Goal: Information Seeking & Learning: Find specific fact

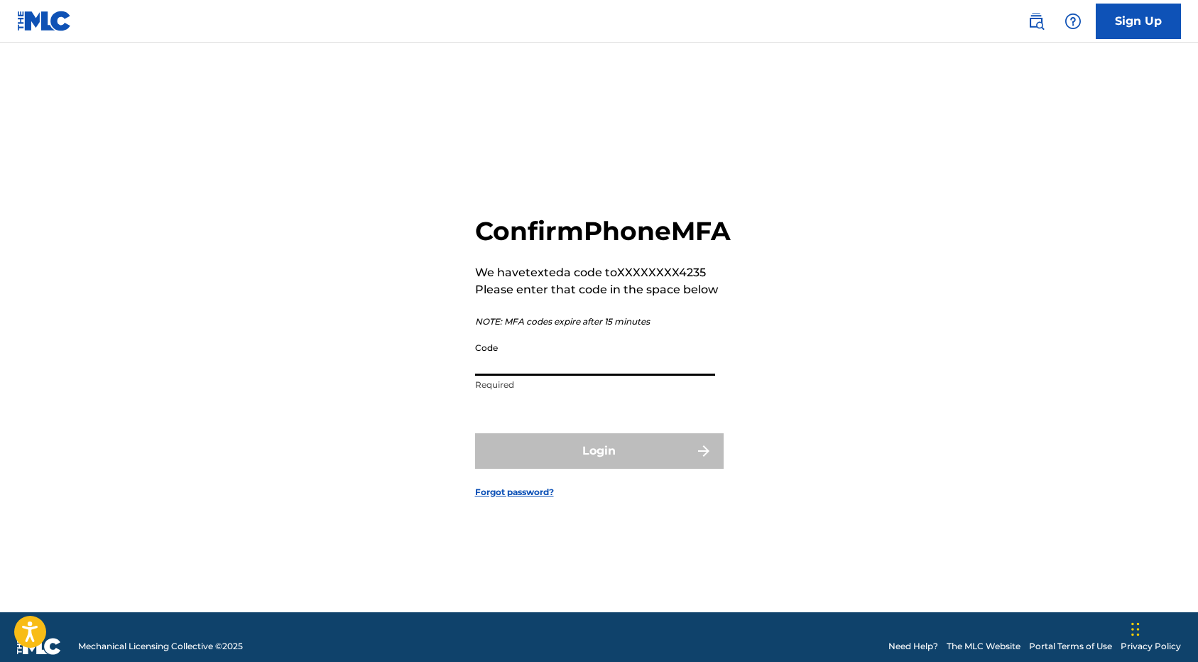
click at [575, 376] on input "Code" at bounding box center [595, 355] width 240 height 40
click at [574, 376] on input "Code" at bounding box center [595, 355] width 240 height 40
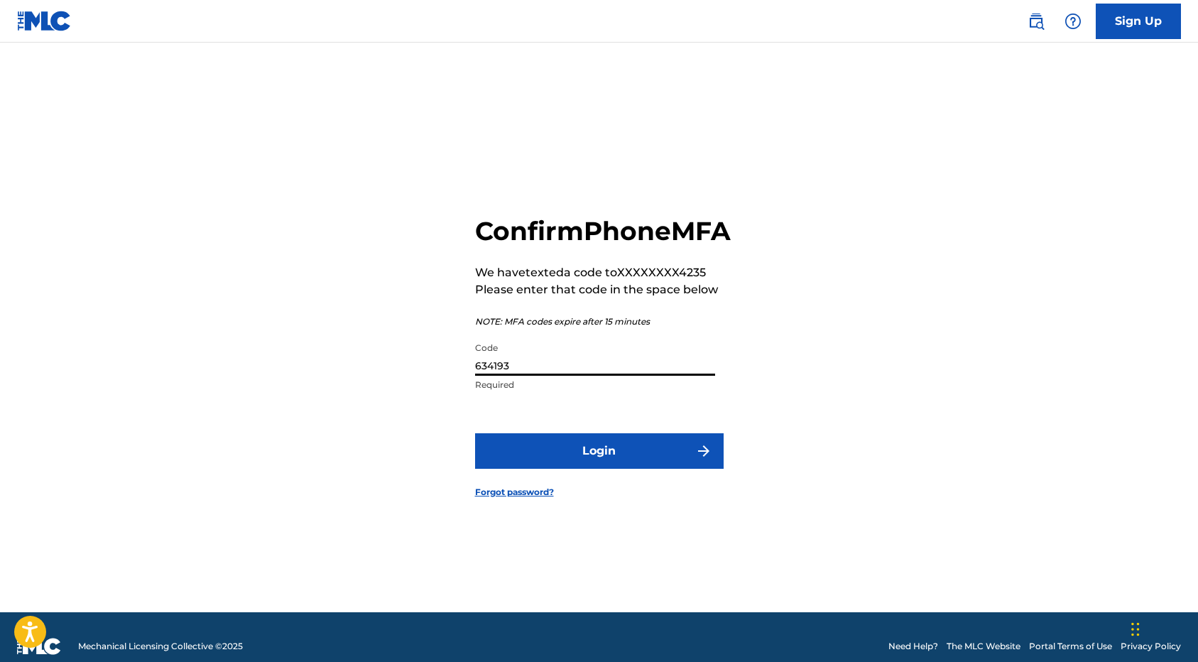
type input "634193"
click at [649, 466] on button "Login" at bounding box center [599, 450] width 248 height 35
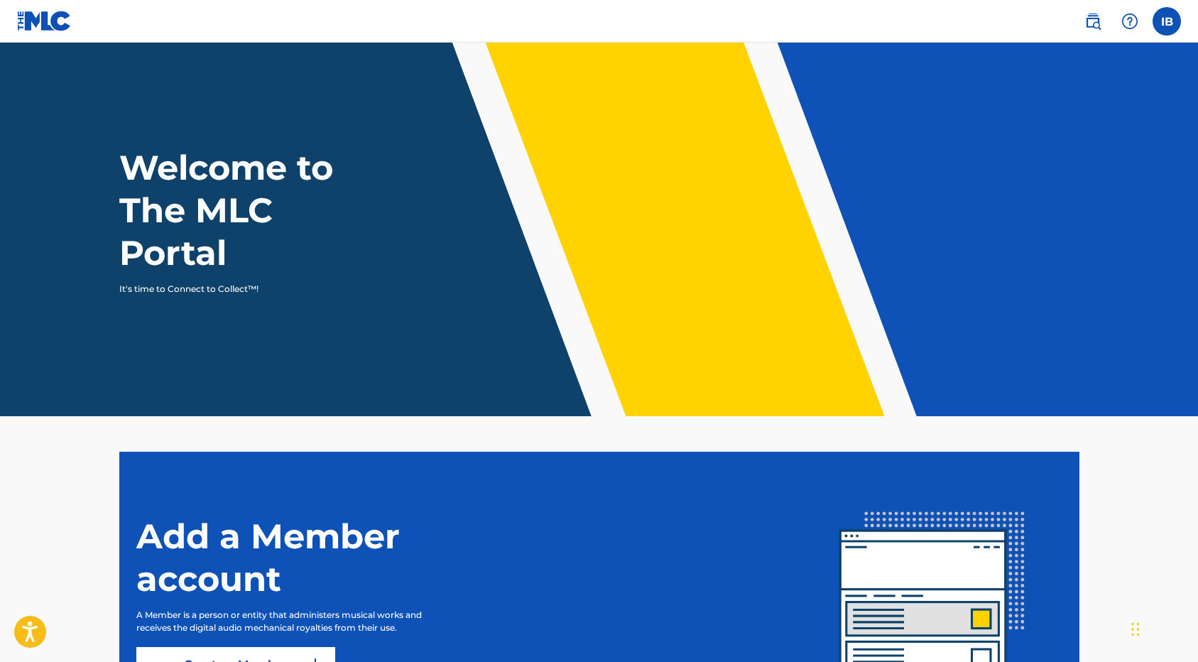
click at [1173, 21] on label at bounding box center [1166, 21] width 28 height 28
click at [1166, 21] on input "IB [PERSON_NAME] [EMAIL_ADDRESS][DOMAIN_NAME] Notification Preferences Profile …" at bounding box center [1166, 21] width 0 height 0
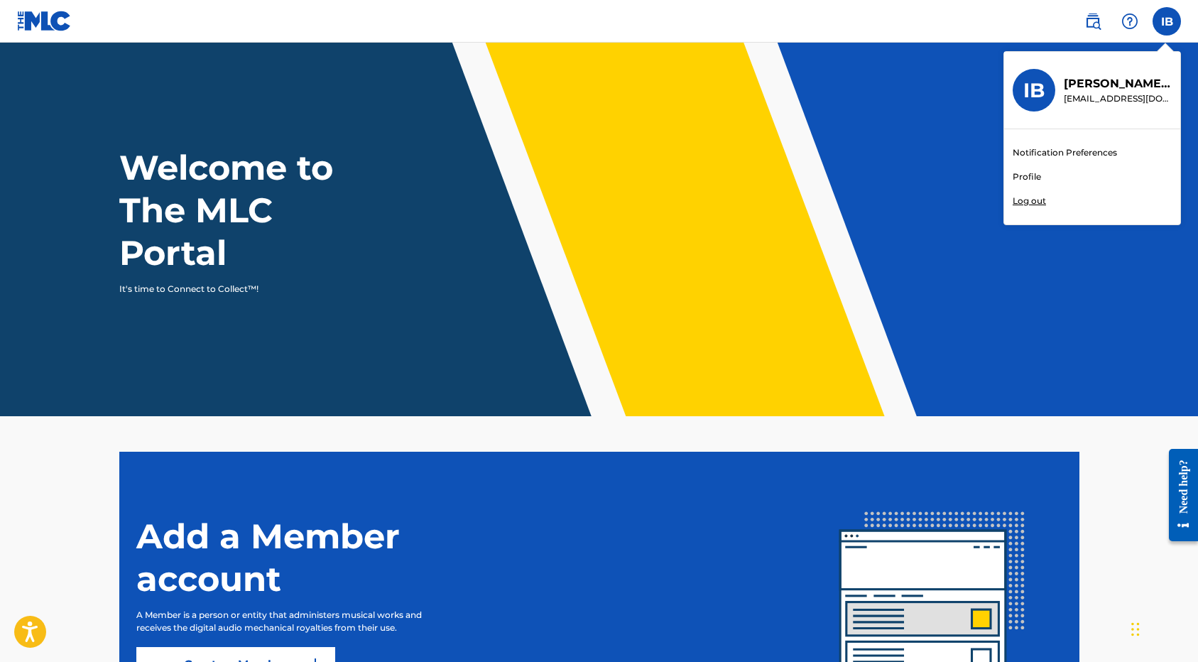
click at [1028, 199] on p "Log out" at bounding box center [1028, 201] width 33 height 13
click at [1166, 21] on input "IB [PERSON_NAME] [EMAIL_ADDRESS][DOMAIN_NAME] Notification Preferences Profile …" at bounding box center [1166, 21] width 0 height 0
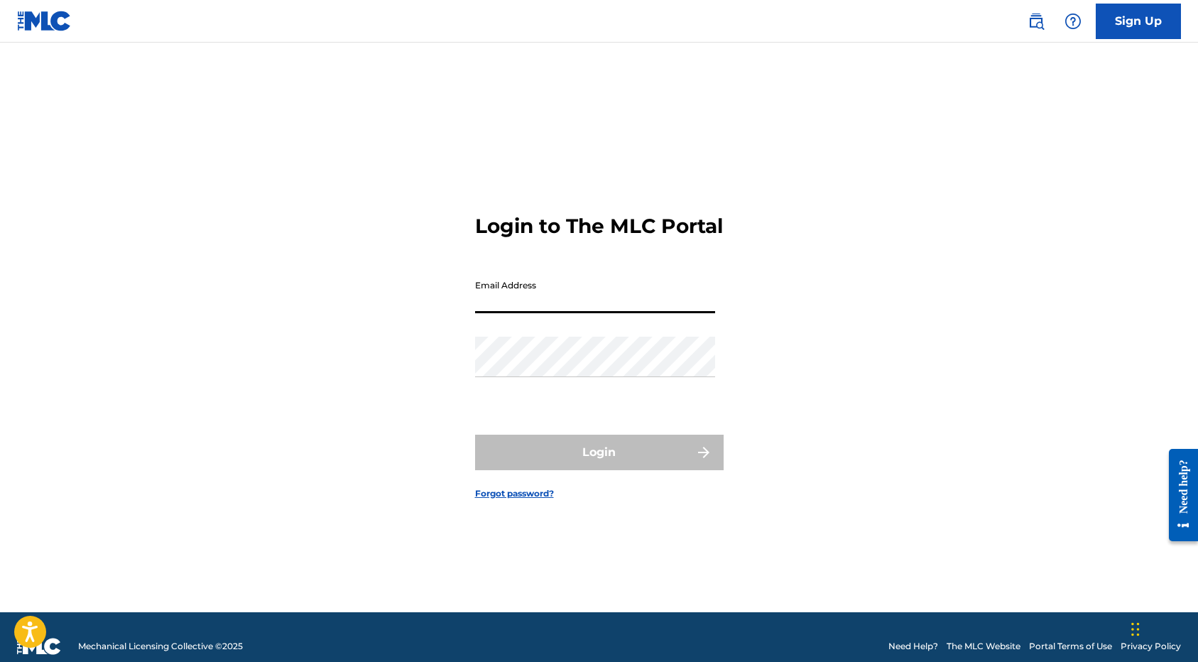
click at [547, 303] on input "Email Address" at bounding box center [595, 293] width 240 height 40
type input "[EMAIL_ADDRESS][DOMAIN_NAME]"
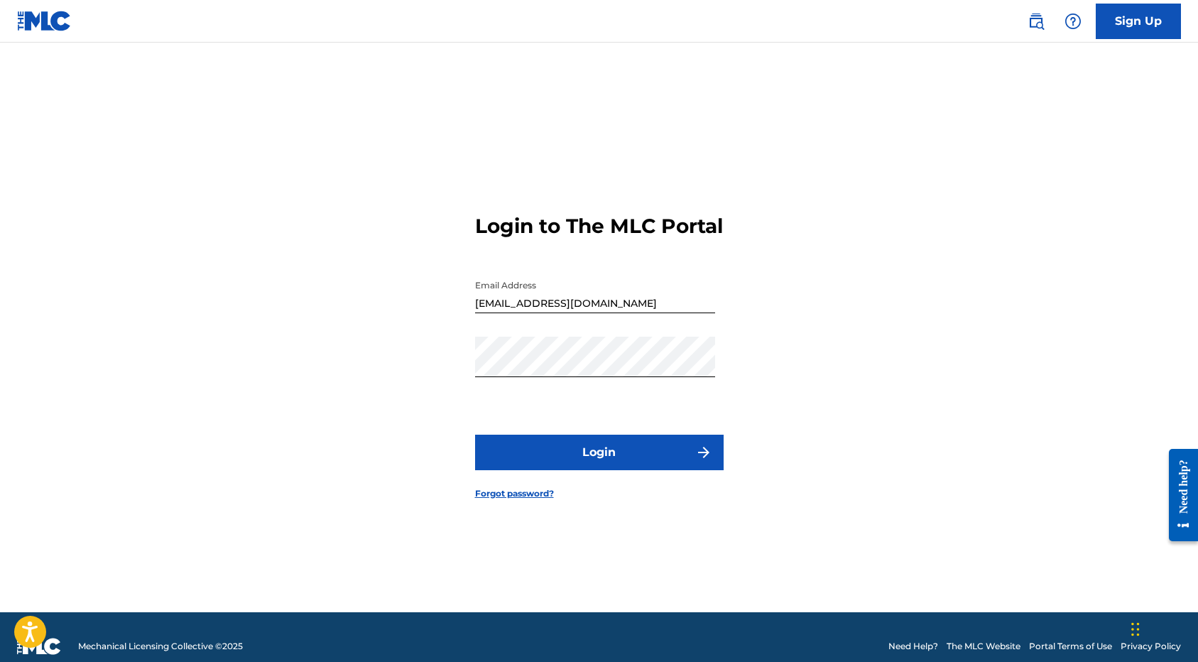
click at [521, 465] on button "Login" at bounding box center [599, 451] width 248 height 35
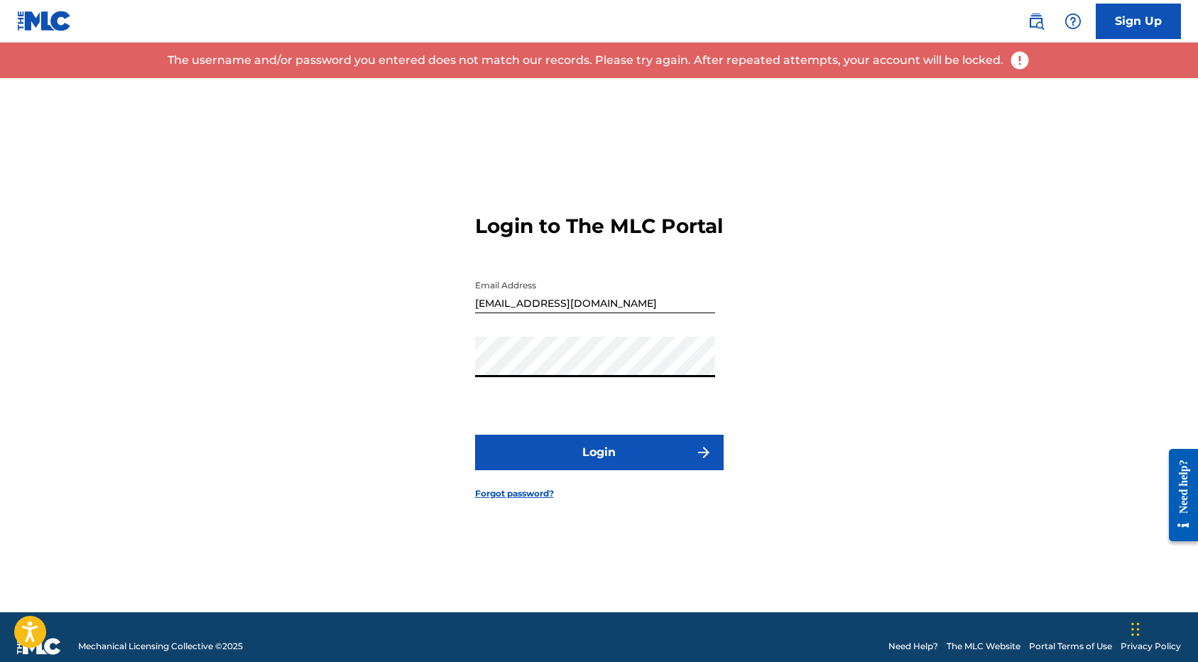
click at [445, 369] on div "Login to The MLC Portal Email Address [EMAIL_ADDRESS][DOMAIN_NAME] Password Log…" at bounding box center [599, 345] width 994 height 534
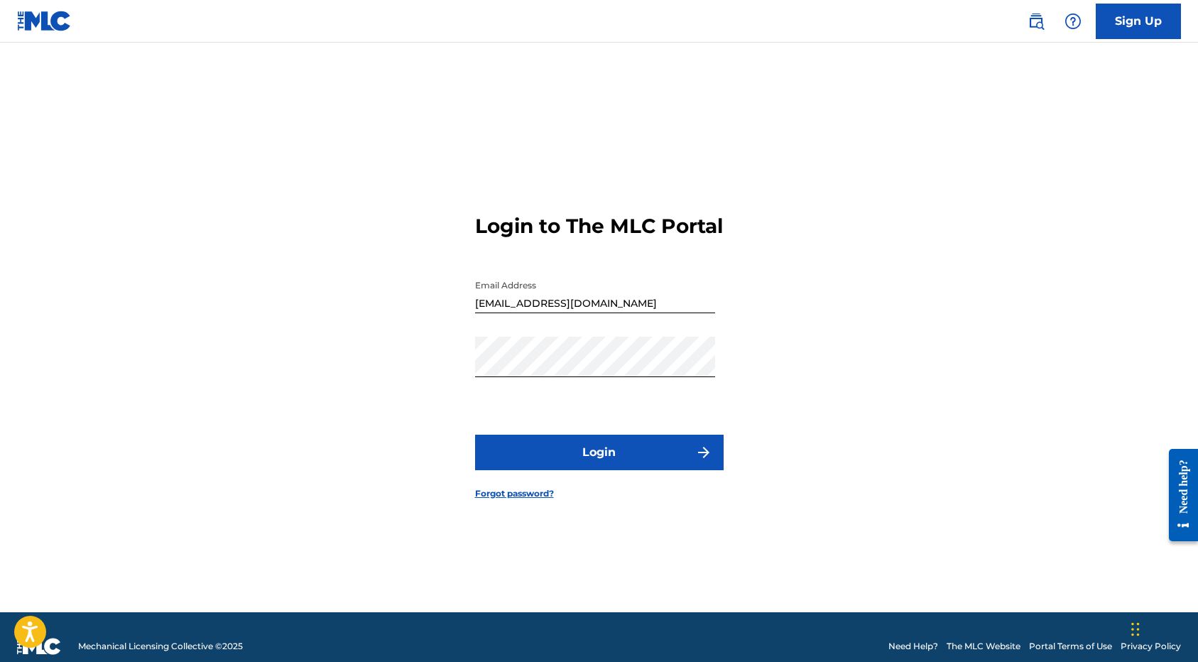
click at [498, 462] on button "Login" at bounding box center [599, 451] width 248 height 35
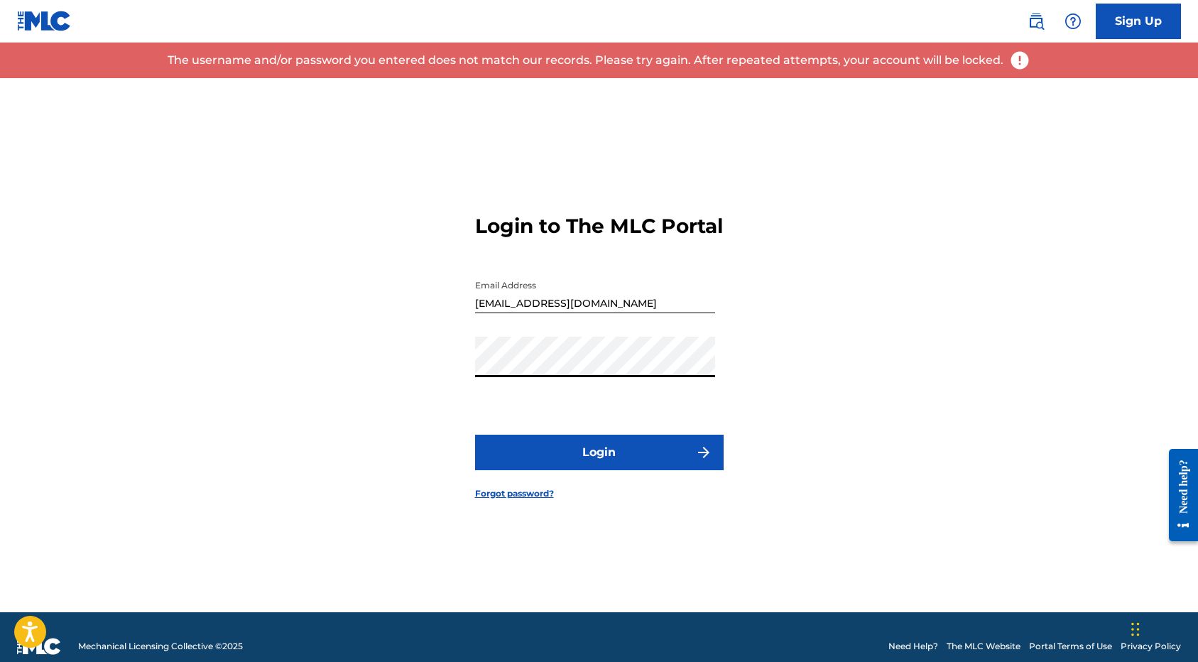
click at [446, 370] on div "Login to The MLC Portal Email Address [EMAIL_ADDRESS][DOMAIN_NAME] Password Log…" at bounding box center [599, 345] width 994 height 534
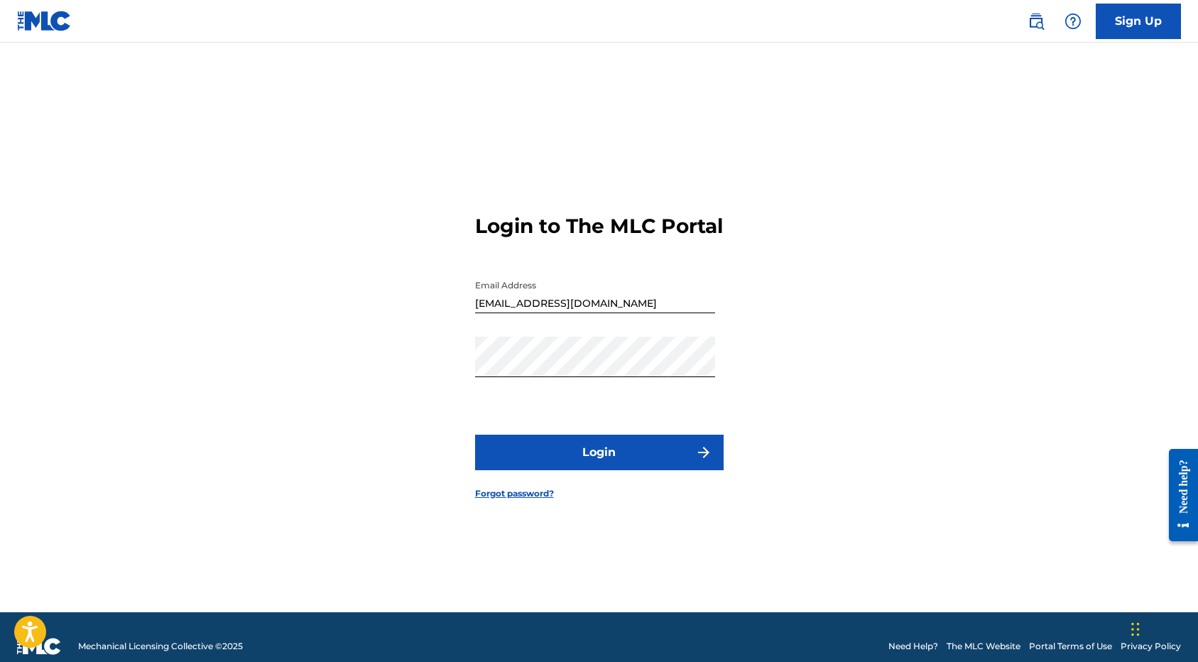
click at [490, 456] on button "Login" at bounding box center [599, 451] width 248 height 35
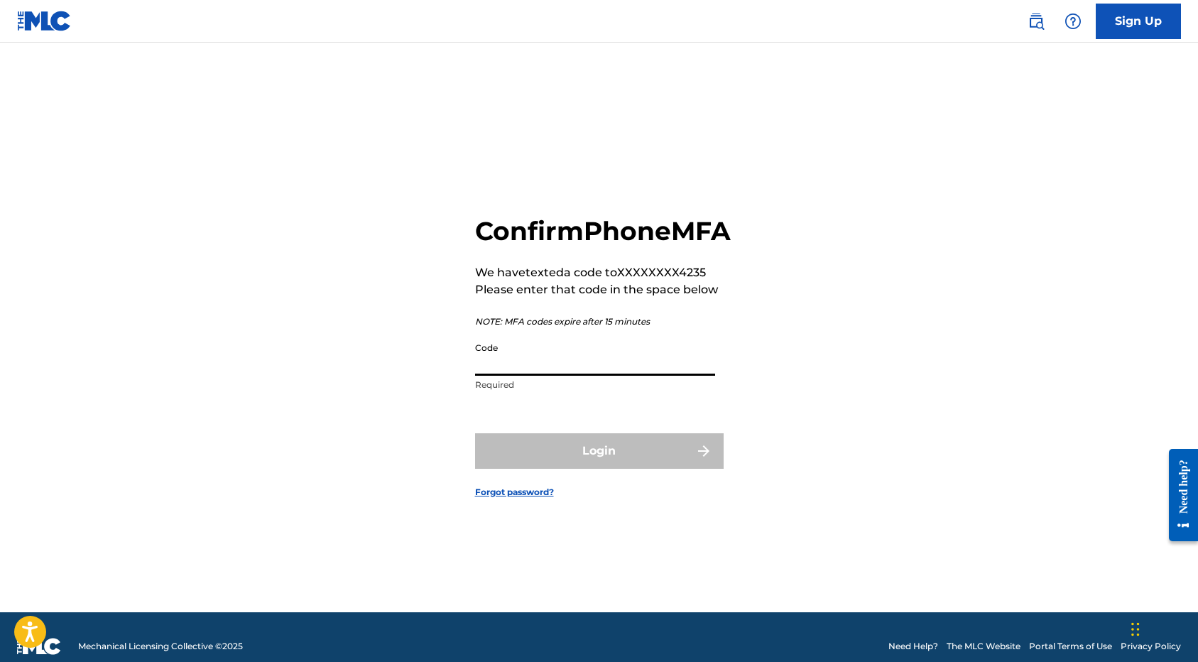
click at [527, 373] on input "Code" at bounding box center [595, 355] width 240 height 40
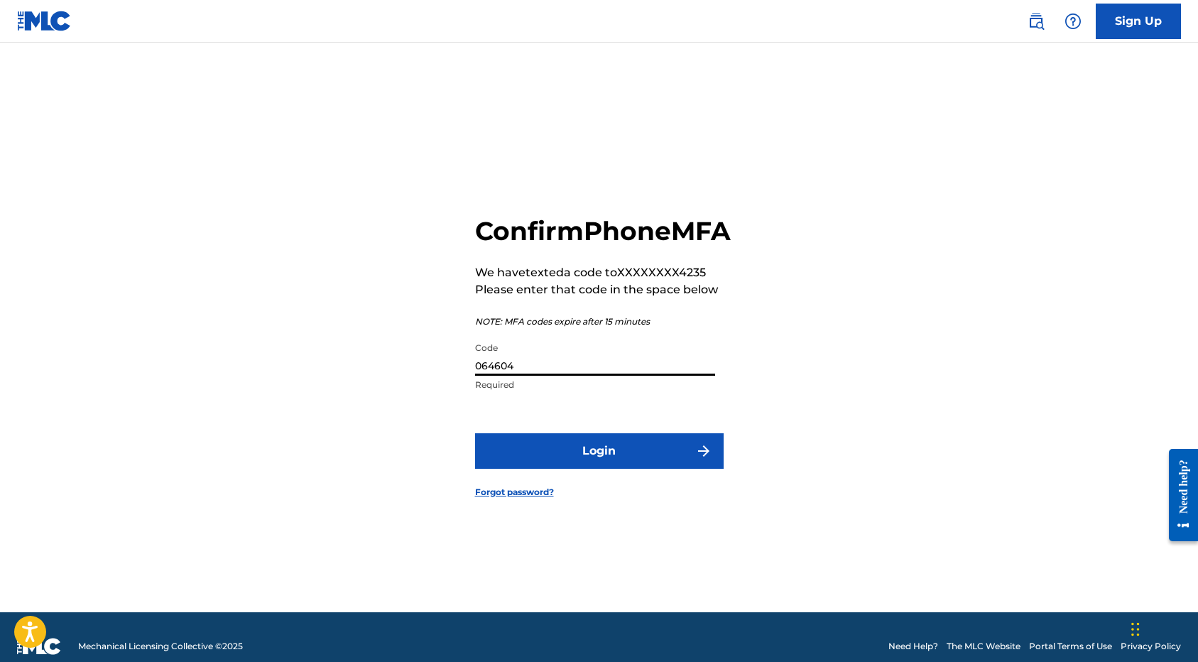
type input "064604"
click at [647, 469] on button "Login" at bounding box center [599, 450] width 248 height 35
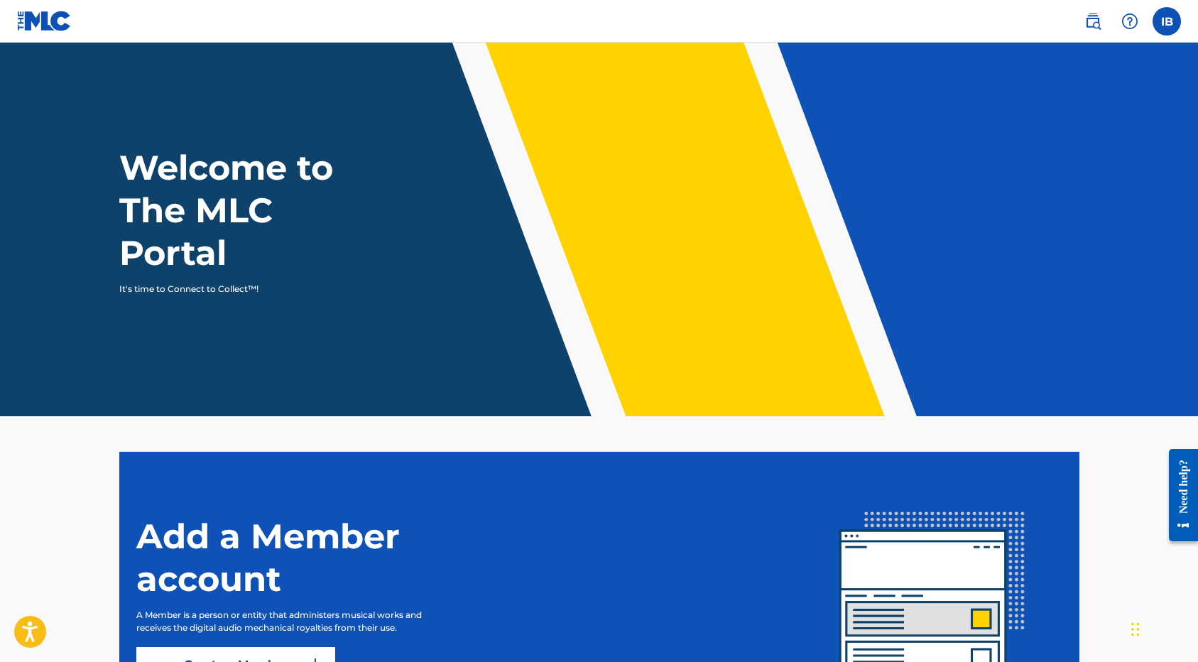
click at [1092, 13] on img at bounding box center [1092, 21] width 17 height 17
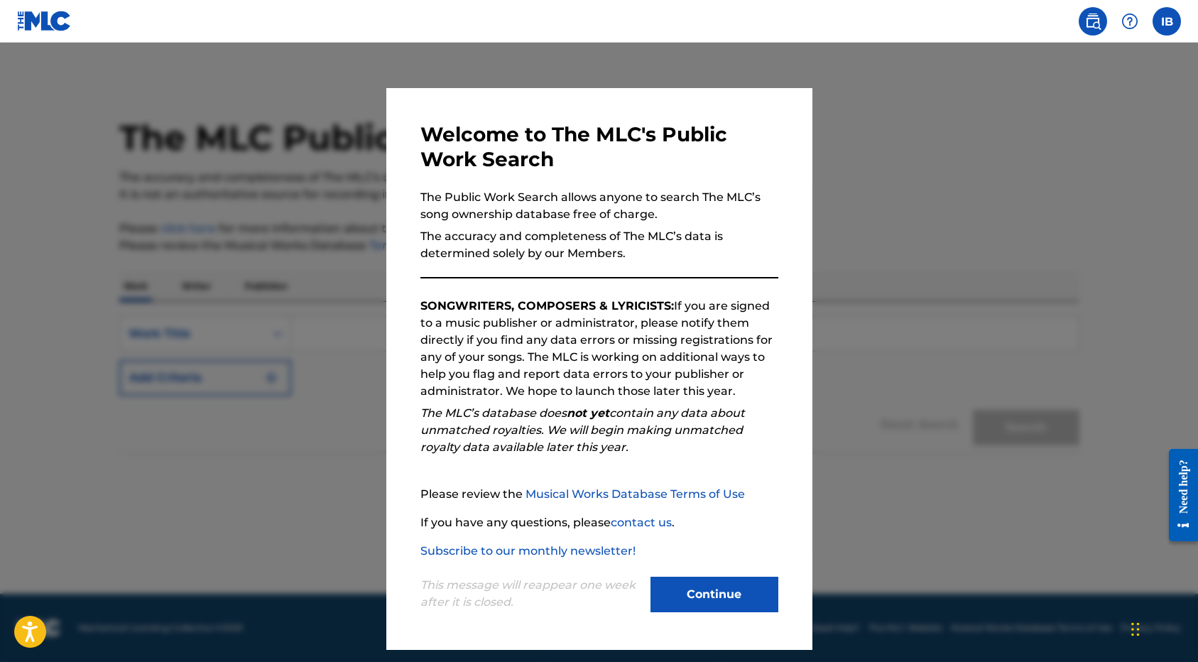
click at [723, 588] on button "Continue" at bounding box center [714, 593] width 128 height 35
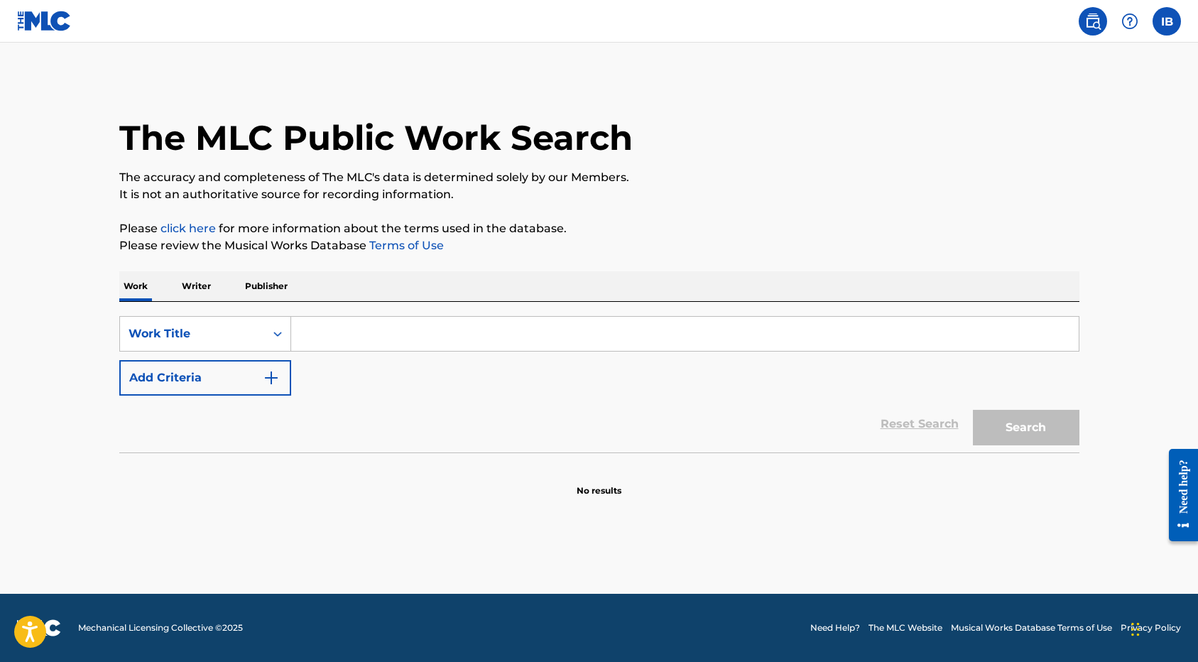
click at [192, 284] on p "Writer" at bounding box center [196, 286] width 38 height 30
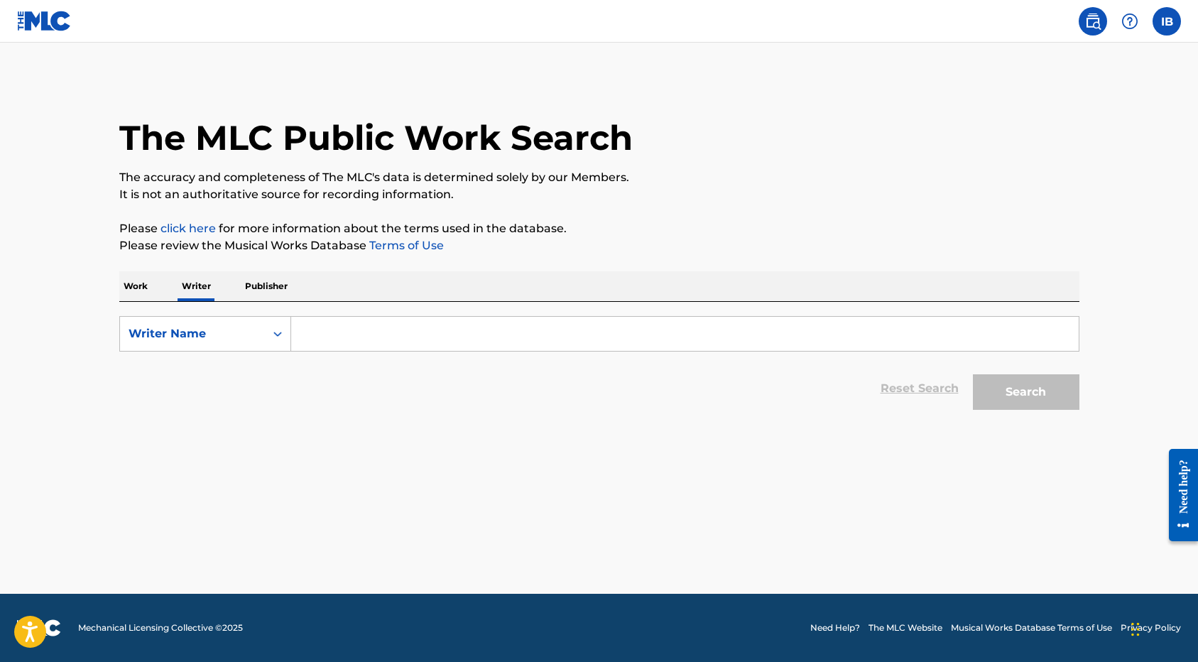
click at [338, 331] on input "Search Form" at bounding box center [684, 334] width 787 height 34
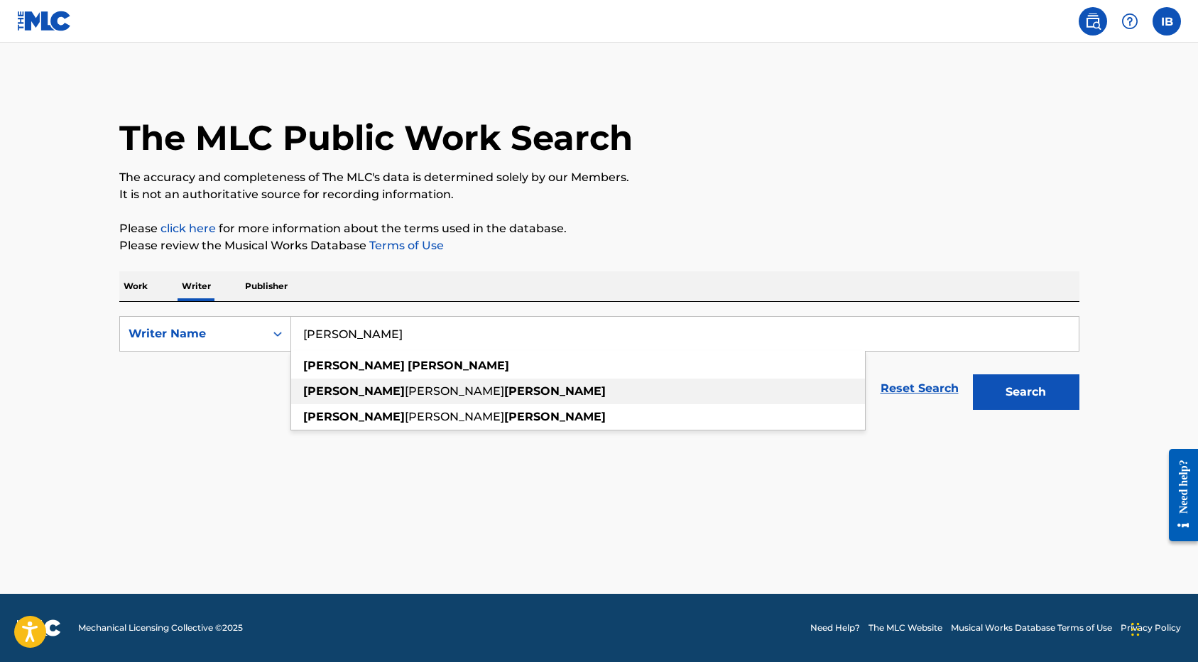
click at [504, 390] on strong "[PERSON_NAME]" at bounding box center [555, 390] width 102 height 13
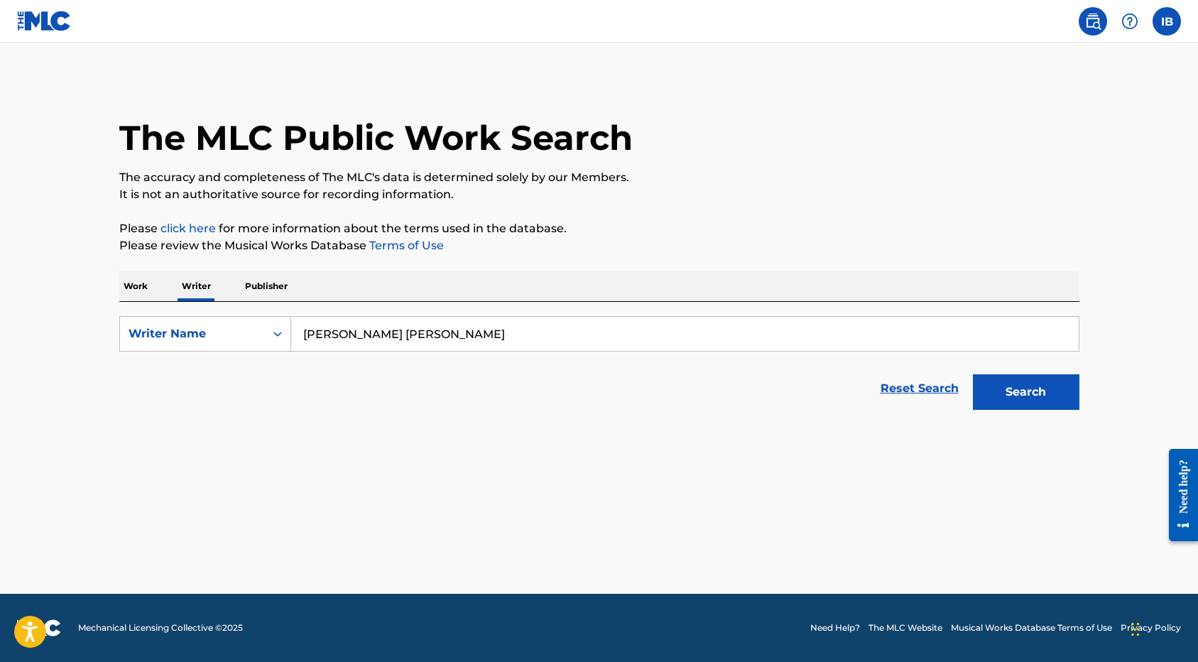
drag, startPoint x: 405, startPoint y: 337, endPoint x: 322, endPoint y: 334, distance: 83.8
click at [322, 334] on input "[PERSON_NAME] [PERSON_NAME]" at bounding box center [684, 334] width 787 height 34
click at [319, 338] on input "ianbarnett" at bounding box center [684, 334] width 787 height 34
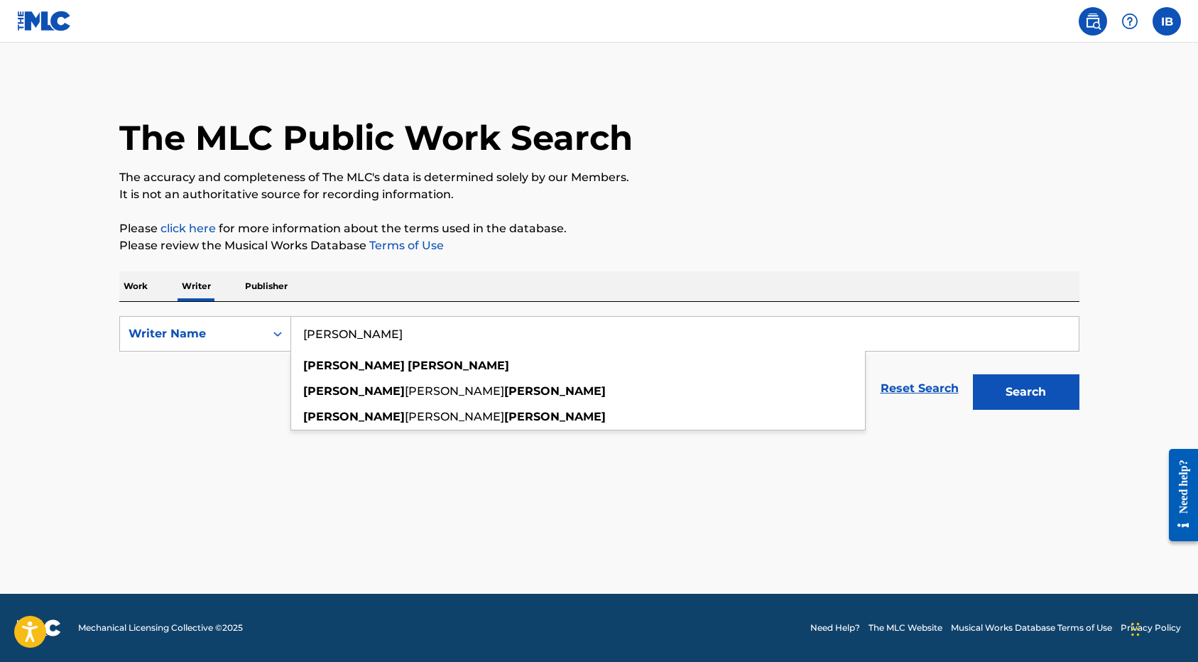
type input "[PERSON_NAME]"
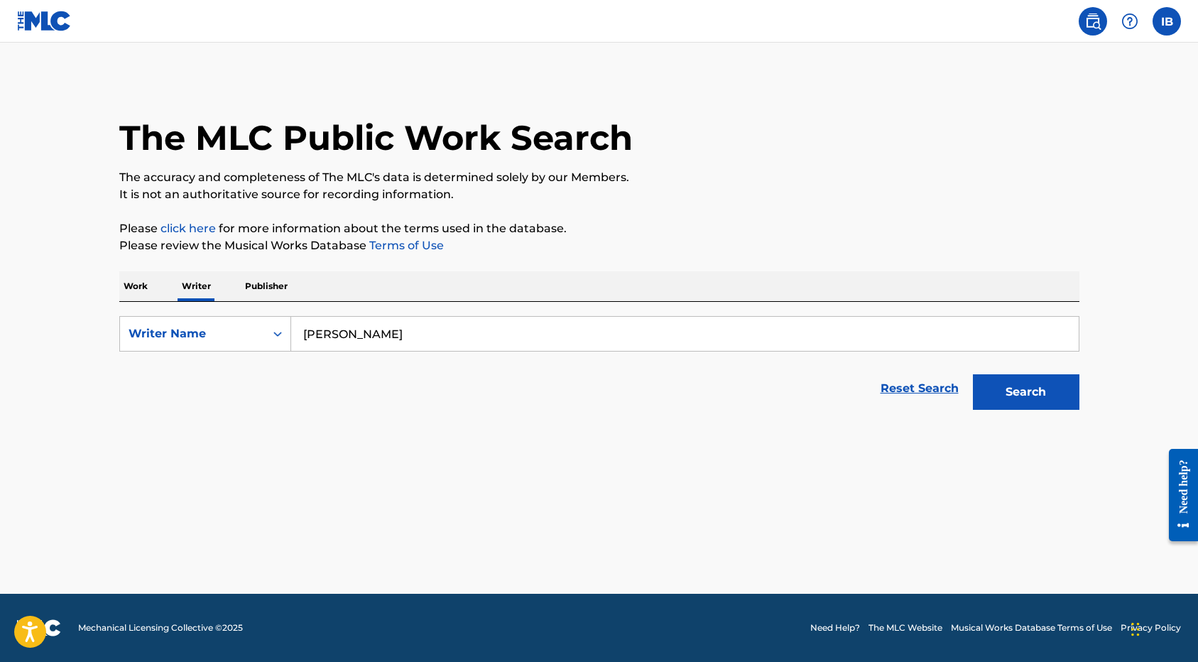
click at [1007, 396] on button "Search" at bounding box center [1026, 391] width 106 height 35
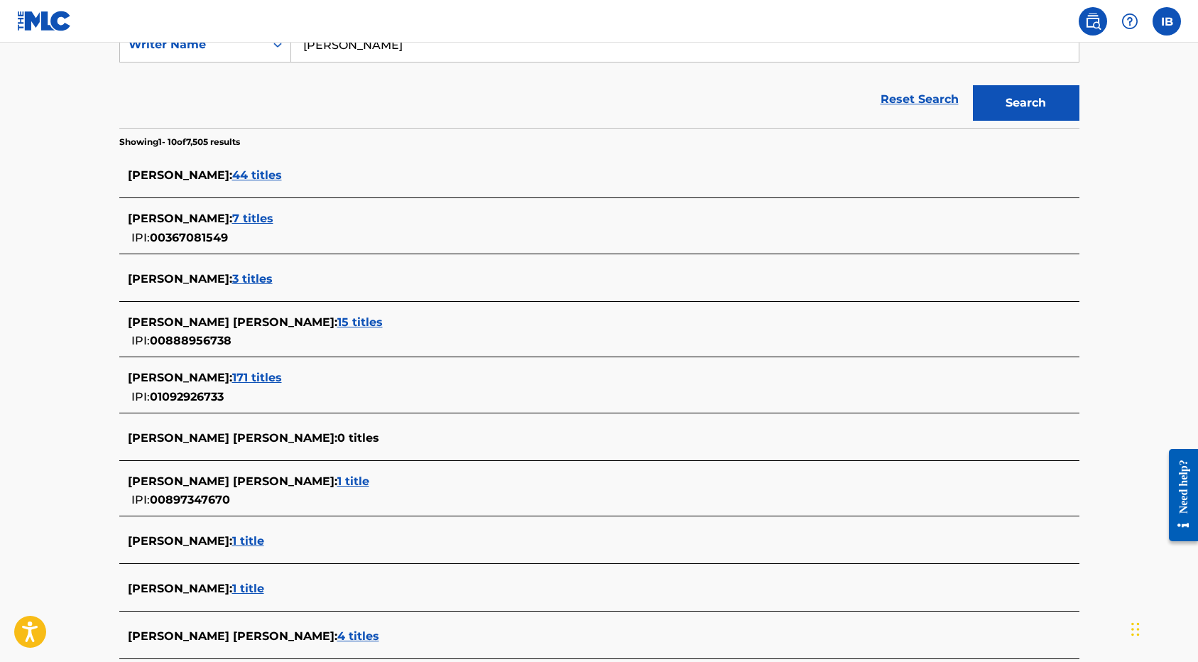
scroll to position [248, 0]
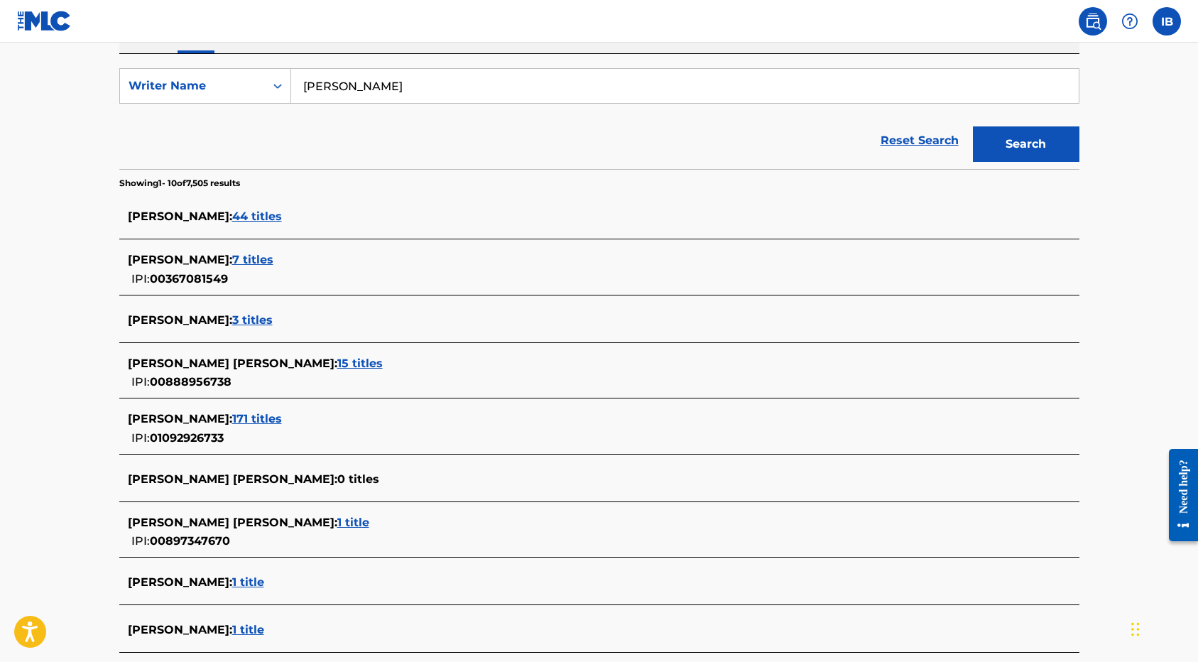
click at [232, 217] on span "44 titles" at bounding box center [257, 215] width 50 height 13
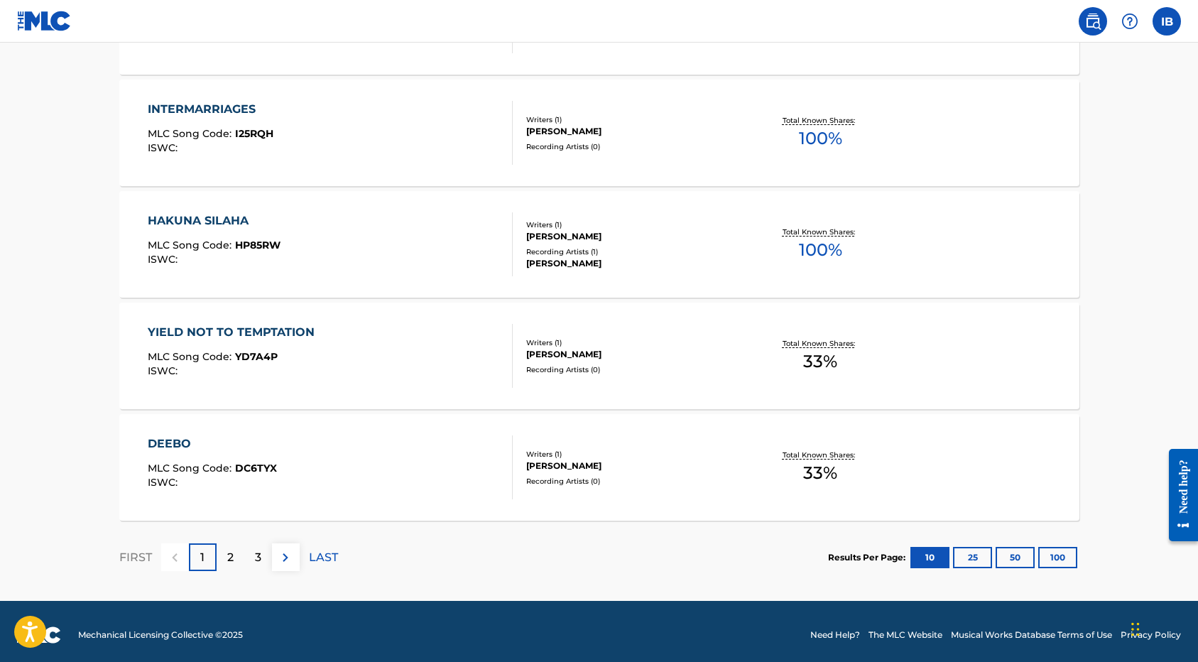
scroll to position [1076, 0]
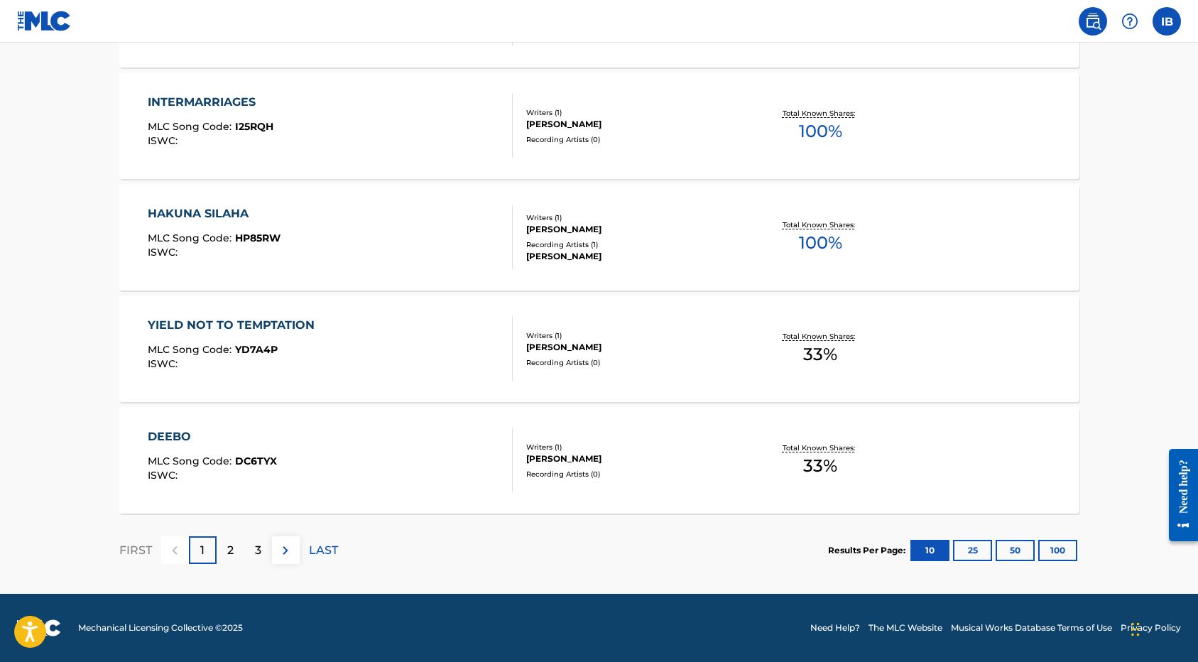
click at [234, 541] on div "2" at bounding box center [231, 550] width 28 height 28
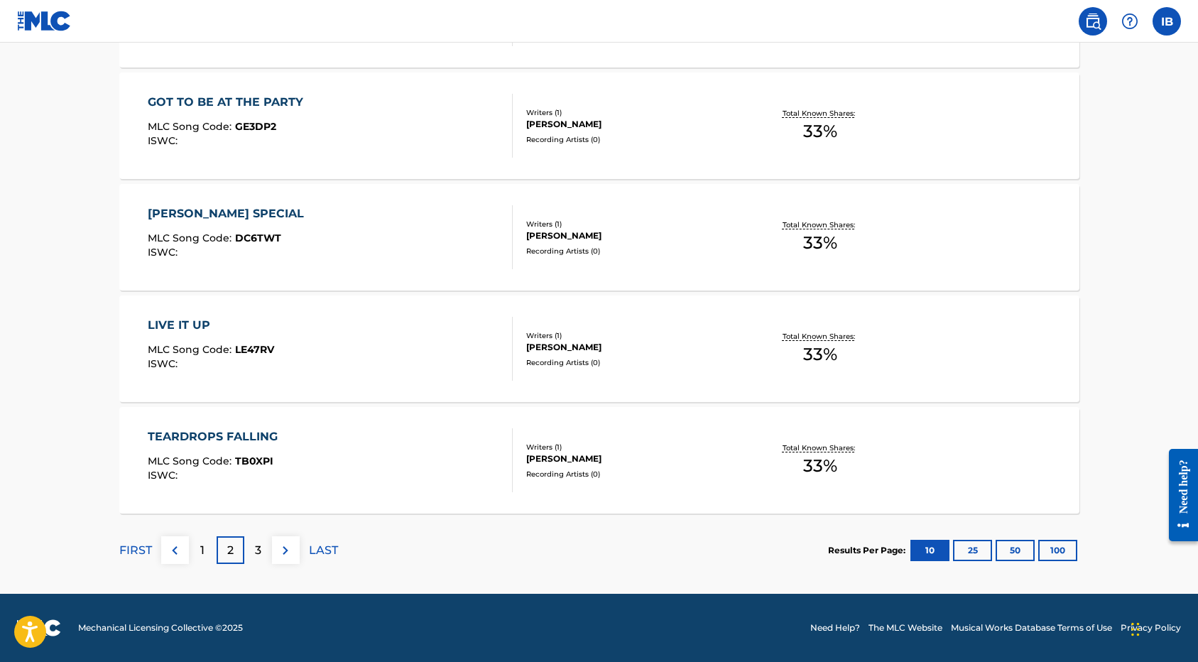
click at [258, 554] on p "3" at bounding box center [258, 550] width 6 height 17
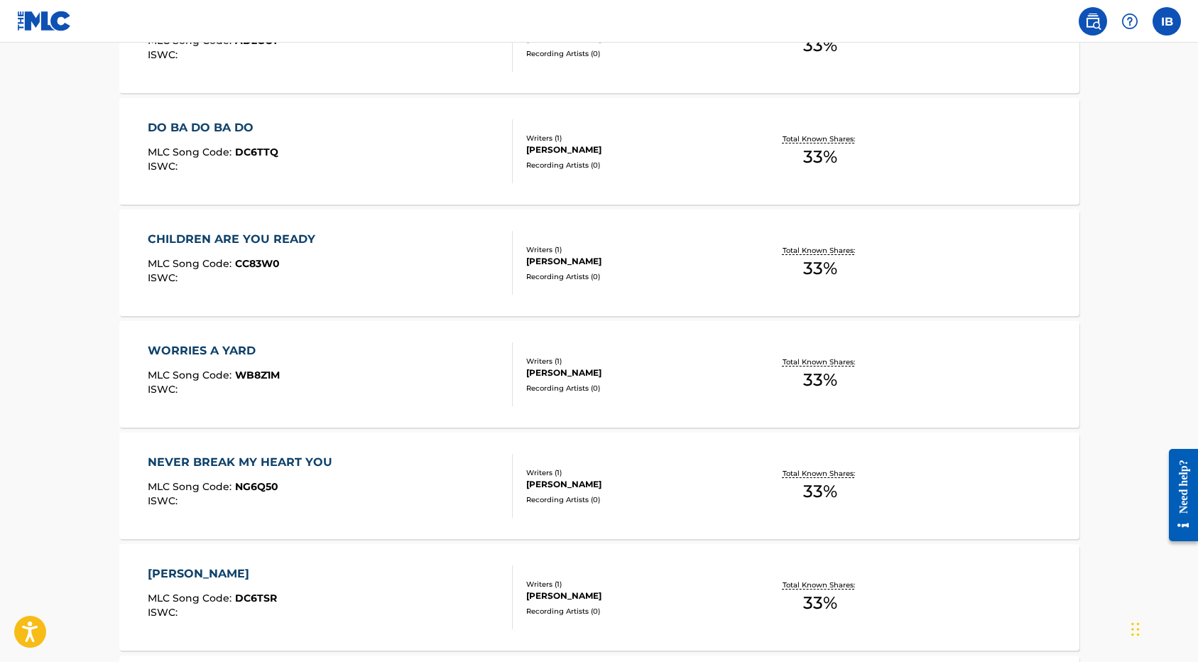
scroll to position [0, 0]
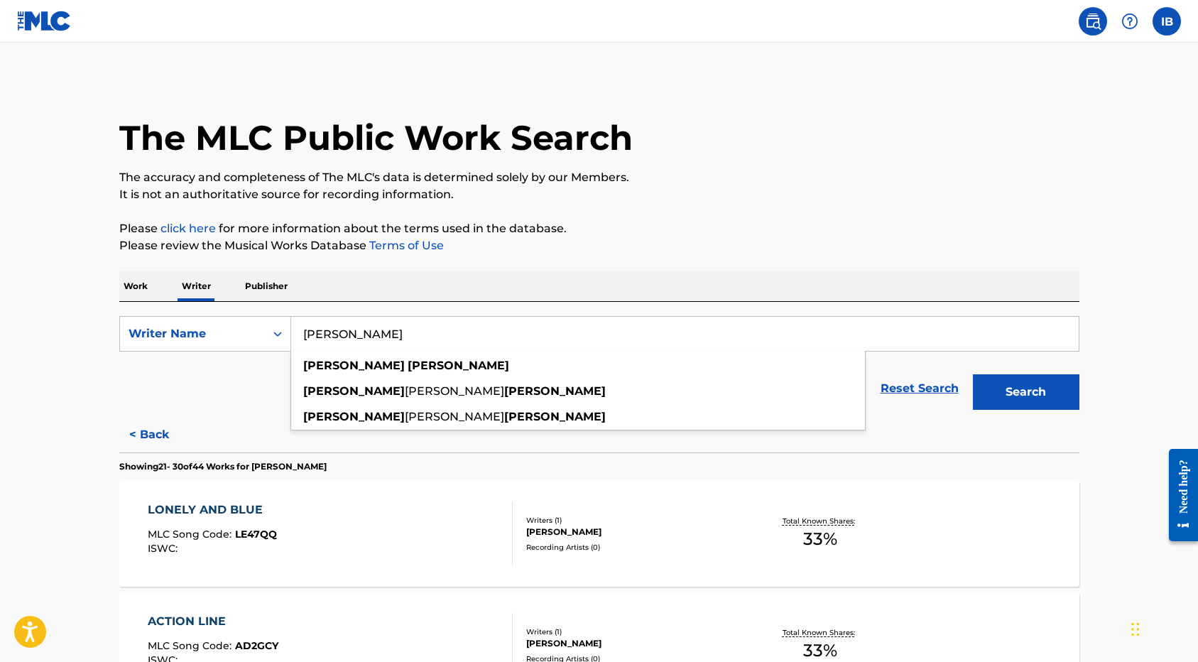
drag, startPoint x: 375, startPoint y: 338, endPoint x: 293, endPoint y: 334, distance: 81.7
click at [293, 334] on input "[PERSON_NAME]" at bounding box center [684, 334] width 787 height 34
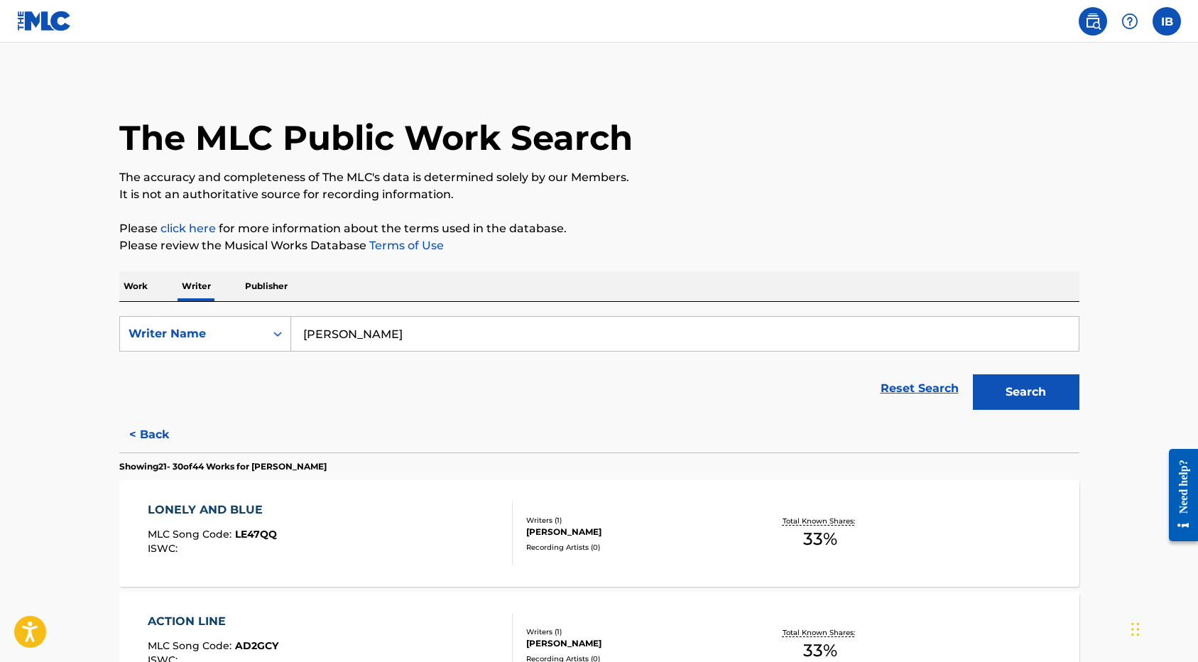
click at [141, 283] on p "Work" at bounding box center [135, 286] width 33 height 30
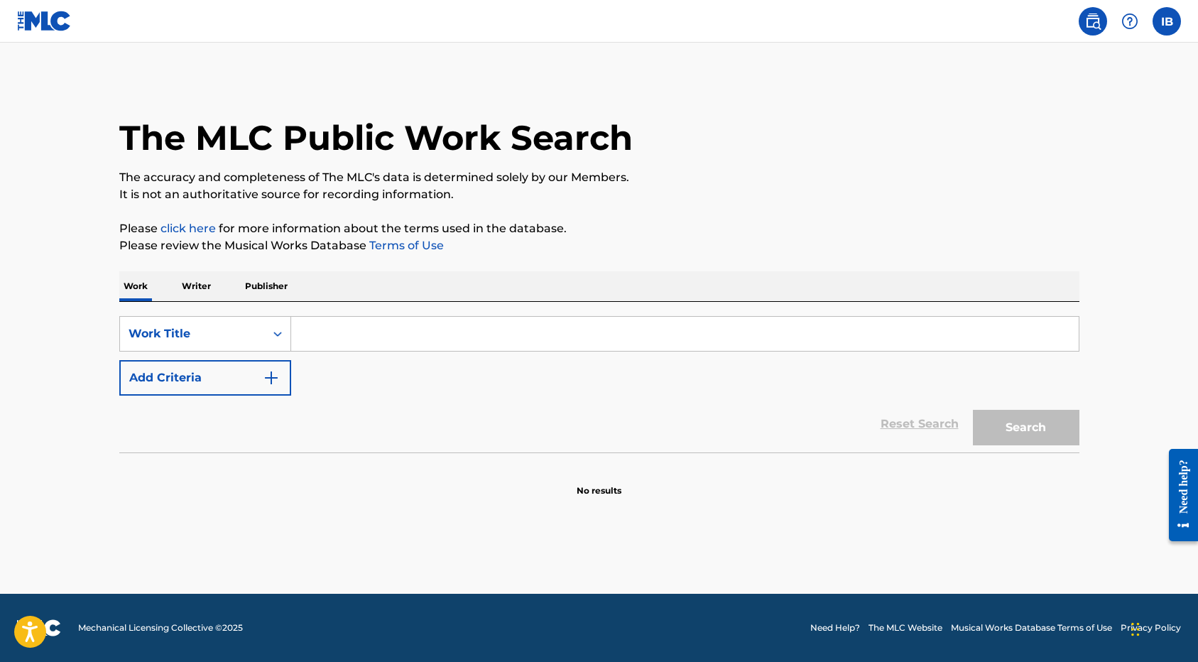
click at [364, 335] on input "Search Form" at bounding box center [684, 334] width 787 height 34
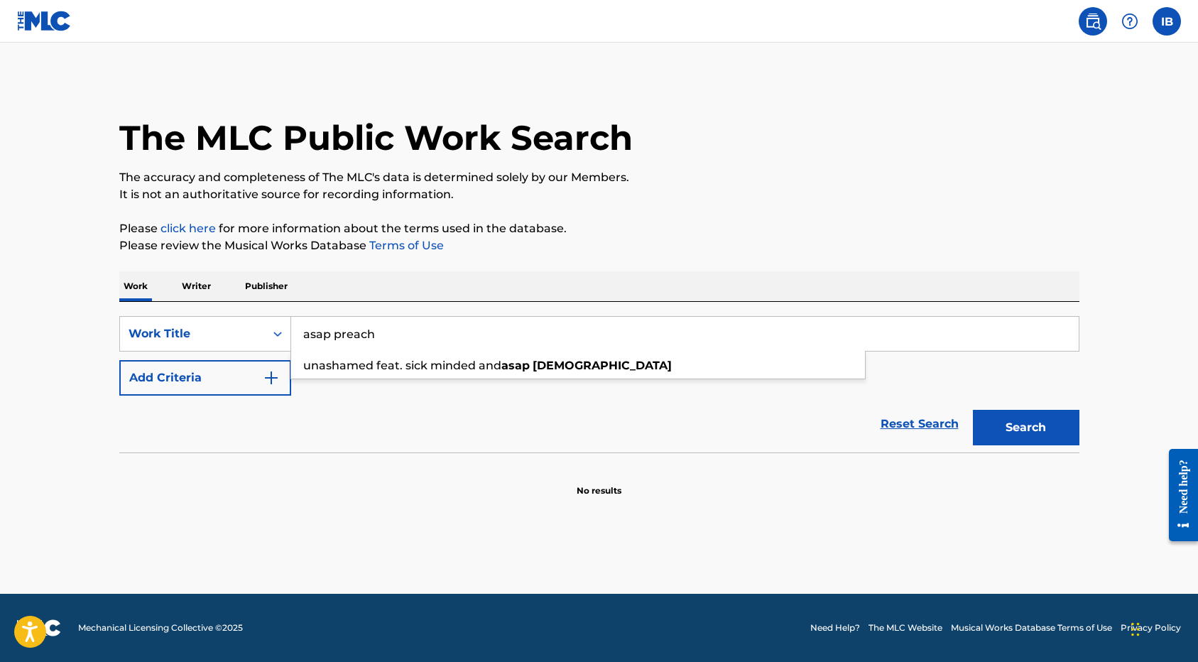
type input "asap preach"
click at [973, 410] on button "Search" at bounding box center [1026, 427] width 106 height 35
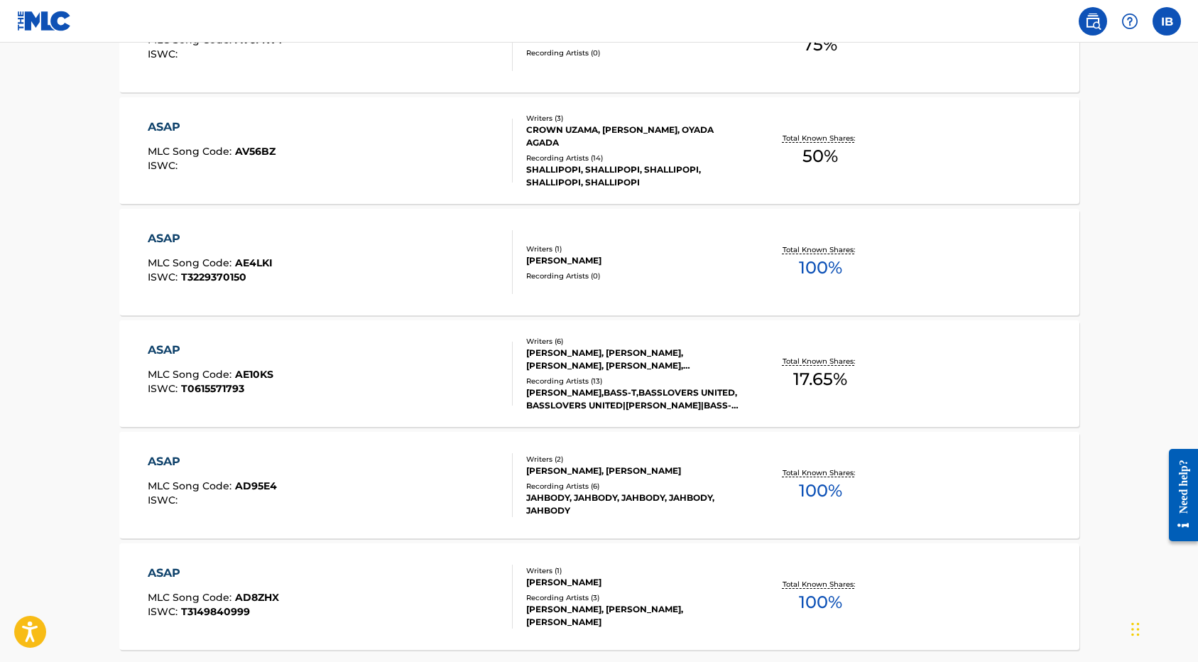
scroll to position [1076, 0]
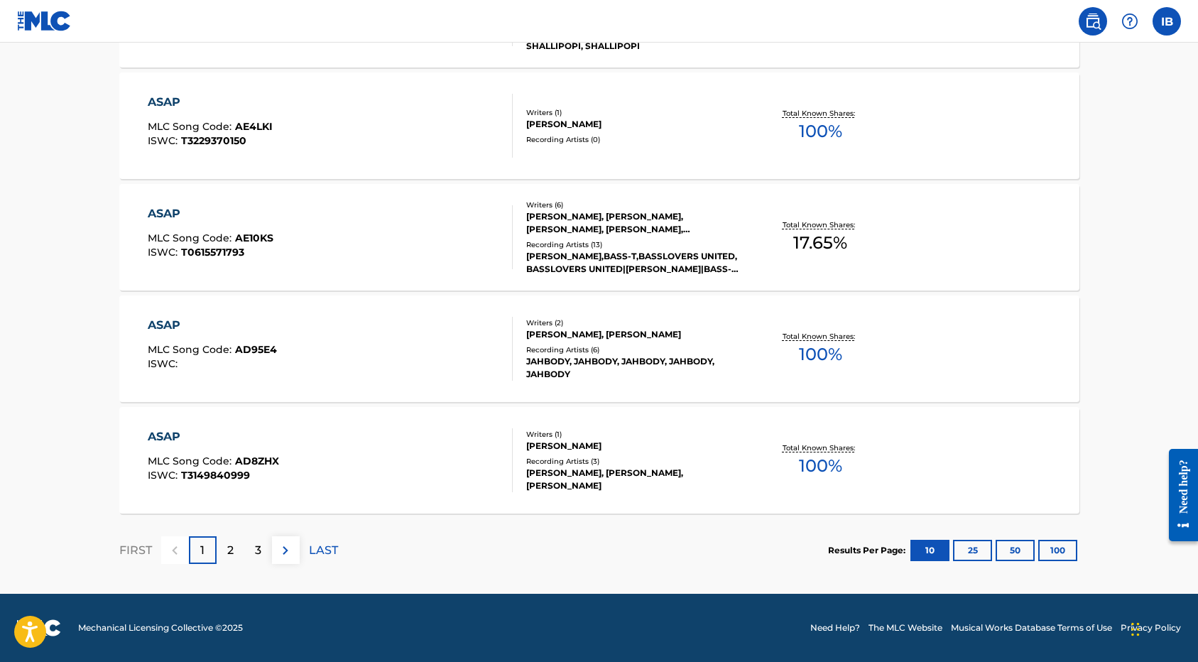
click at [236, 549] on div "2" at bounding box center [231, 550] width 28 height 28
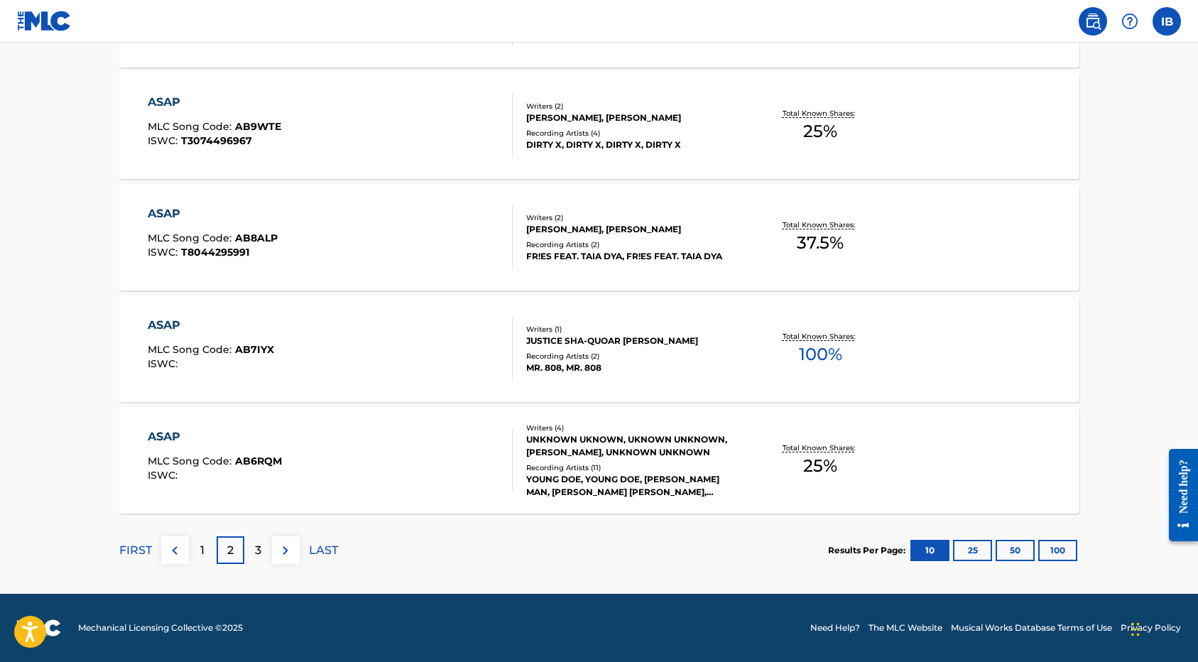
click at [247, 553] on div "3" at bounding box center [258, 550] width 28 height 28
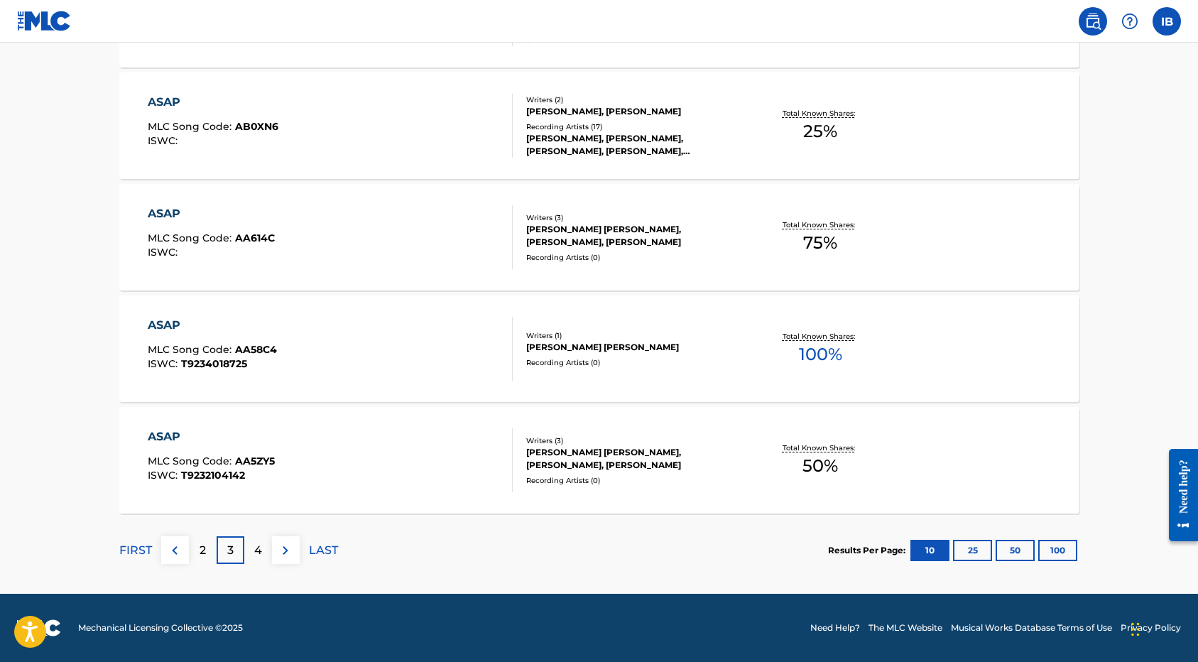
click at [262, 557] on div "4" at bounding box center [258, 550] width 28 height 28
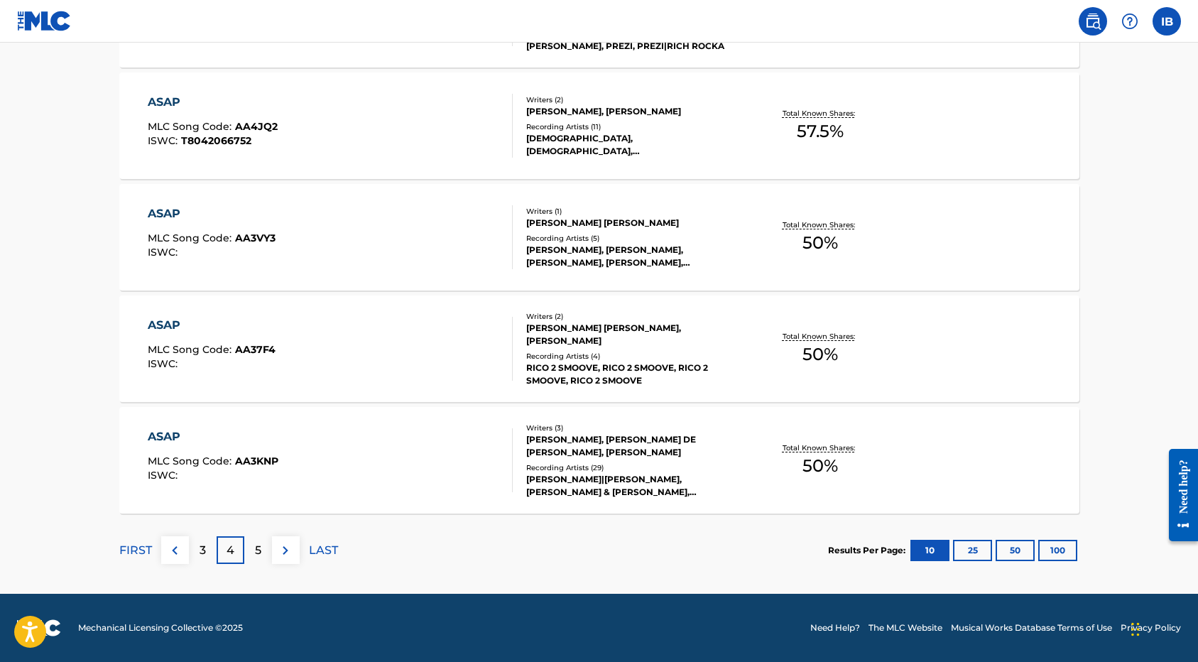
click at [258, 552] on p "5" at bounding box center [258, 550] width 6 height 17
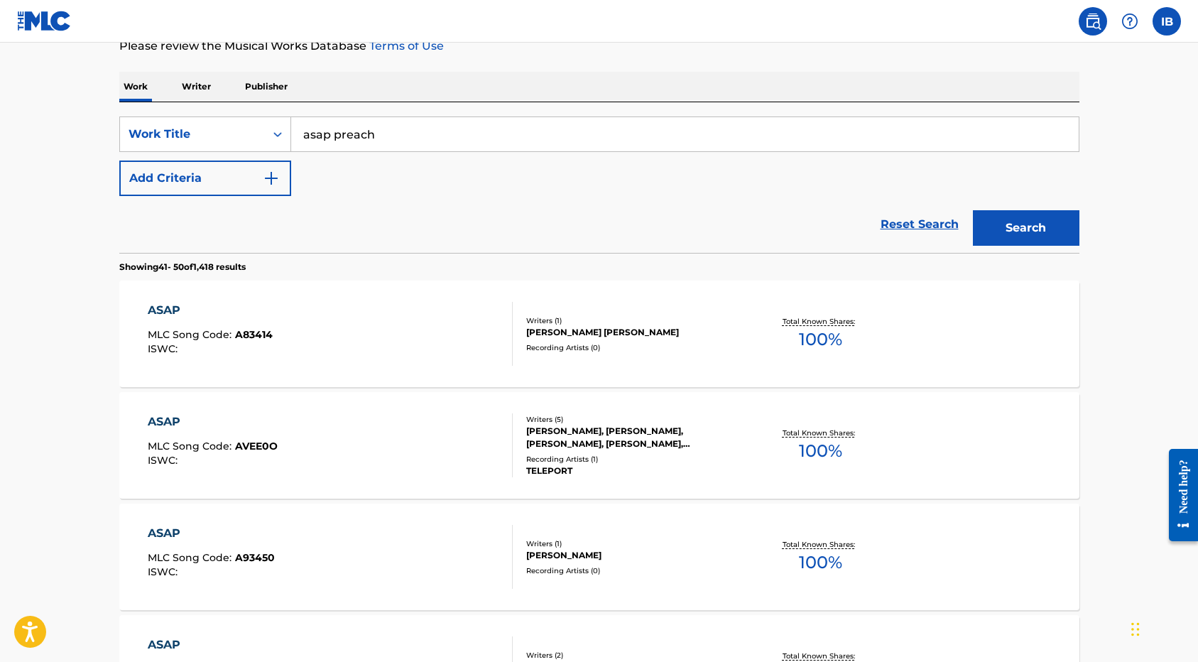
scroll to position [0, 0]
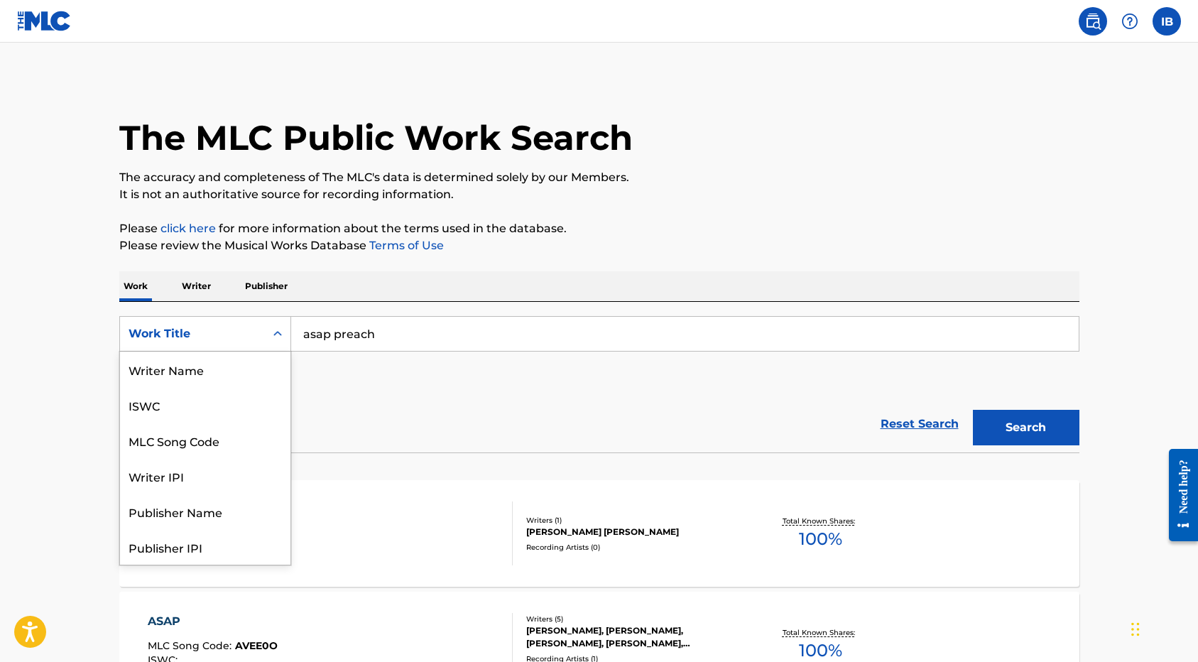
click at [230, 346] on div "Work Title" at bounding box center [192, 333] width 145 height 27
click at [208, 444] on div "Publisher Name" at bounding box center [205, 439] width 170 height 35
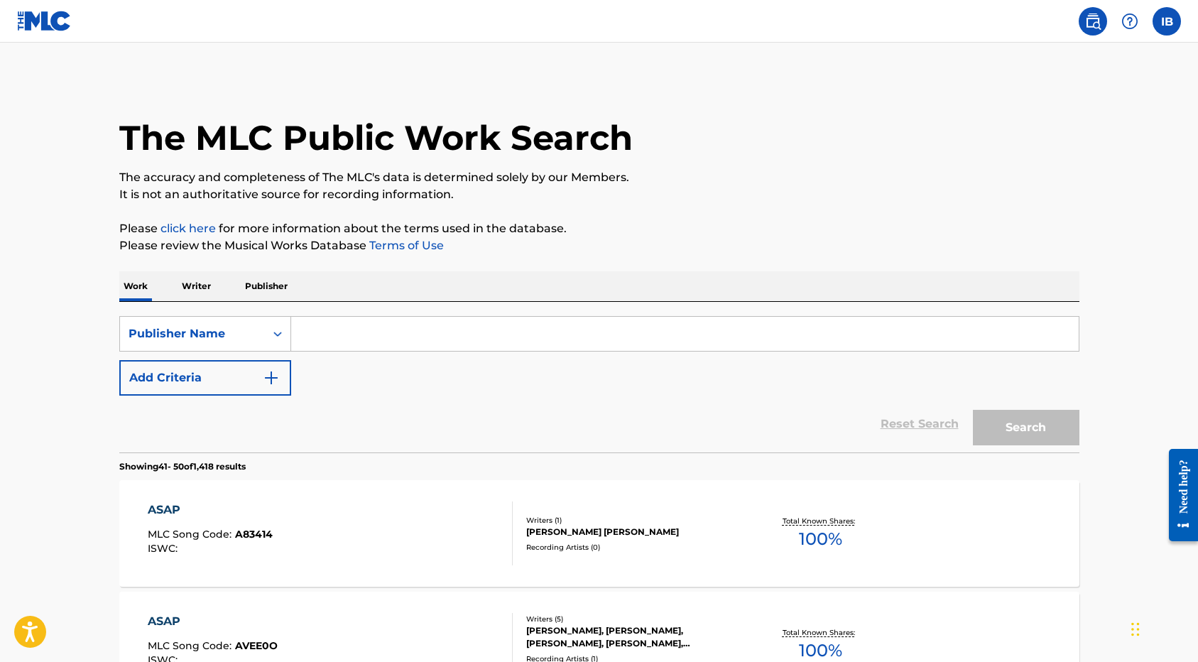
click at [368, 330] on input "Search Form" at bounding box center [684, 334] width 787 height 34
type input "asap preach"
click at [973, 410] on button "Search" at bounding box center [1026, 427] width 106 height 35
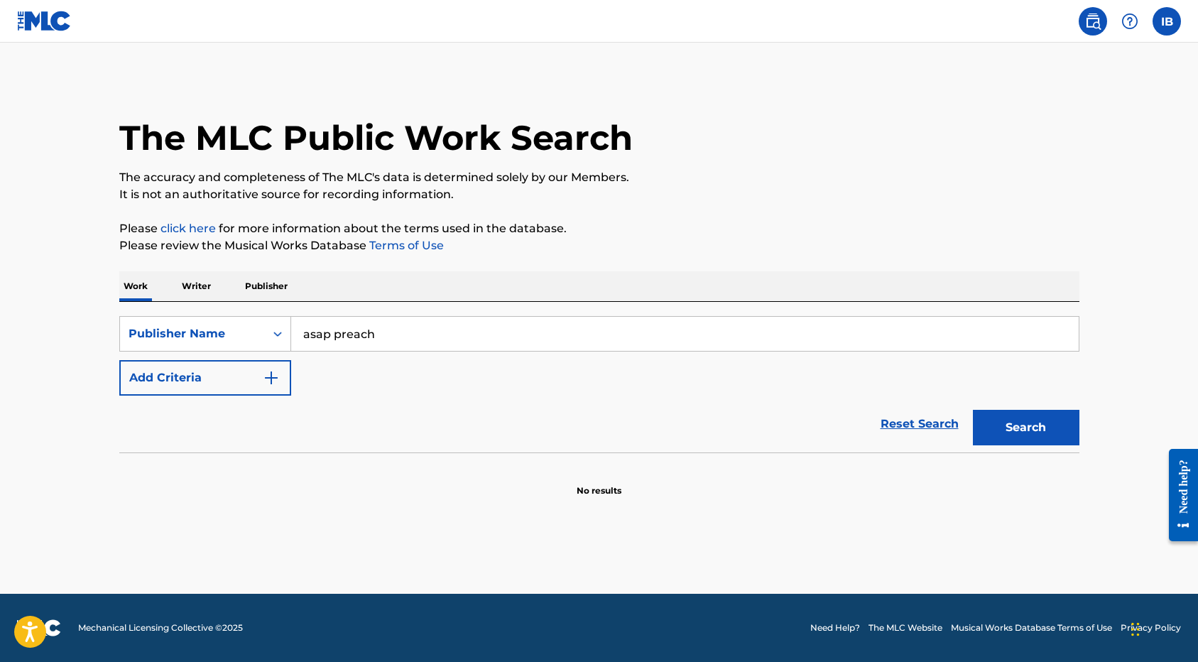
click at [263, 378] on img "Search Form" at bounding box center [271, 377] width 17 height 17
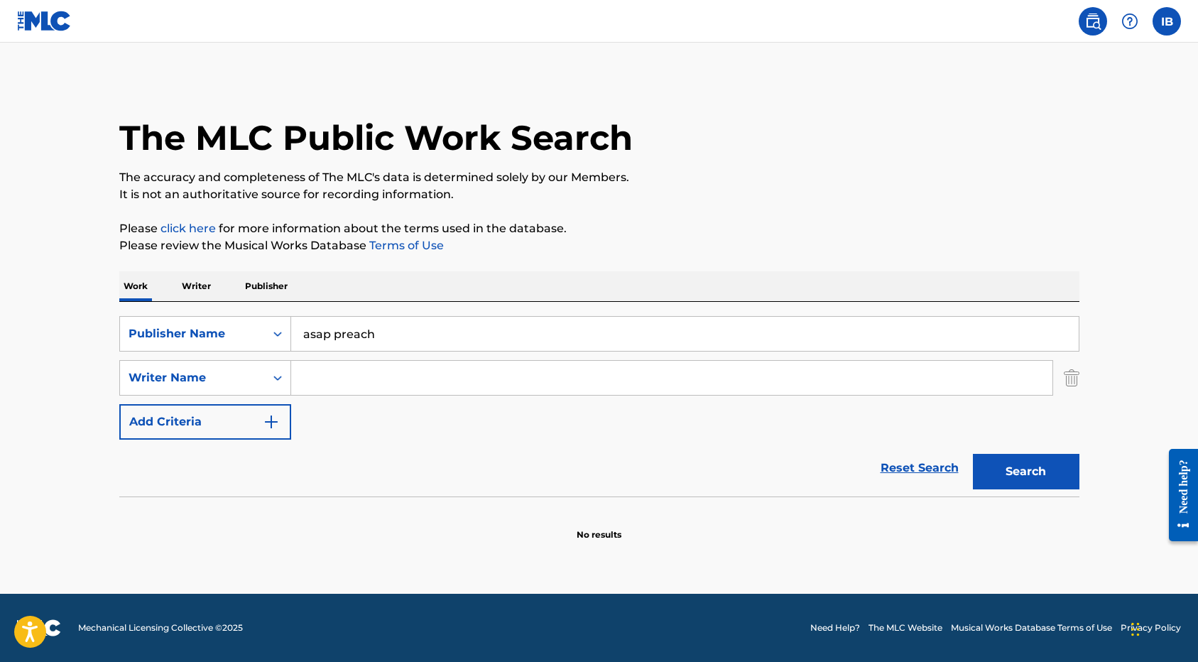
click at [1070, 383] on img "Search Form" at bounding box center [1071, 377] width 16 height 35
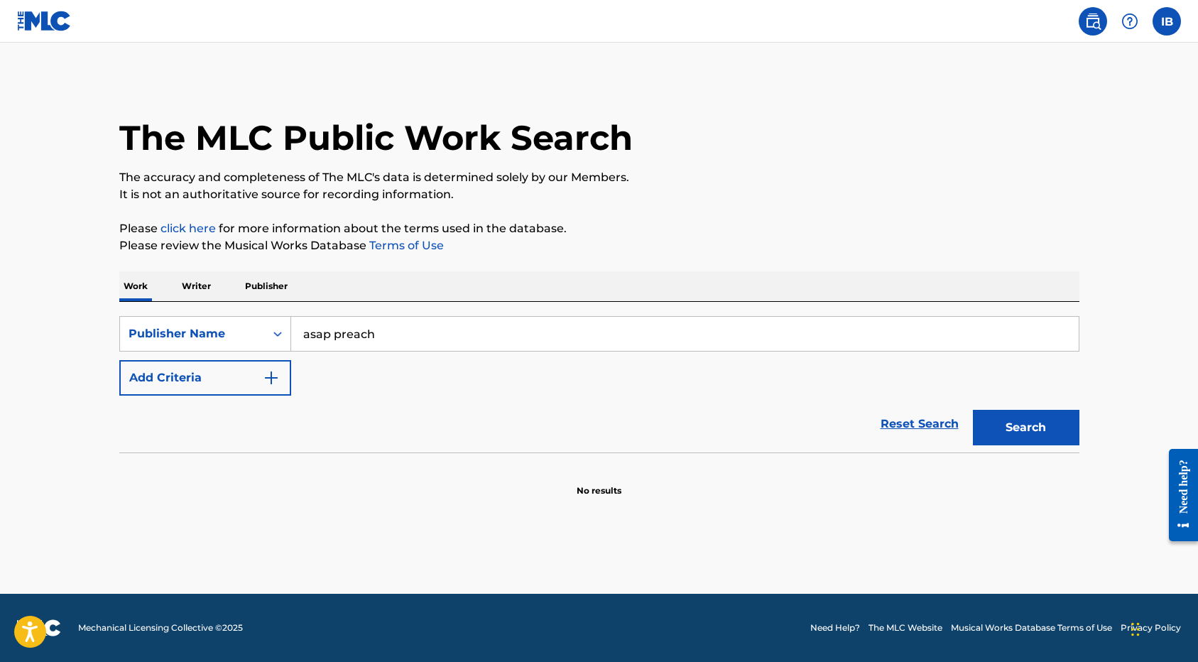
click at [259, 280] on p "Publisher" at bounding box center [266, 286] width 51 height 30
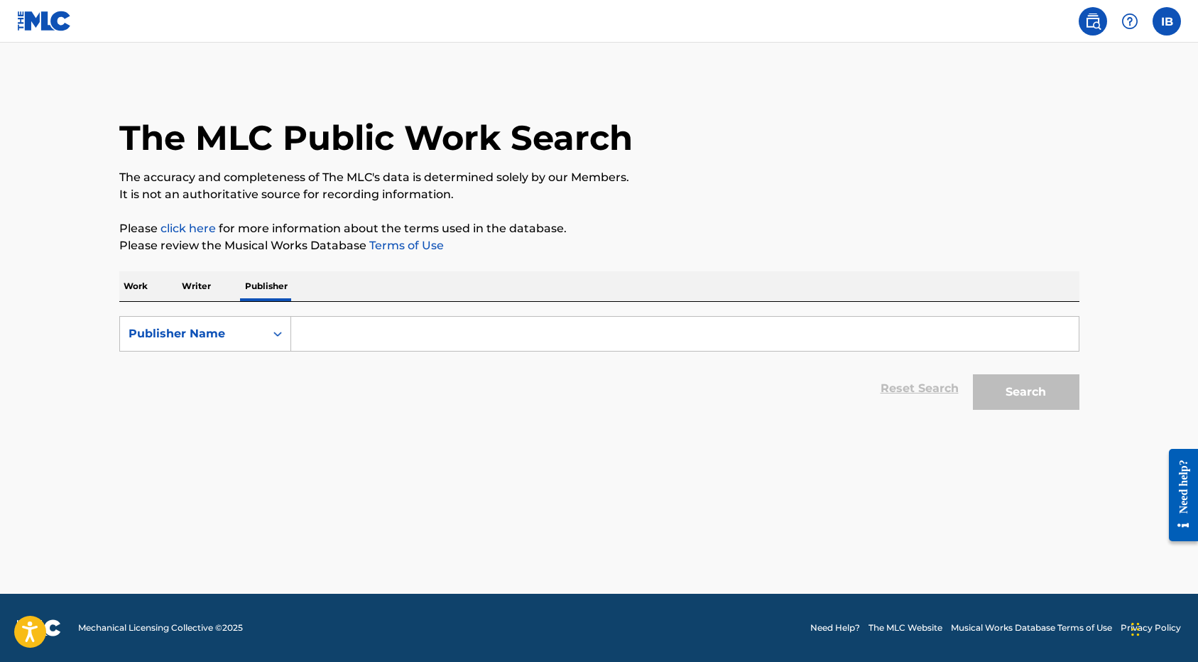
click at [327, 335] on input "Search Form" at bounding box center [684, 334] width 787 height 34
type input "asap preach"
click at [973, 374] on button "Search" at bounding box center [1026, 391] width 106 height 35
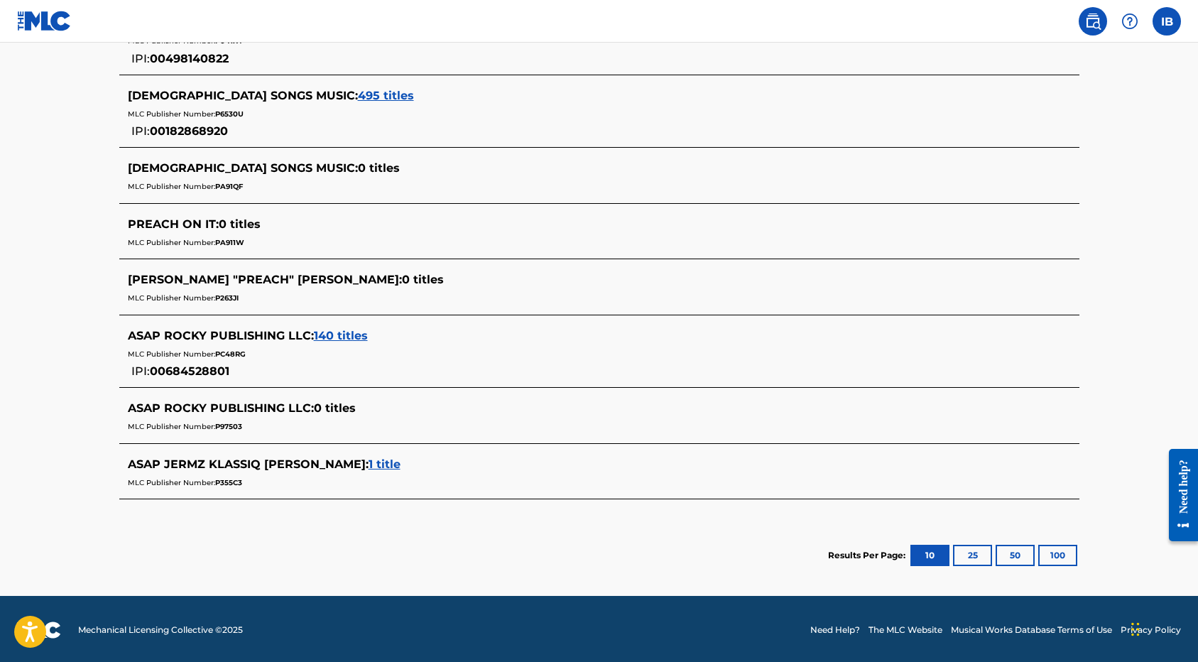
scroll to position [603, 0]
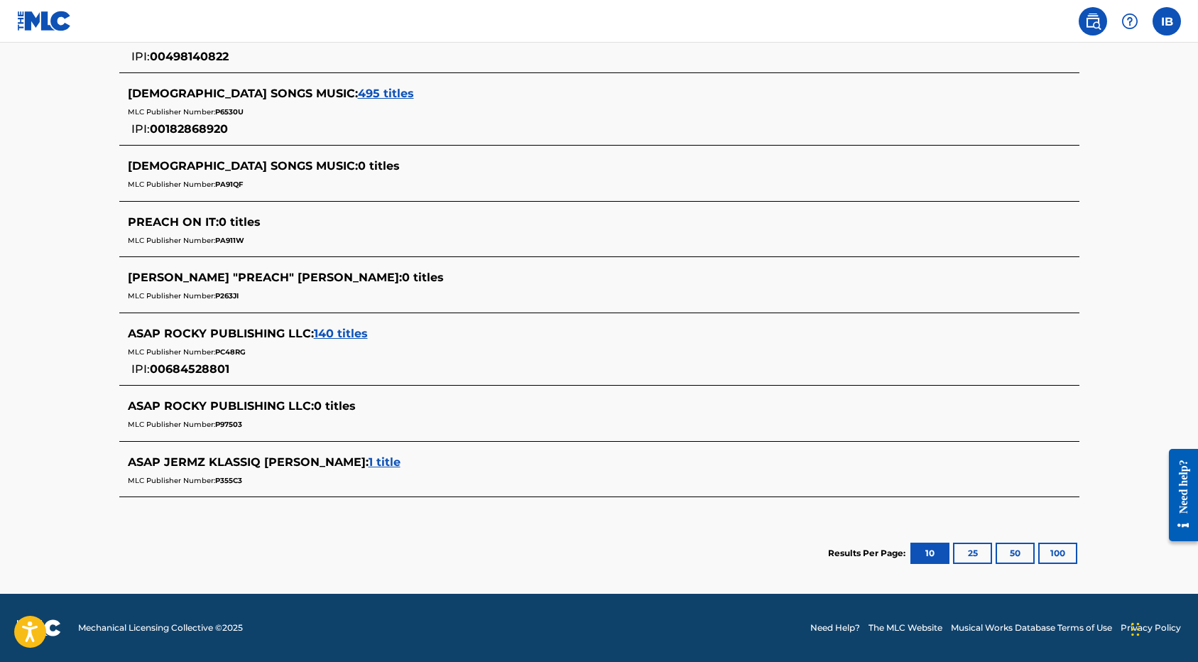
click at [964, 554] on button "25" at bounding box center [972, 552] width 39 height 21
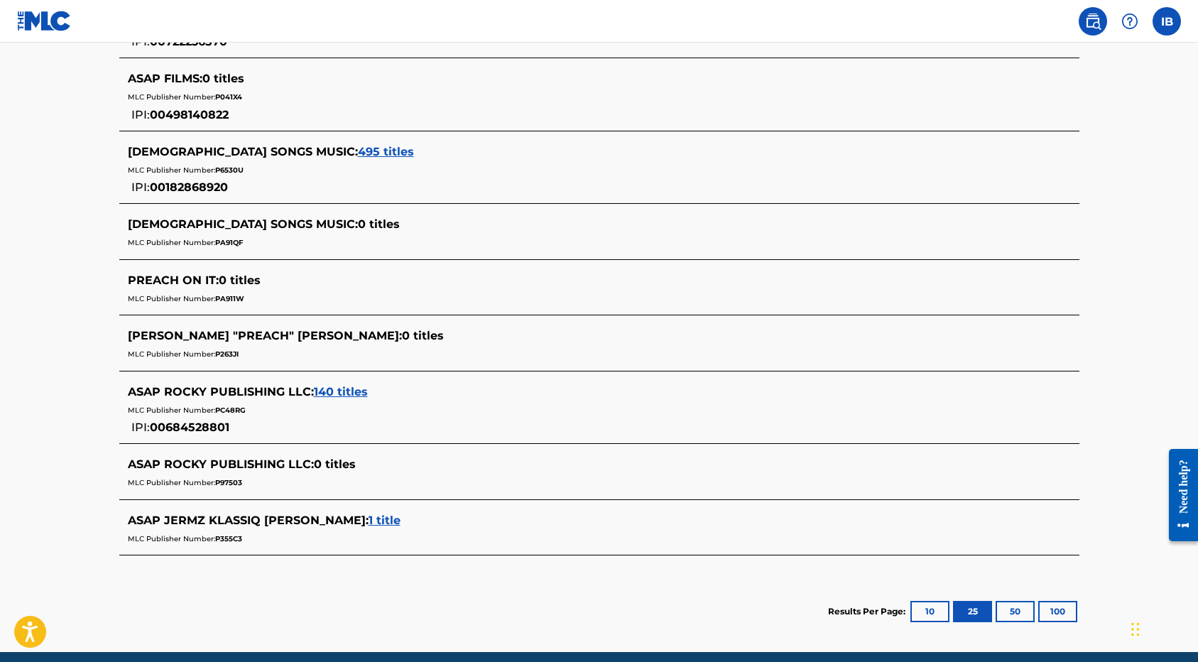
scroll to position [567, 0]
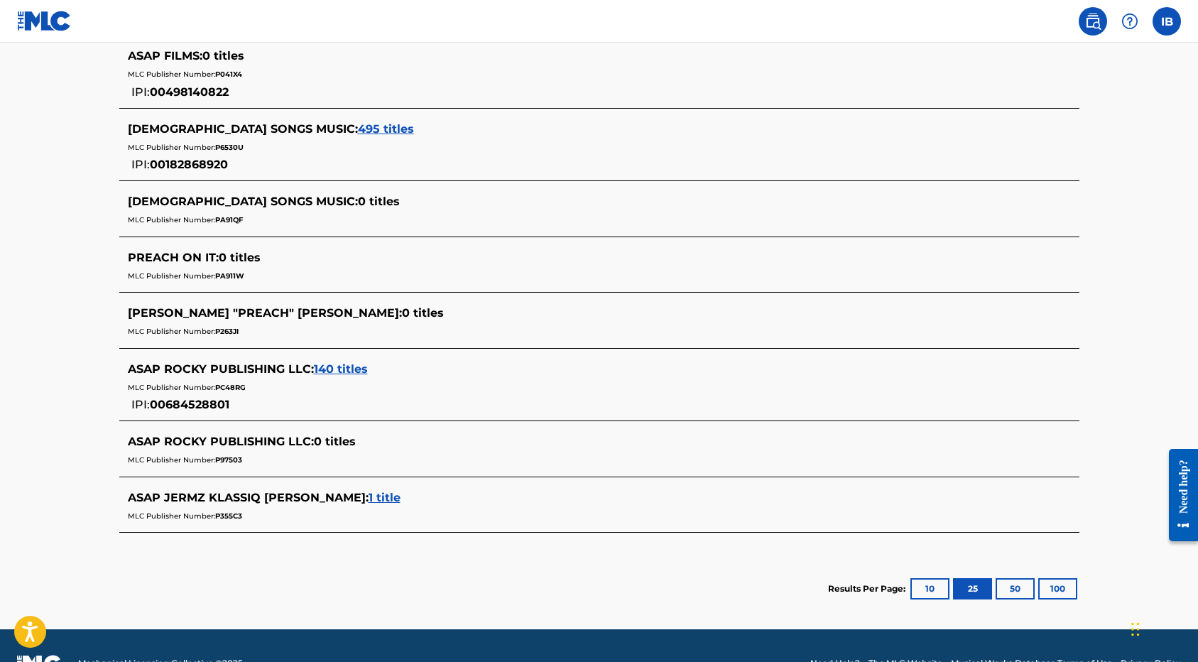
click at [1012, 593] on button "50" at bounding box center [1014, 588] width 39 height 21
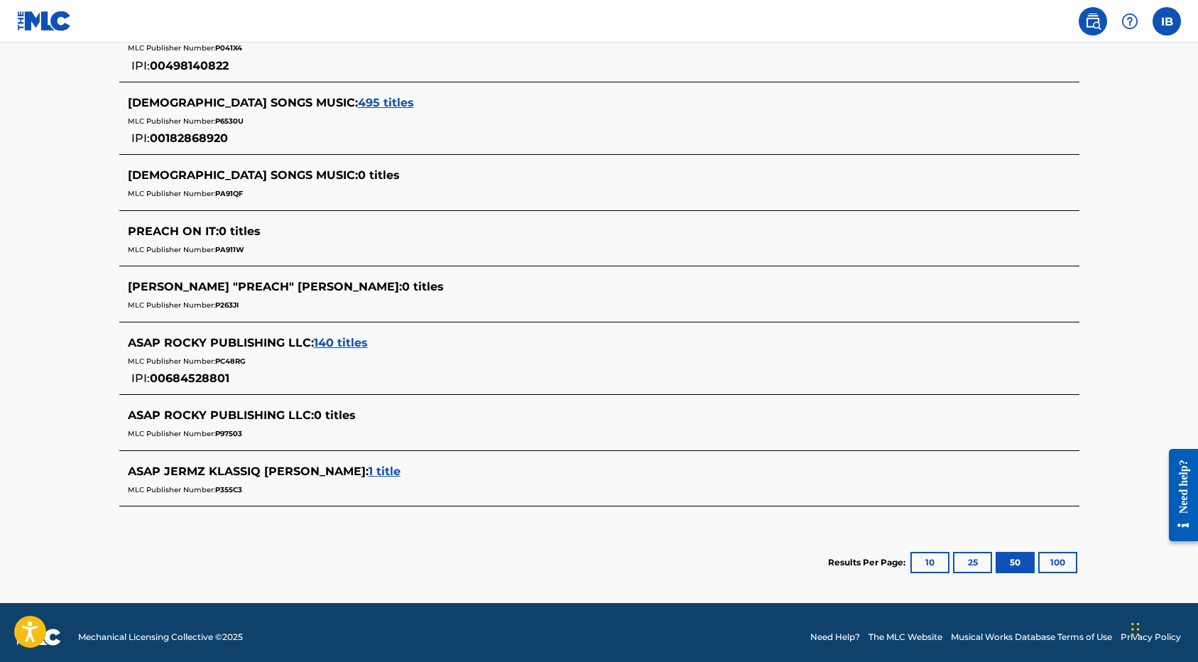
scroll to position [603, 0]
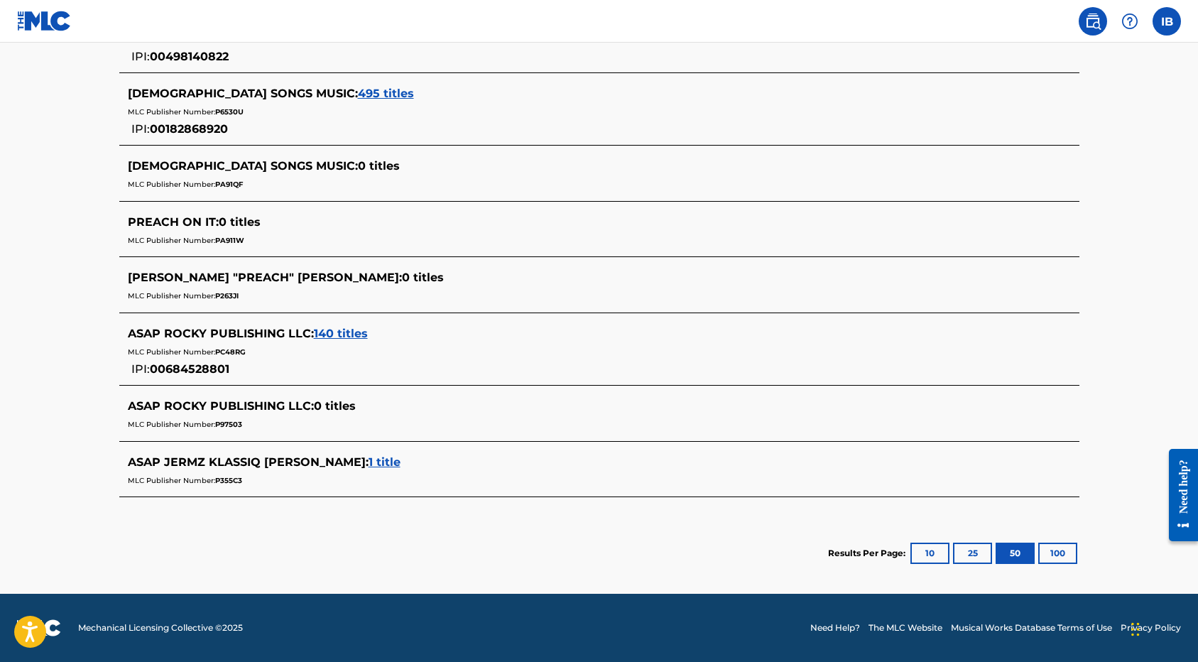
click at [1066, 555] on button "100" at bounding box center [1057, 552] width 39 height 21
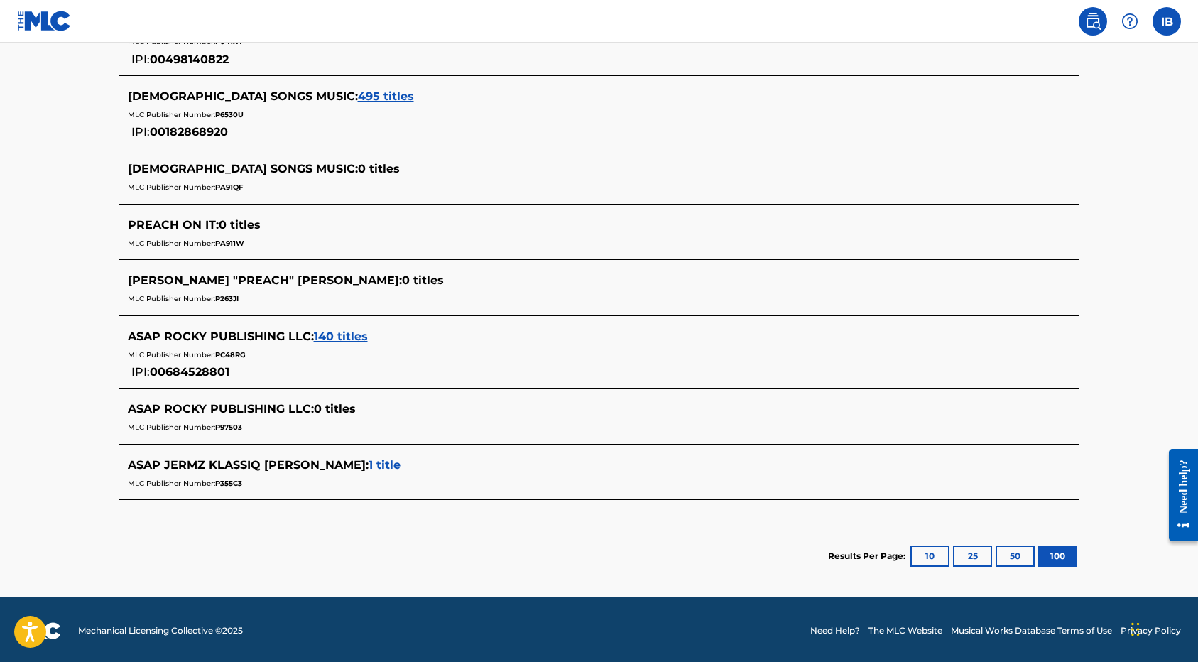
scroll to position [0, 0]
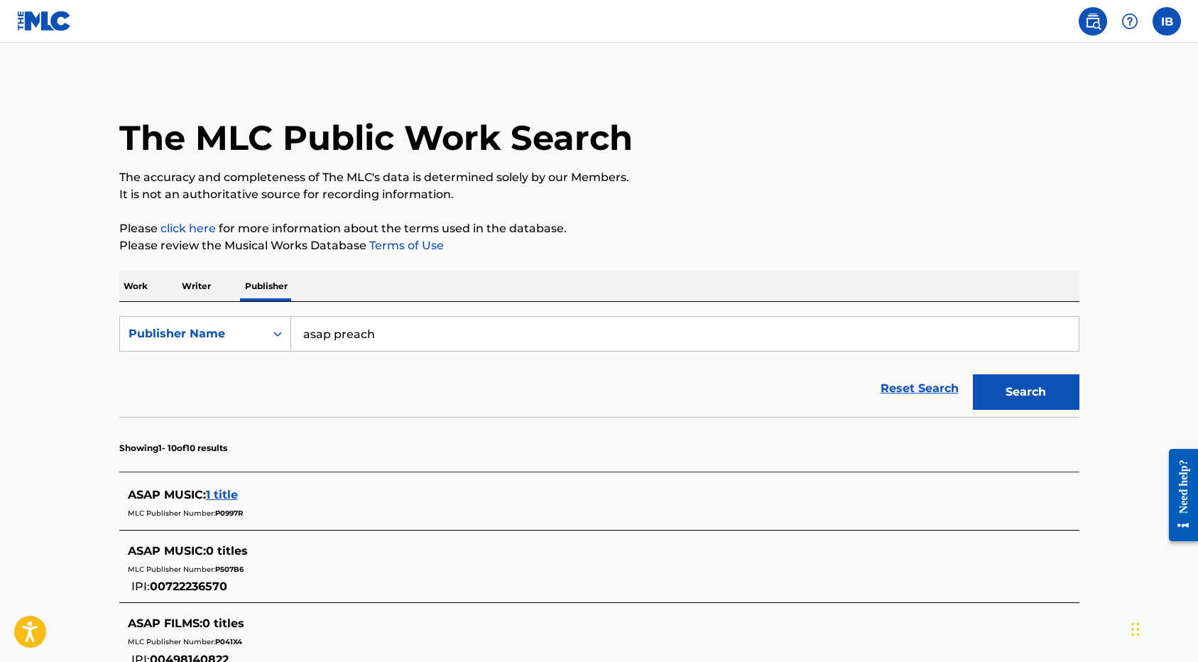
click at [188, 285] on p "Writer" at bounding box center [196, 286] width 38 height 30
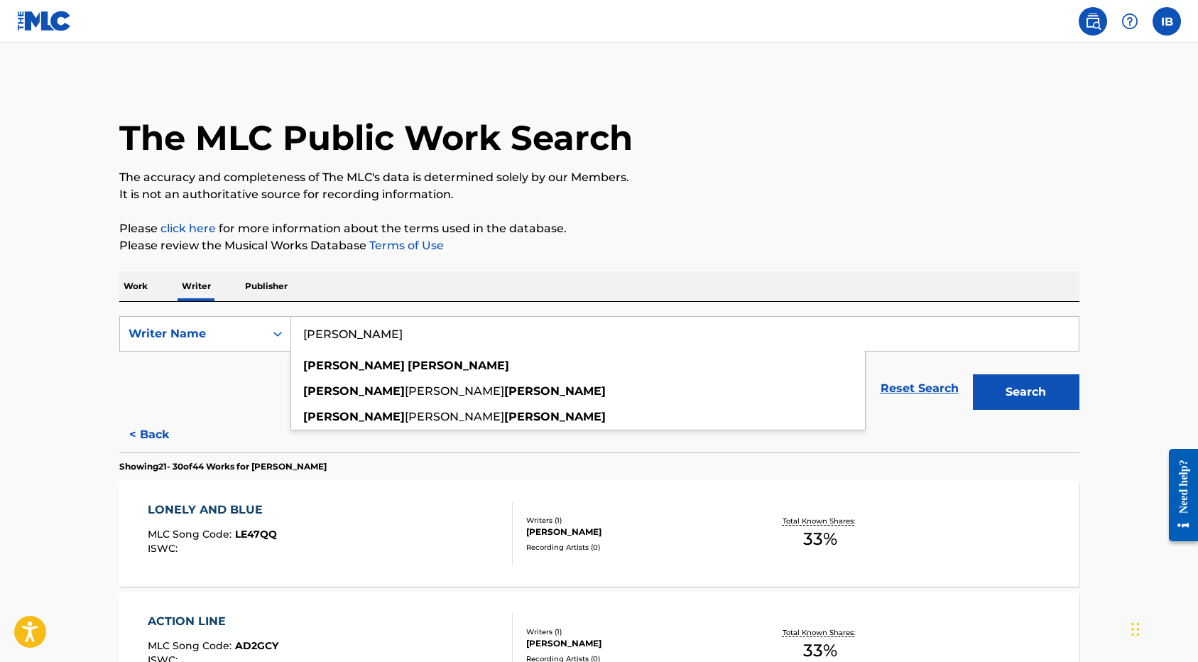
drag, startPoint x: 381, startPoint y: 332, endPoint x: 321, endPoint y: 335, distance: 60.4
click at [321, 335] on input "[PERSON_NAME]" at bounding box center [684, 334] width 787 height 34
click at [405, 393] on span "[PERSON_NAME]" at bounding box center [454, 390] width 99 height 13
type input "[PERSON_NAME] [PERSON_NAME]"
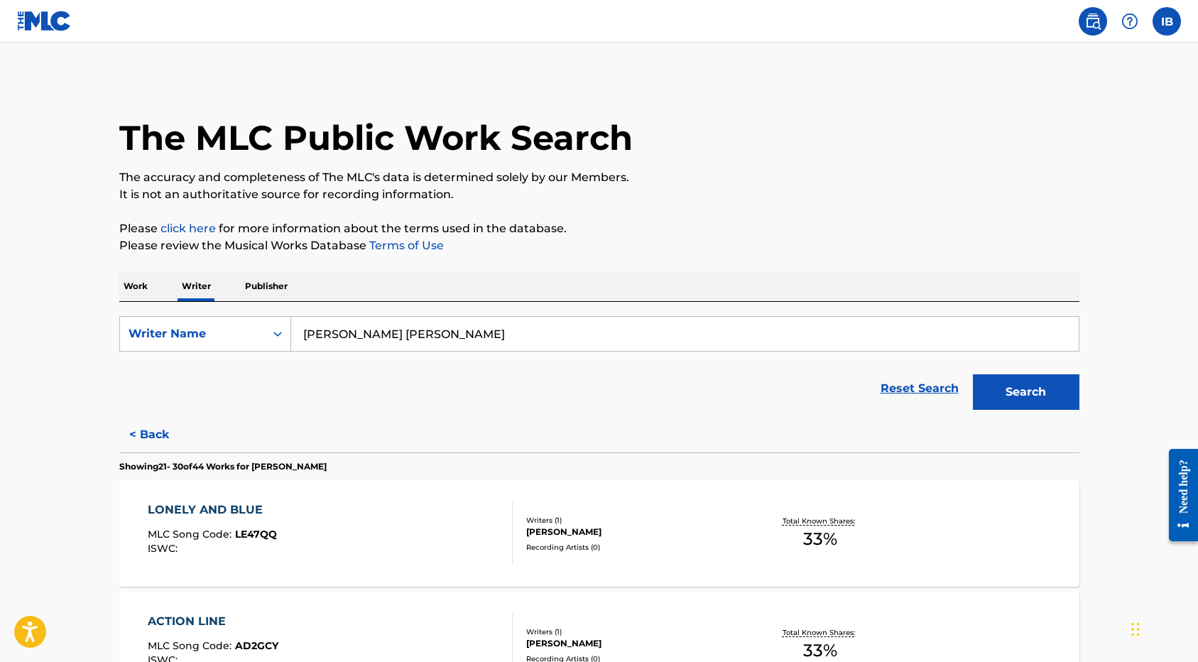
click at [1001, 389] on button "Search" at bounding box center [1026, 391] width 106 height 35
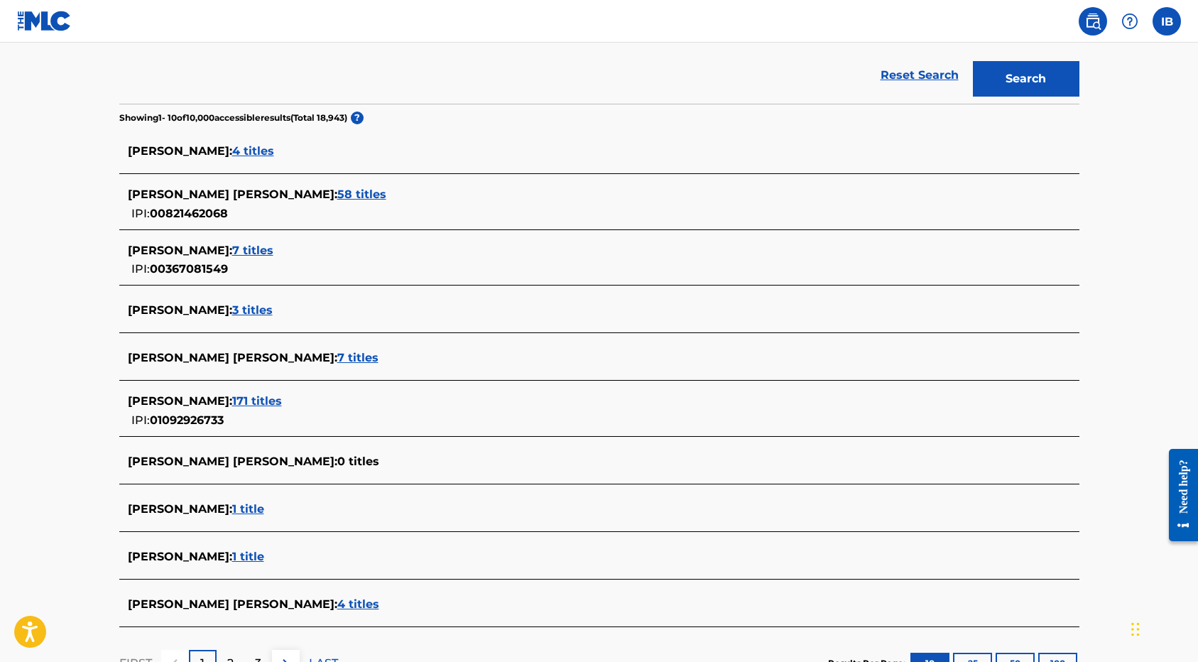
scroll to position [344, 0]
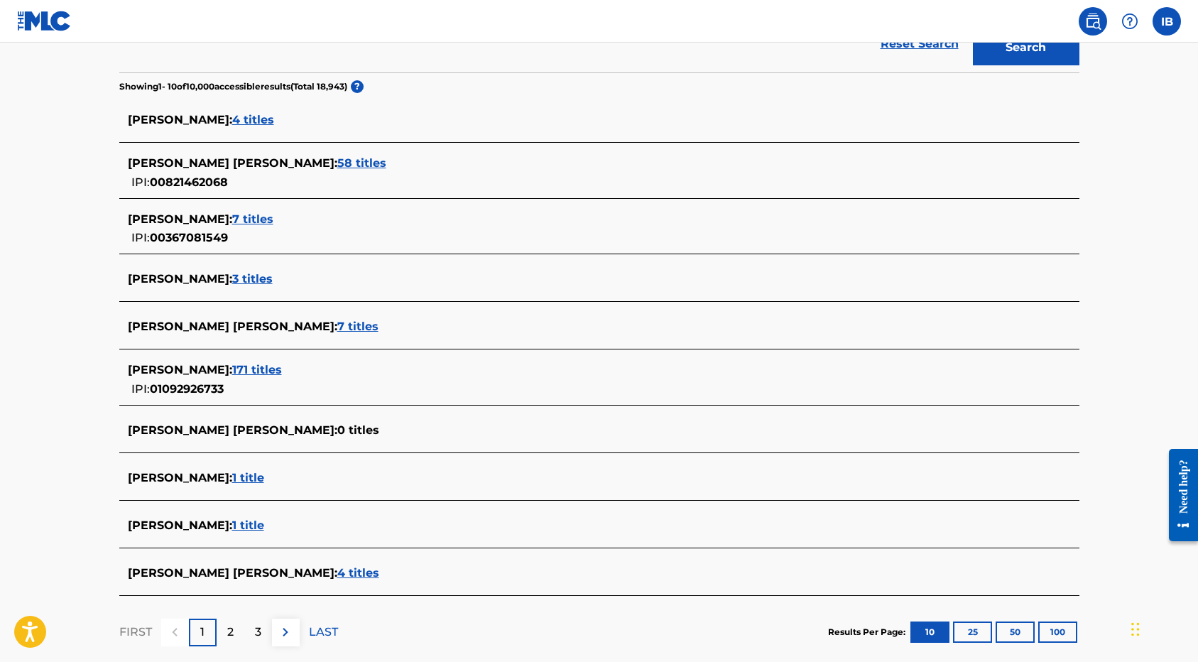
click at [236, 277] on span "3 titles" at bounding box center [252, 278] width 40 height 13
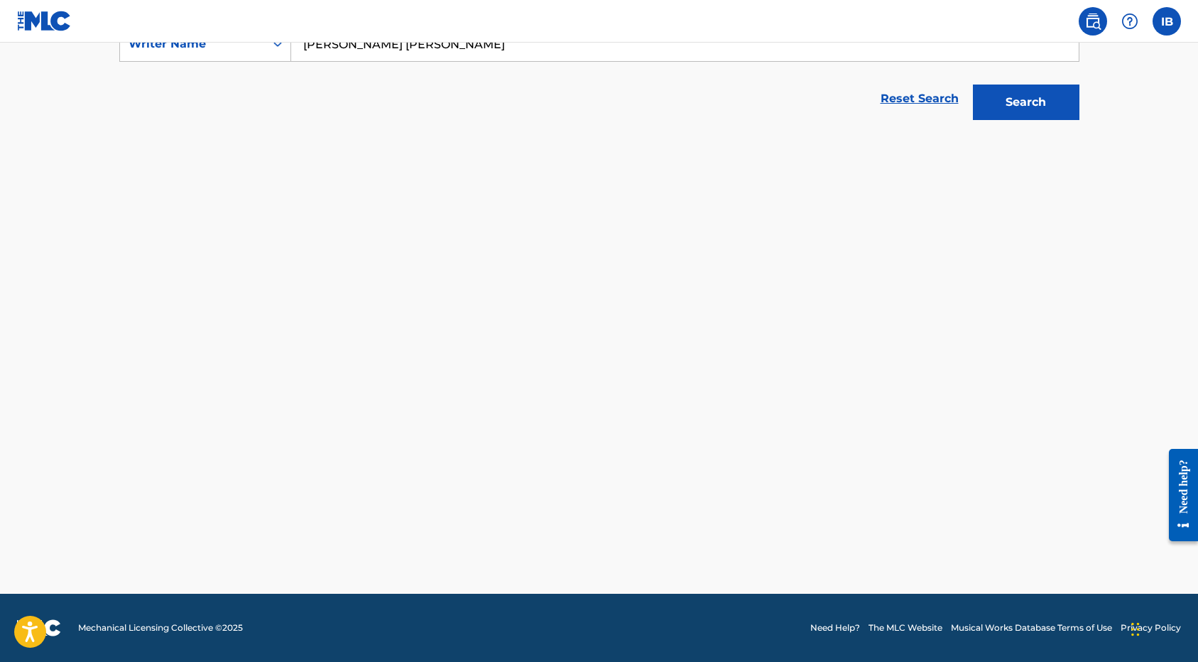
scroll to position [290, 0]
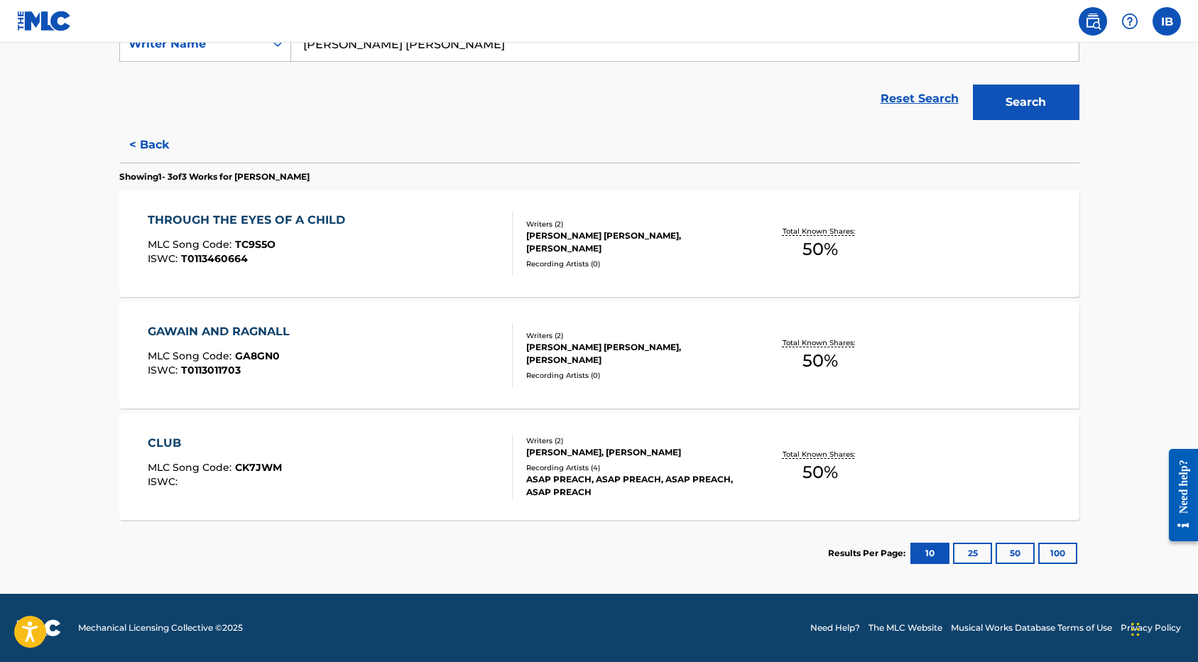
click at [217, 470] on span "MLC Song Code :" at bounding box center [191, 467] width 87 height 13
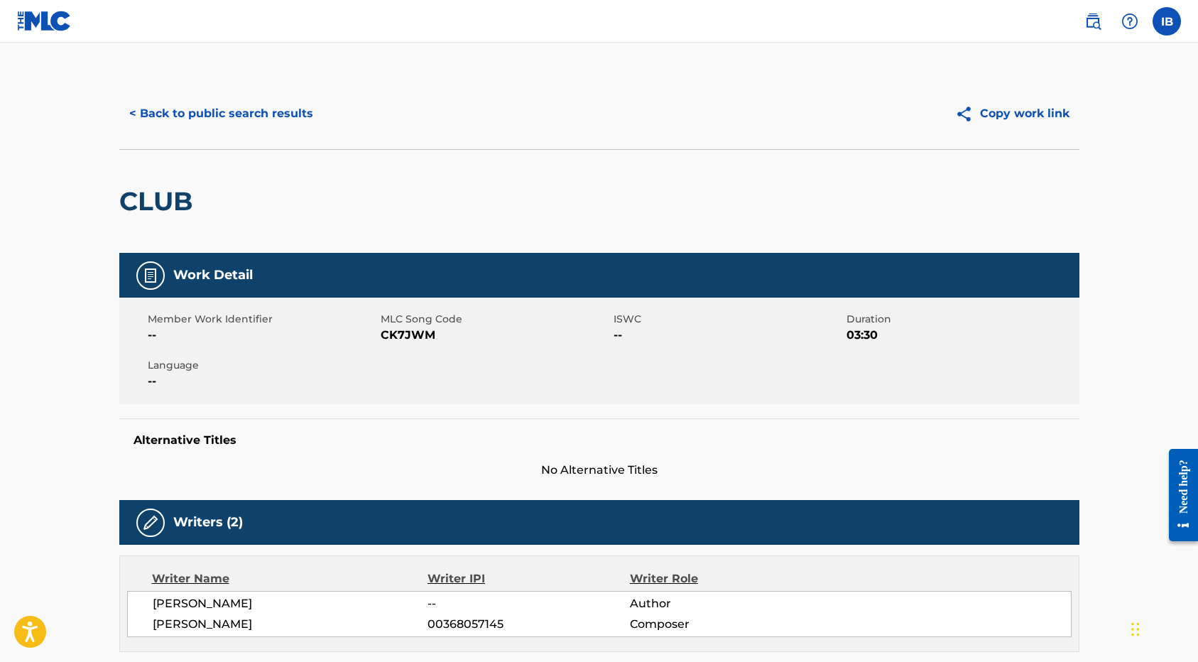
click at [150, 112] on button "< Back to public search results" at bounding box center [221, 113] width 204 height 35
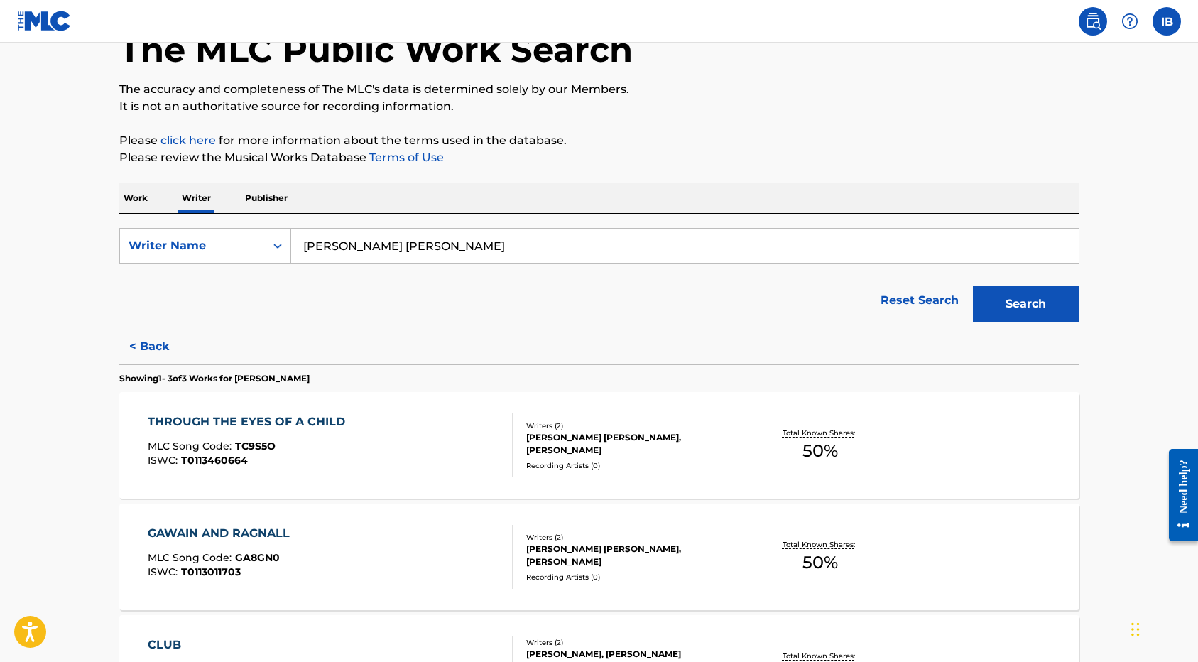
scroll to position [231, 0]
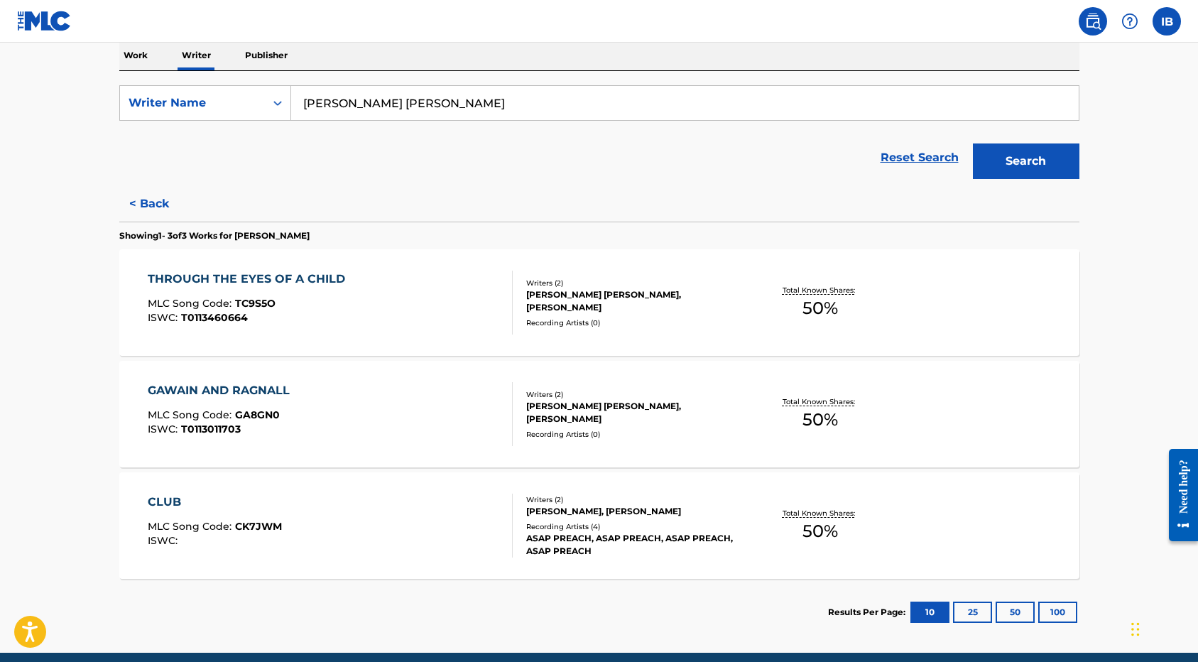
click at [167, 500] on div "CLUB" at bounding box center [215, 501] width 134 height 17
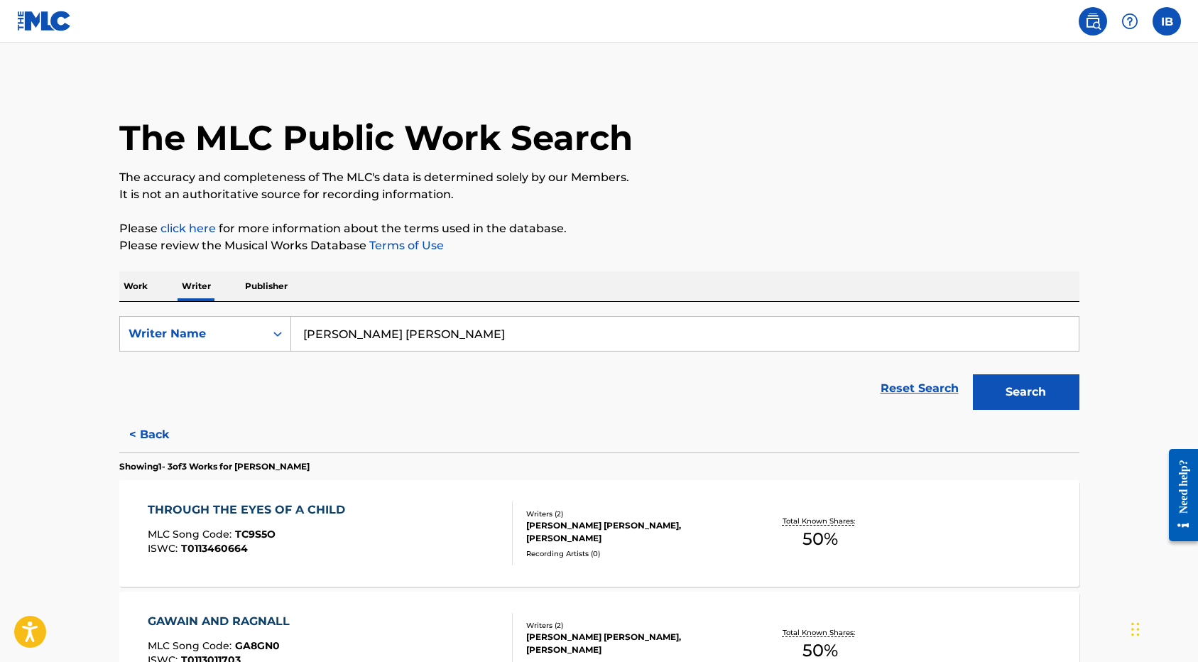
click at [141, 281] on p "Work" at bounding box center [135, 286] width 33 height 30
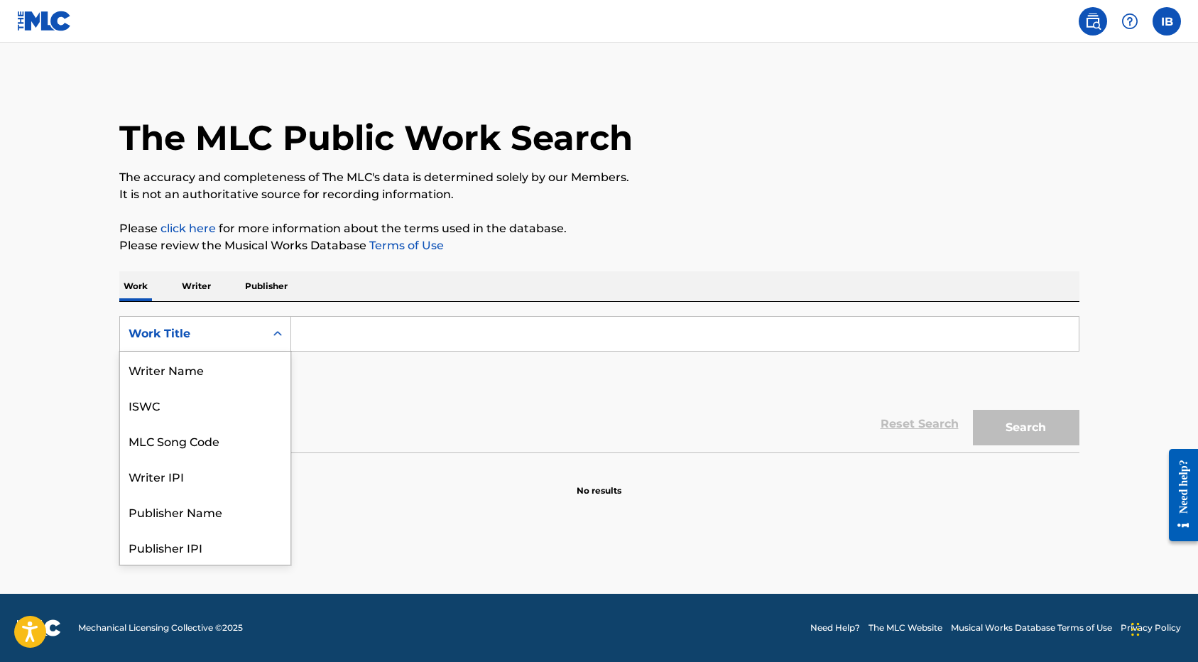
click at [206, 332] on div "Work Title" at bounding box center [192, 333] width 128 height 17
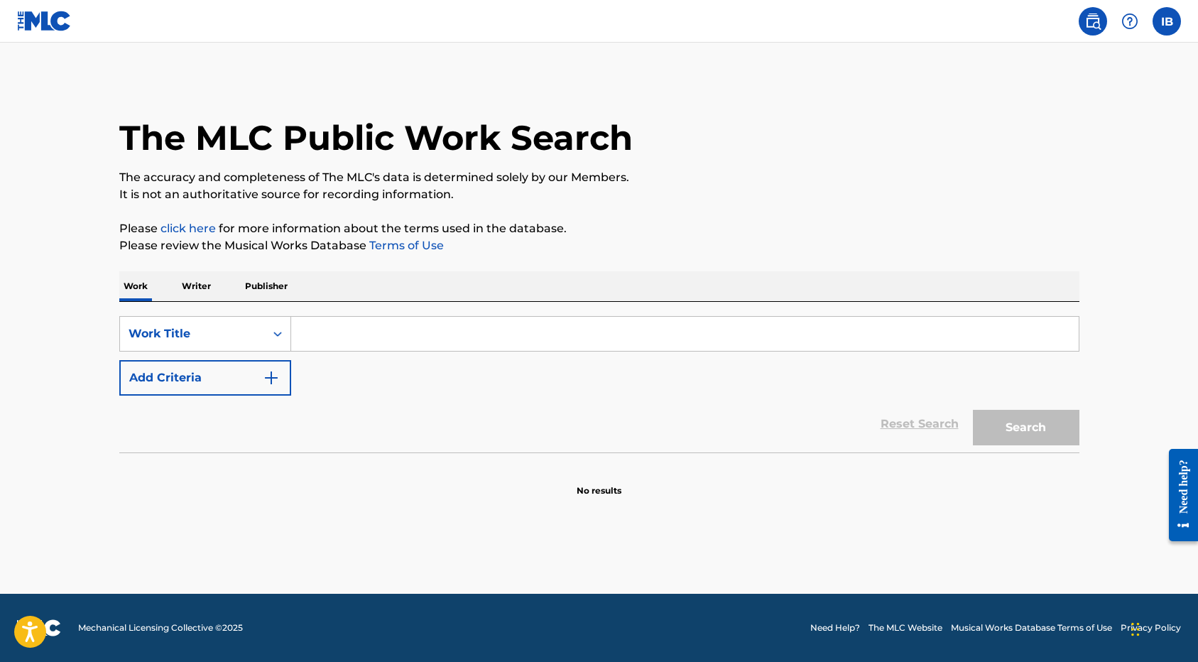
click at [190, 284] on p "Writer" at bounding box center [196, 286] width 38 height 30
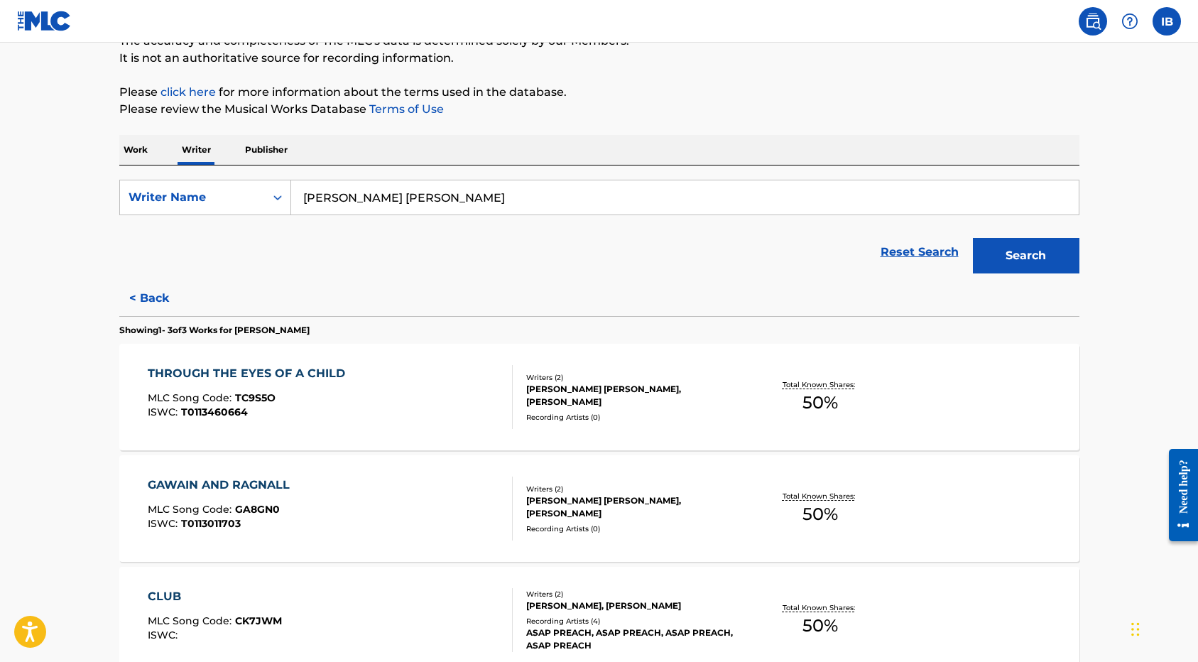
scroll to position [21, 0]
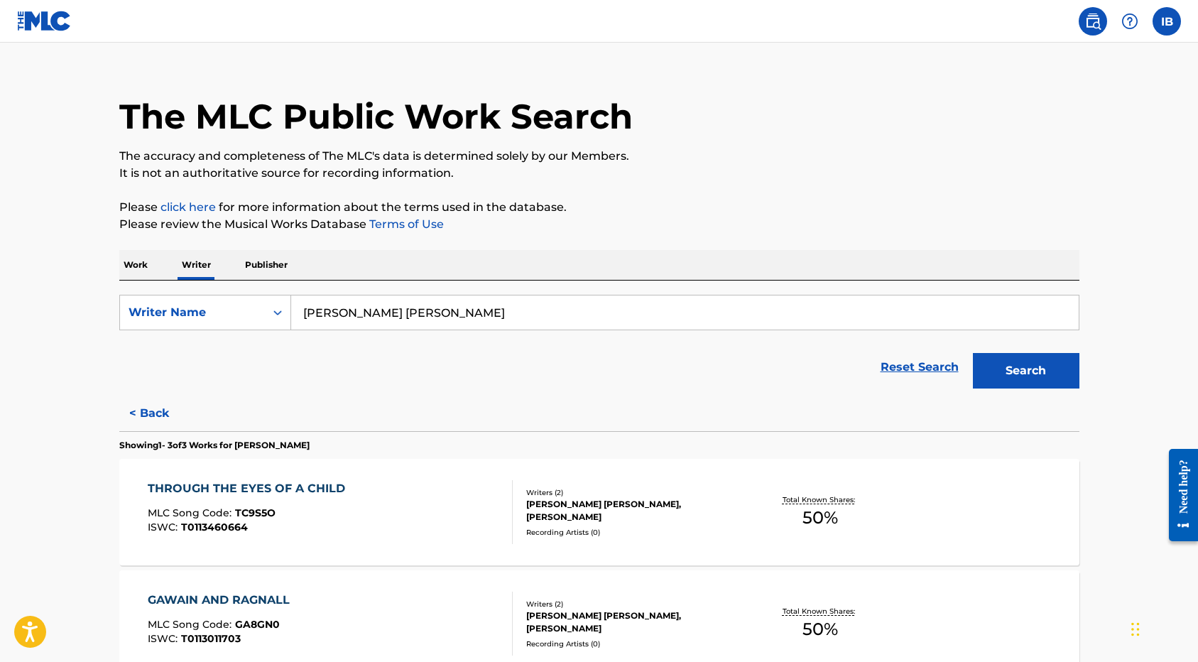
click at [1026, 366] on button "Search" at bounding box center [1026, 370] width 106 height 35
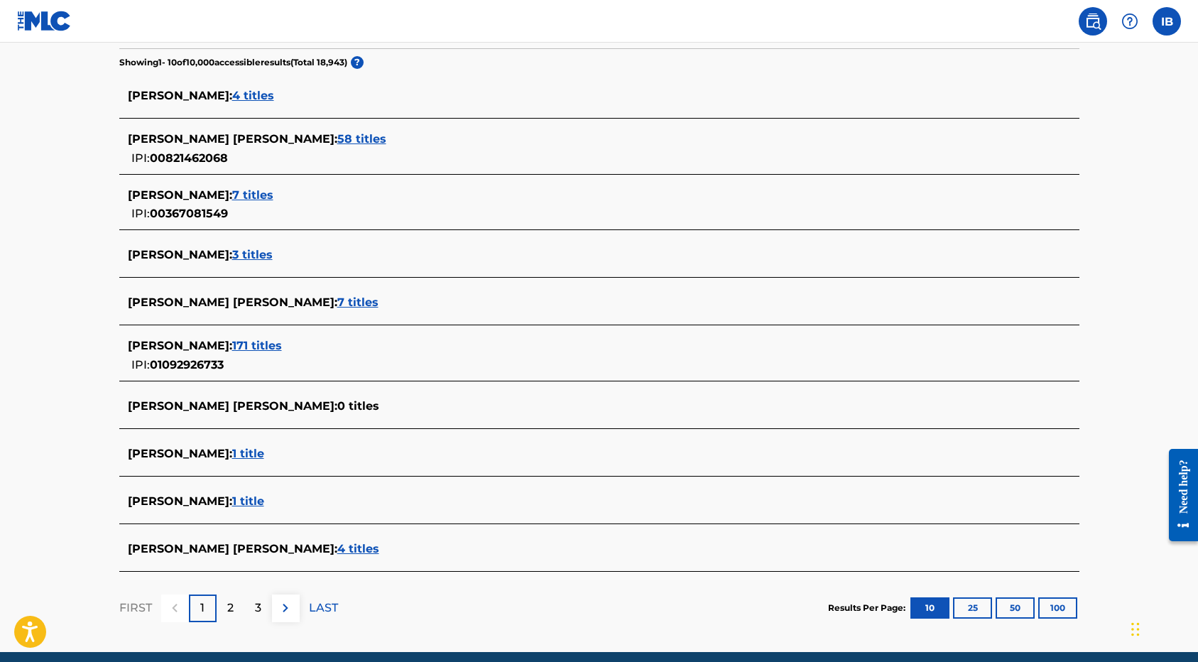
scroll to position [393, 0]
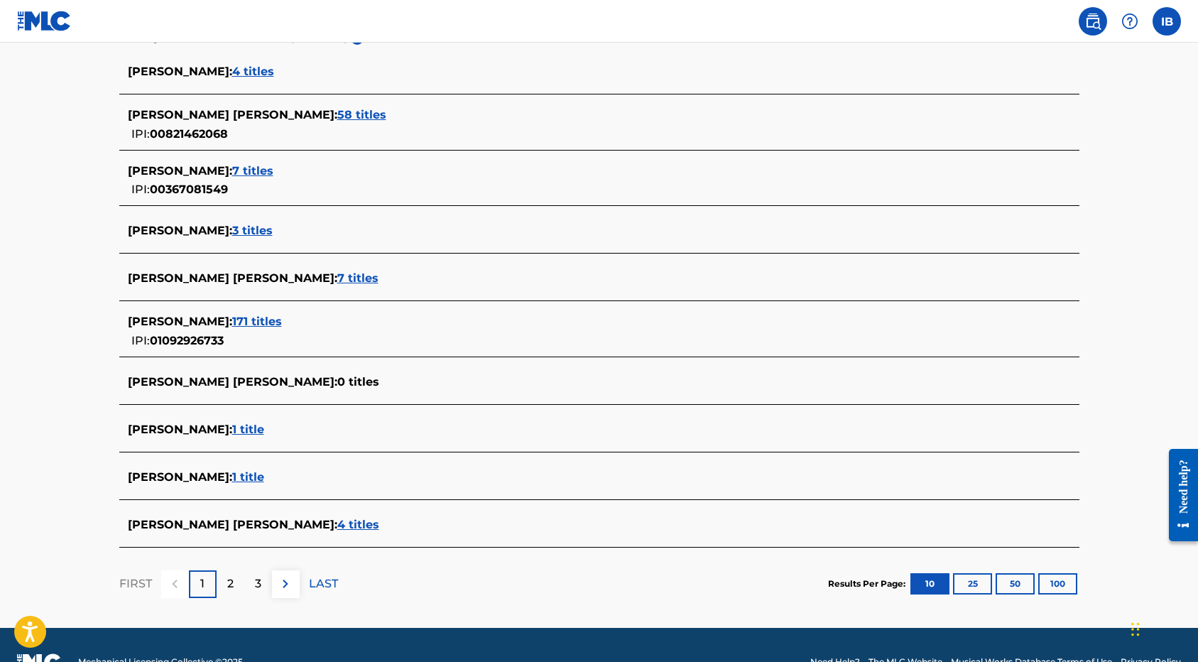
click at [232, 227] on span "3 titles" at bounding box center [252, 230] width 40 height 13
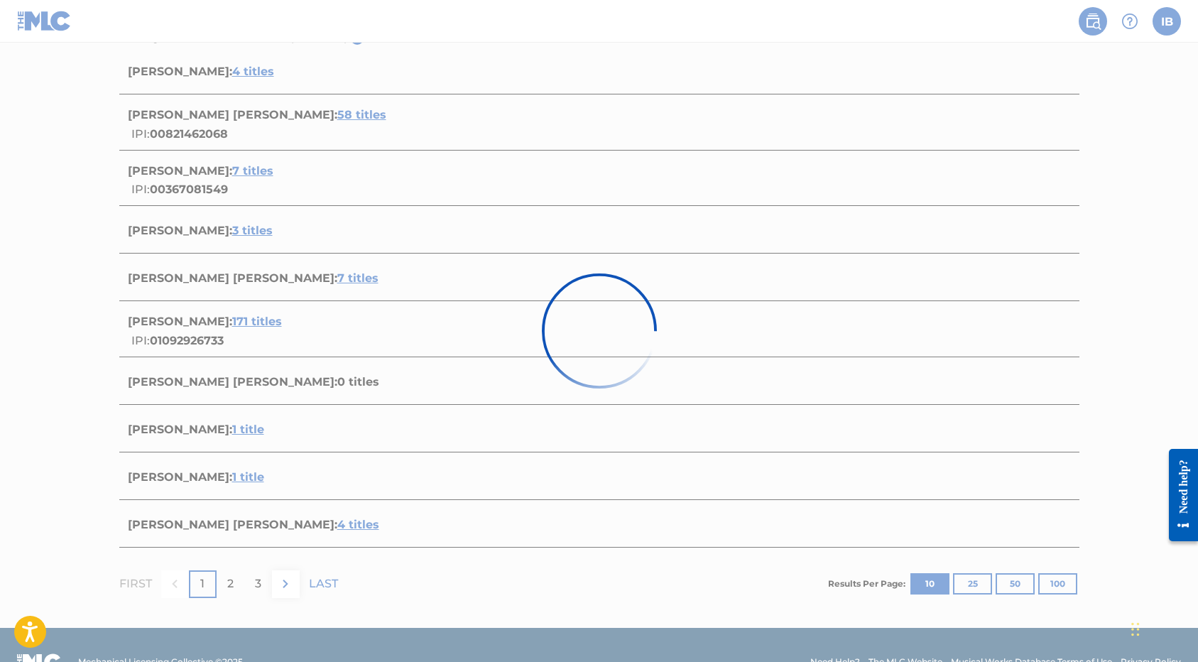
scroll to position [290, 0]
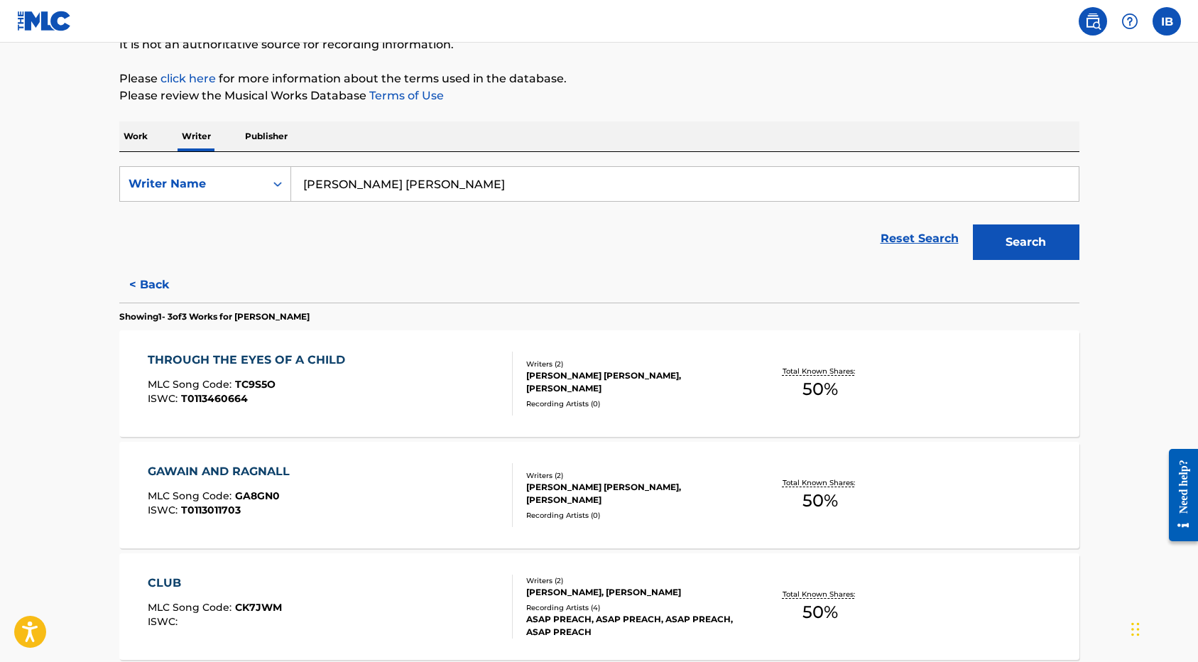
scroll to position [35, 0]
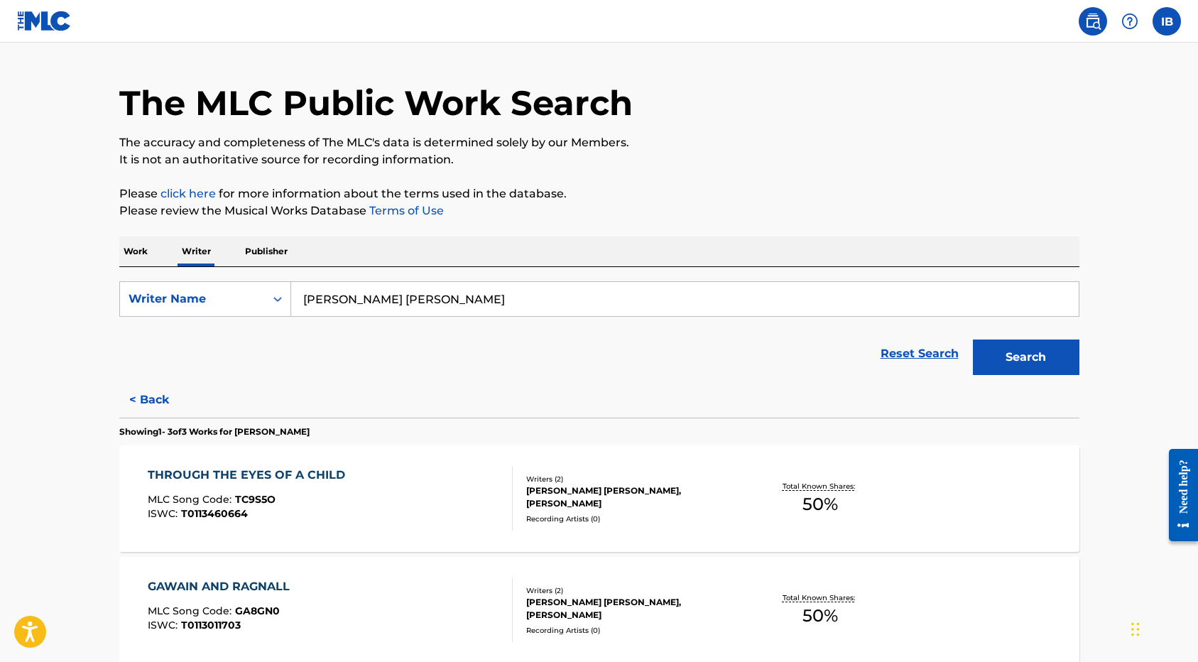
click at [1016, 363] on button "Search" at bounding box center [1026, 356] width 106 height 35
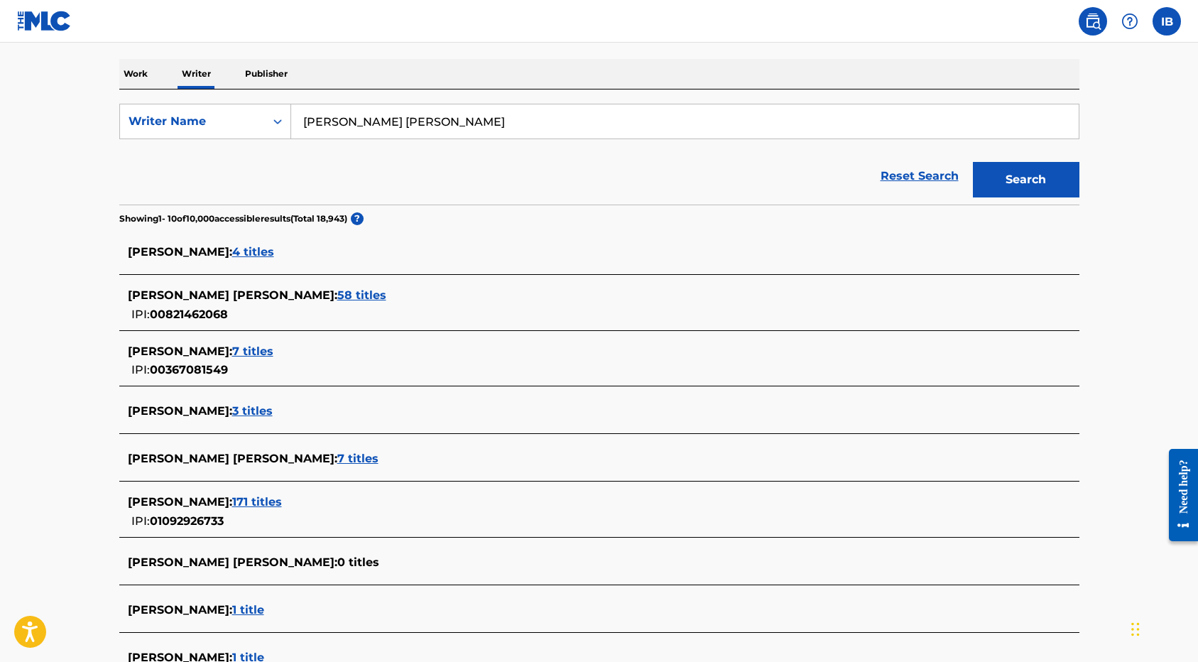
scroll to position [228, 0]
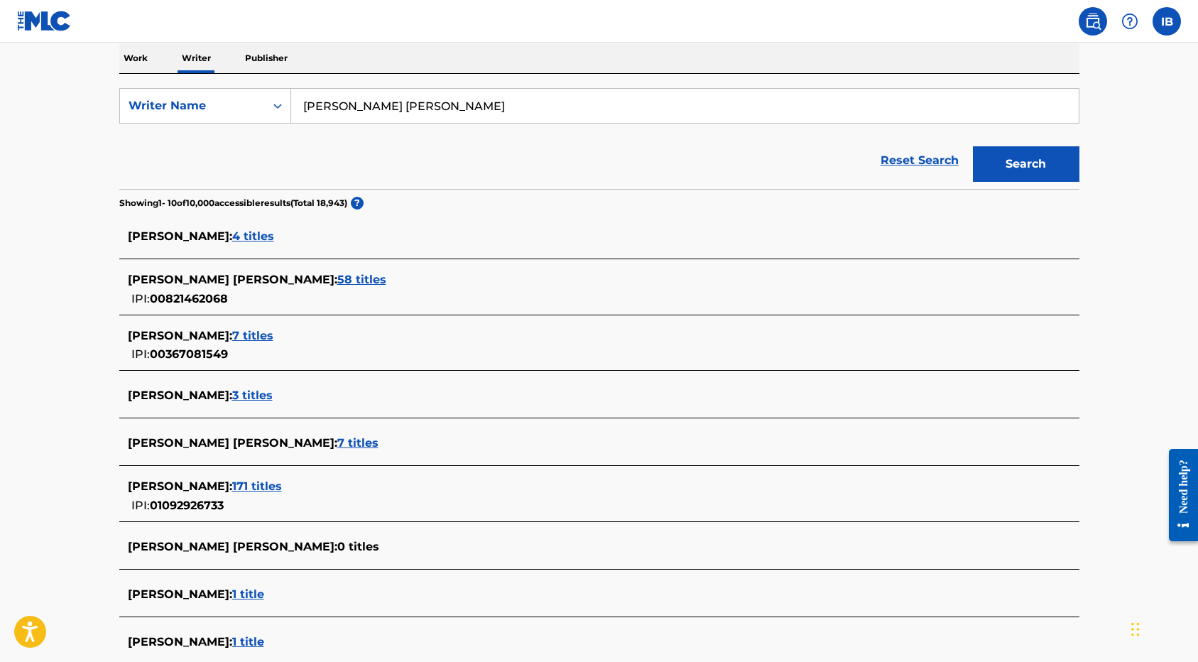
click at [239, 338] on span "7 titles" at bounding box center [252, 335] width 41 height 13
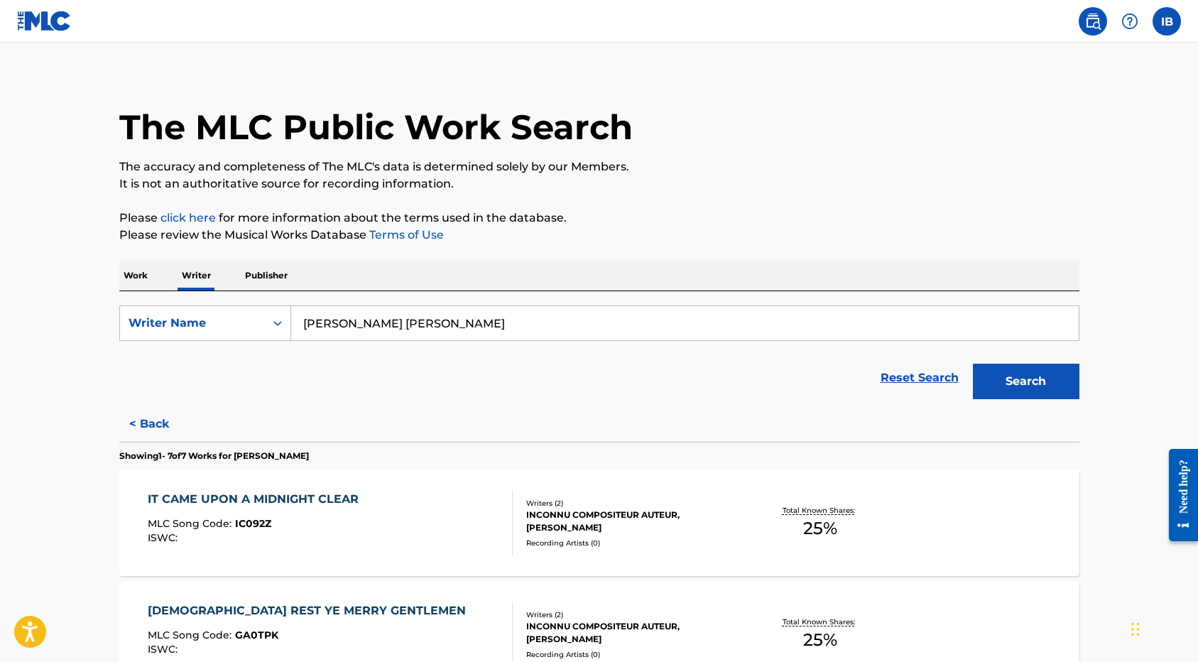
scroll to position [0, 0]
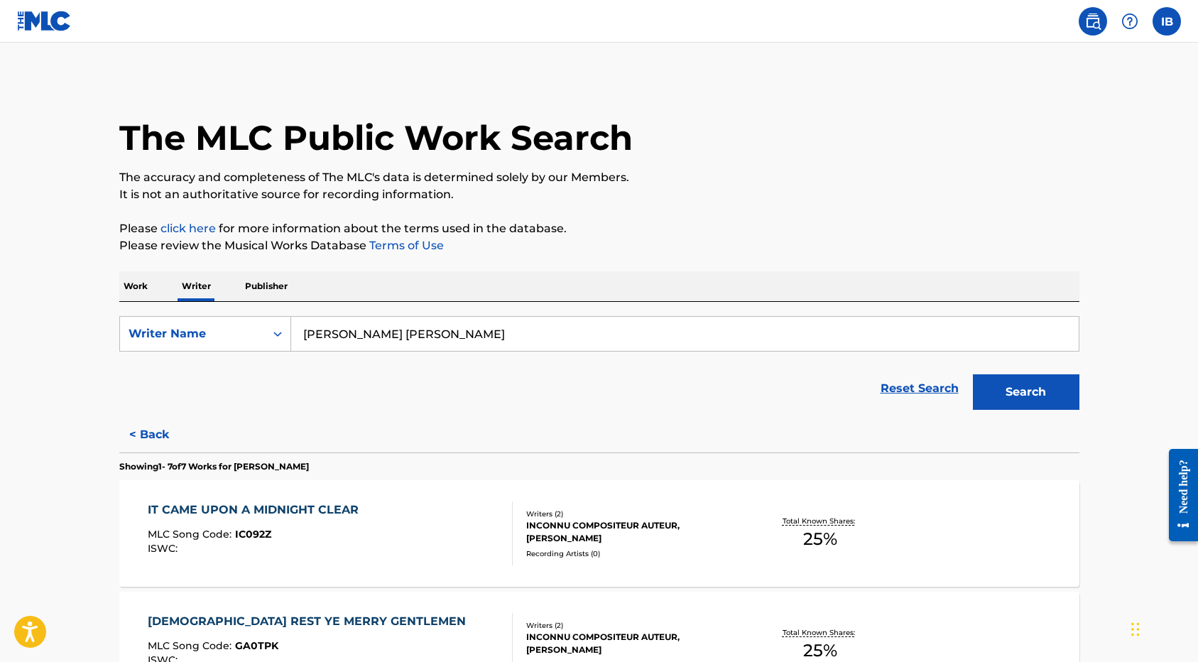
click at [133, 284] on p "Work" at bounding box center [135, 286] width 33 height 30
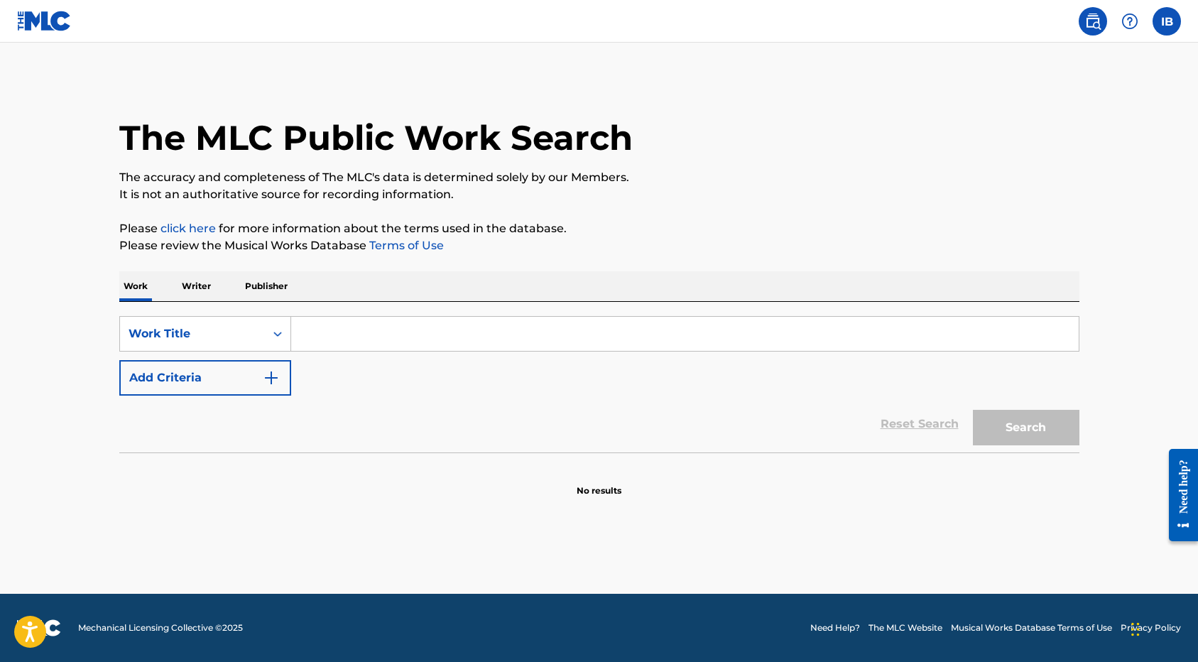
click at [363, 337] on input "Search Form" at bounding box center [684, 334] width 787 height 34
click at [973, 410] on button "Search" at bounding box center [1026, 427] width 106 height 35
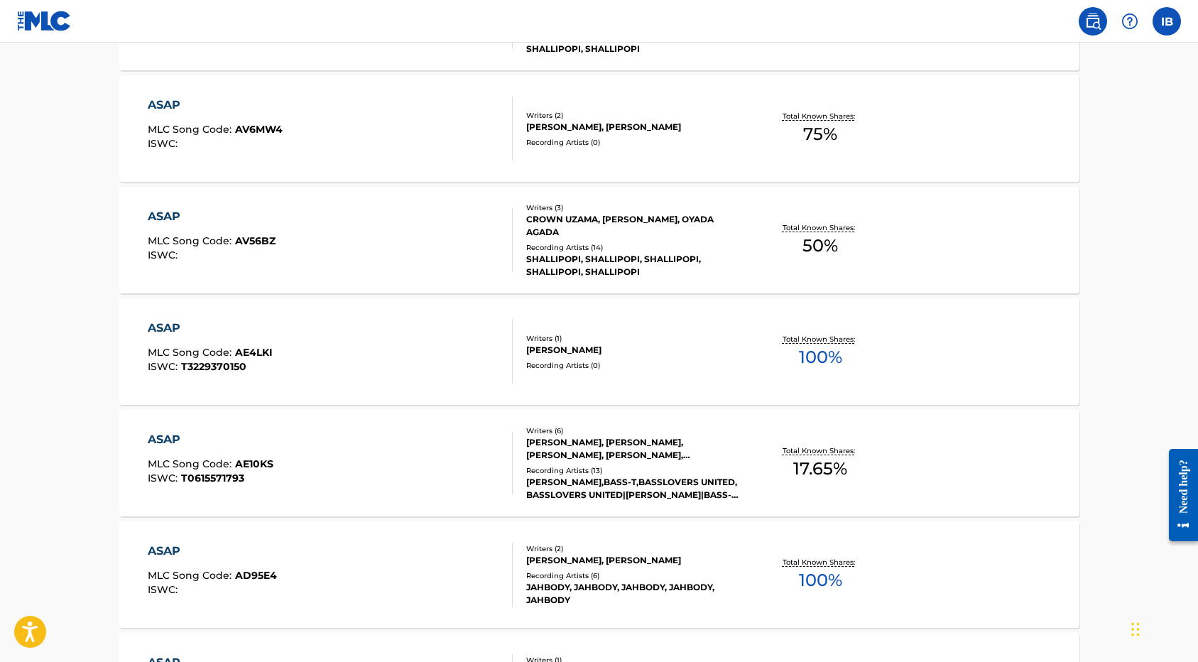
scroll to position [1076, 0]
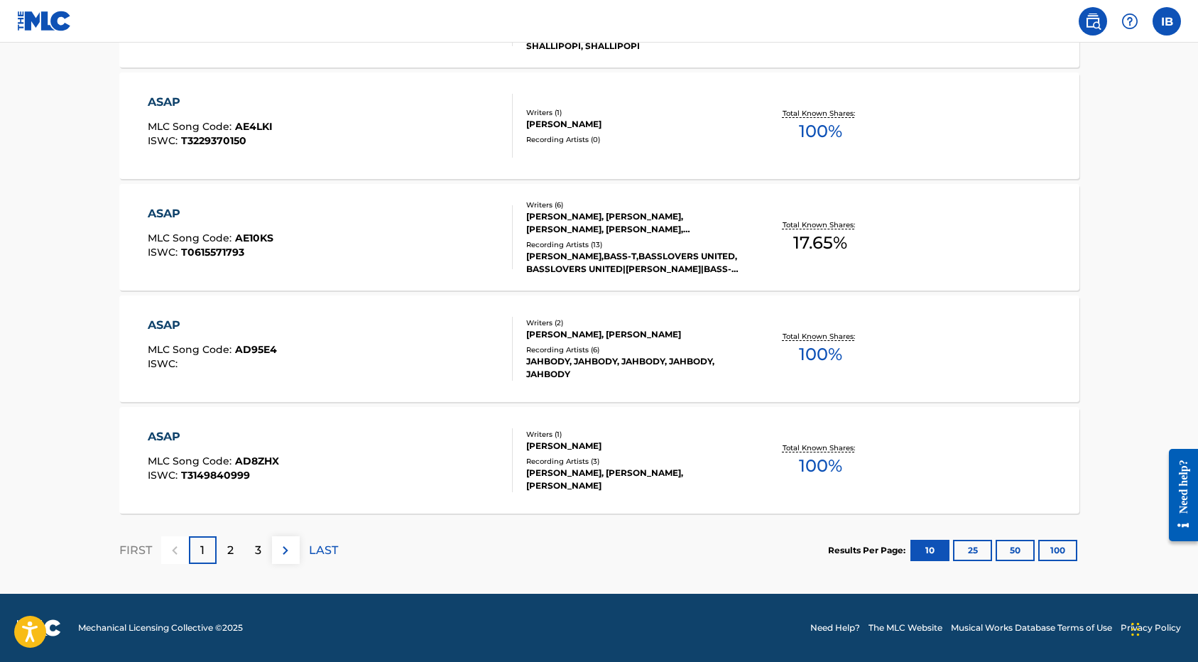
click at [1041, 546] on button "100" at bounding box center [1057, 550] width 39 height 21
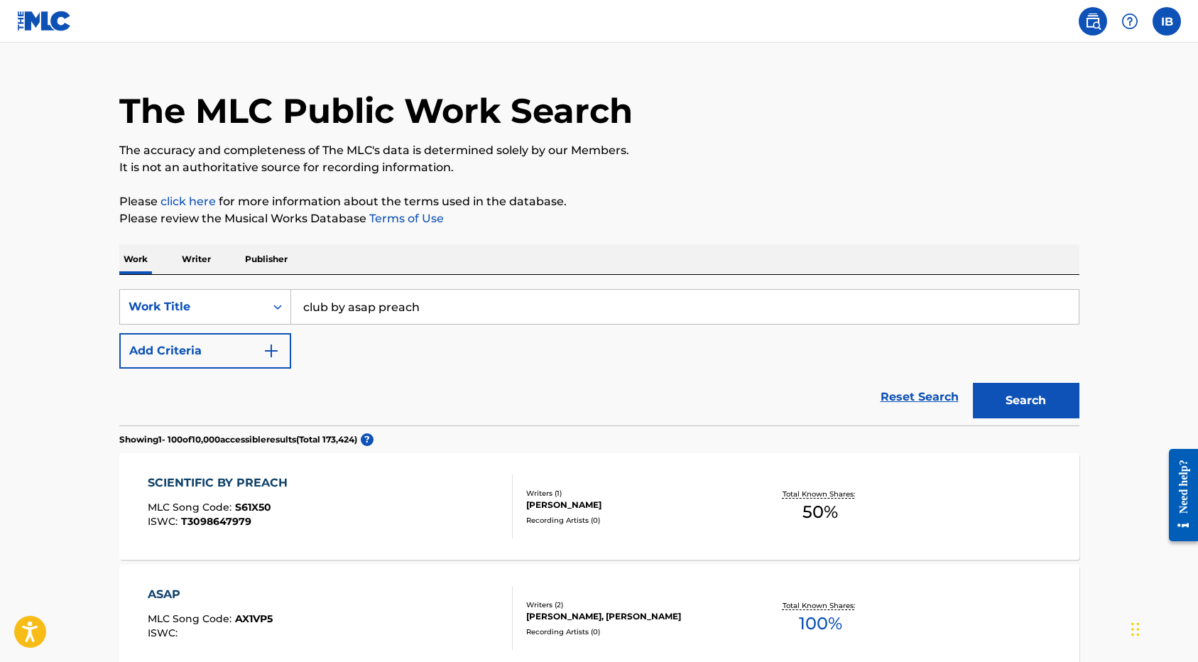
scroll to position [0, 0]
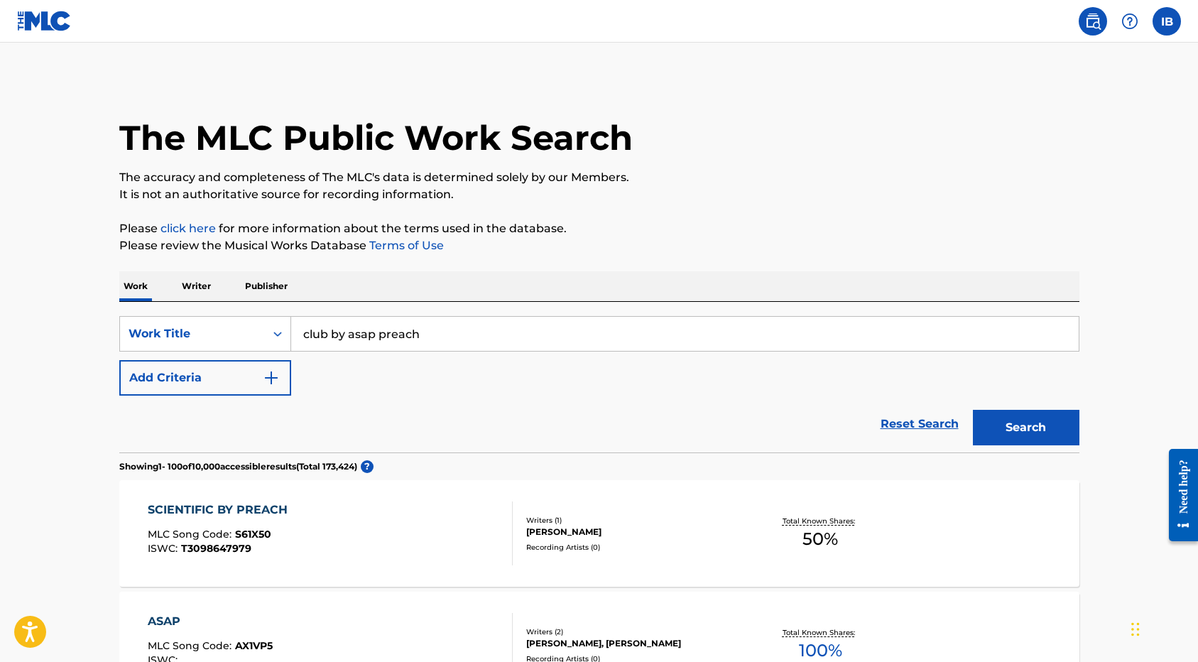
drag, startPoint x: 419, startPoint y: 332, endPoint x: 292, endPoint y: 329, distance: 127.1
click at [292, 329] on input "club by asap preach" at bounding box center [684, 334] width 787 height 34
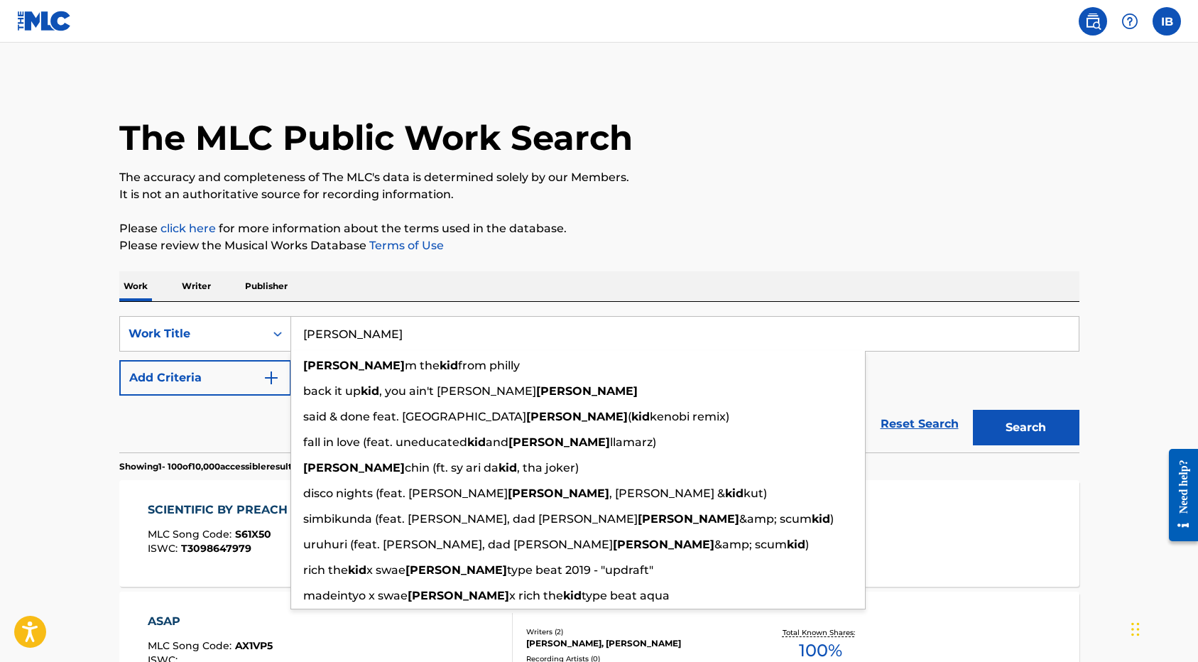
type input "[PERSON_NAME]"
click at [973, 410] on button "Search" at bounding box center [1026, 427] width 106 height 35
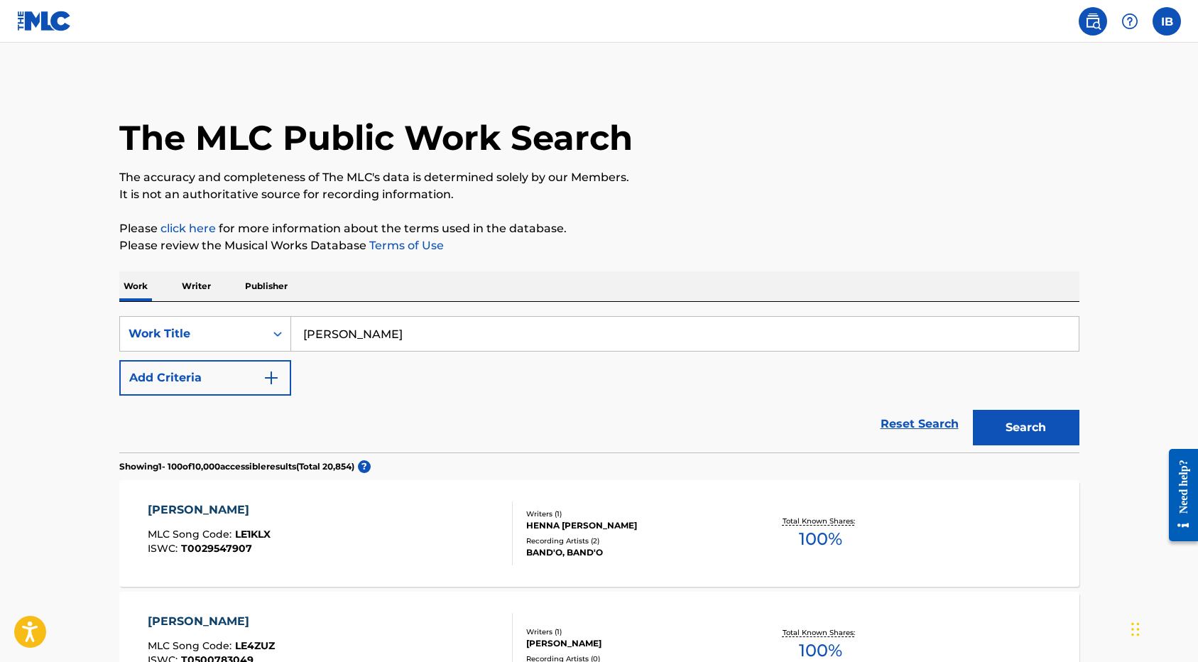
click at [207, 287] on p "Writer" at bounding box center [196, 286] width 38 height 30
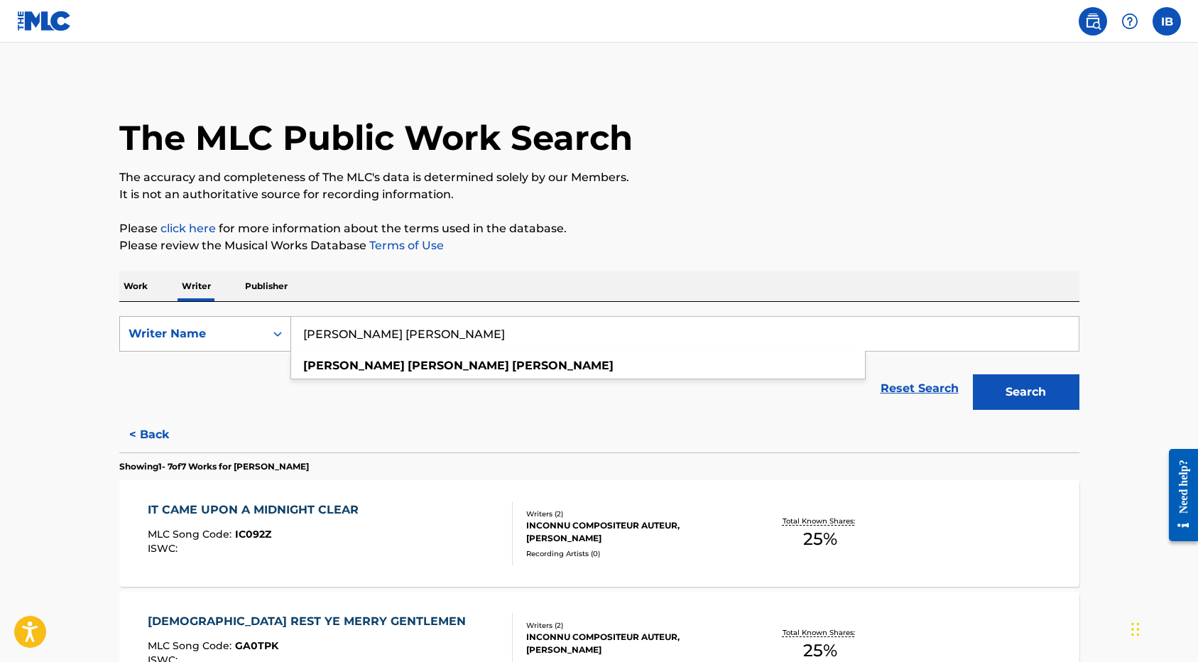
drag, startPoint x: 346, startPoint y: 329, endPoint x: 226, endPoint y: 320, distance: 120.3
click at [231, 321] on div "SearchWithCriteria823f9bc2-1e2d-42d2-9b00-4867c3ede7b5 Writer Name [PERSON_NAME…" at bounding box center [599, 333] width 960 height 35
click at [973, 374] on button "Search" at bounding box center [1026, 391] width 106 height 35
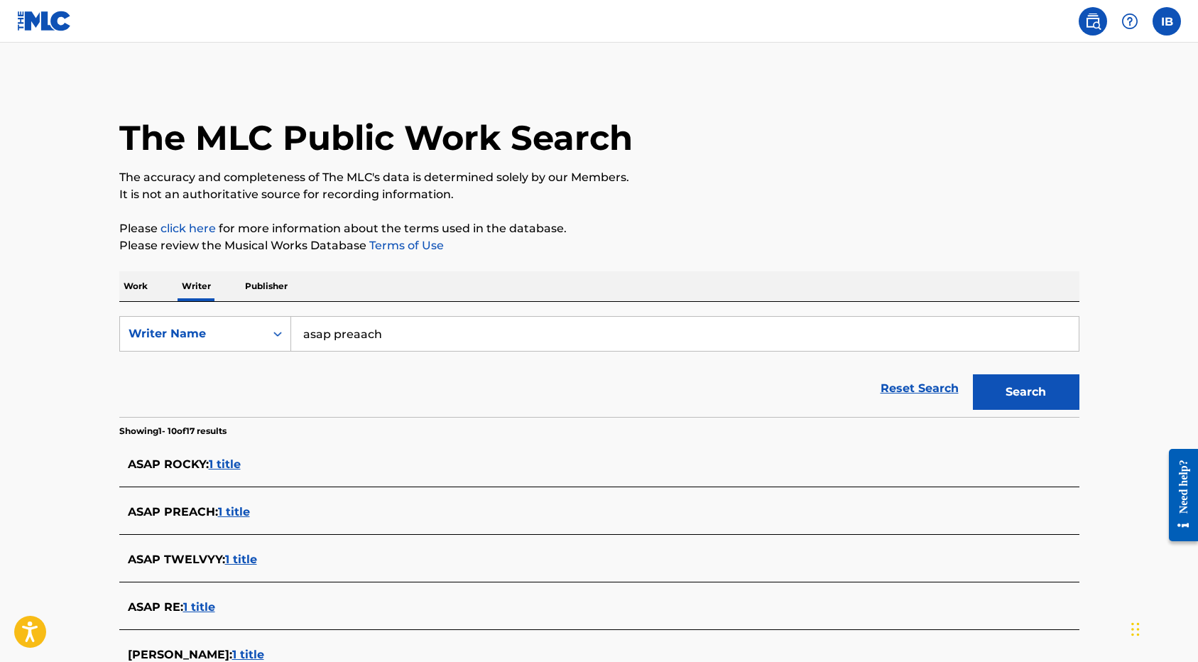
click at [363, 336] on input "asap preaach" at bounding box center [684, 334] width 787 height 34
type input "asap preach"
click at [973, 374] on button "Search" at bounding box center [1026, 391] width 106 height 35
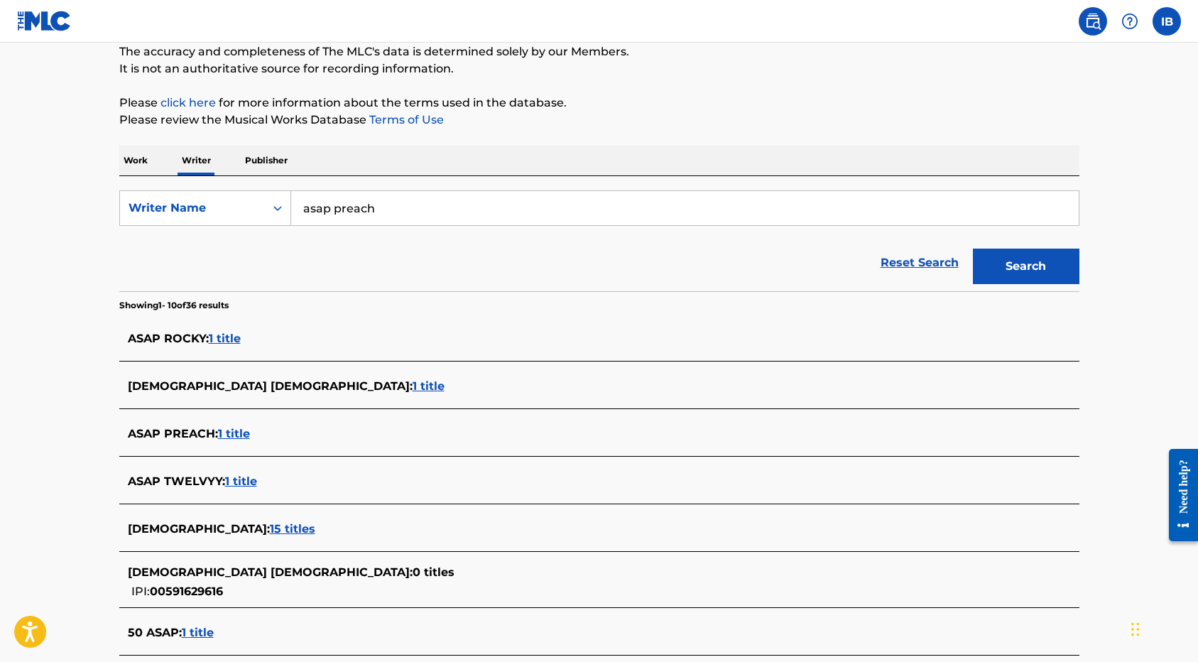
scroll to position [133, 0]
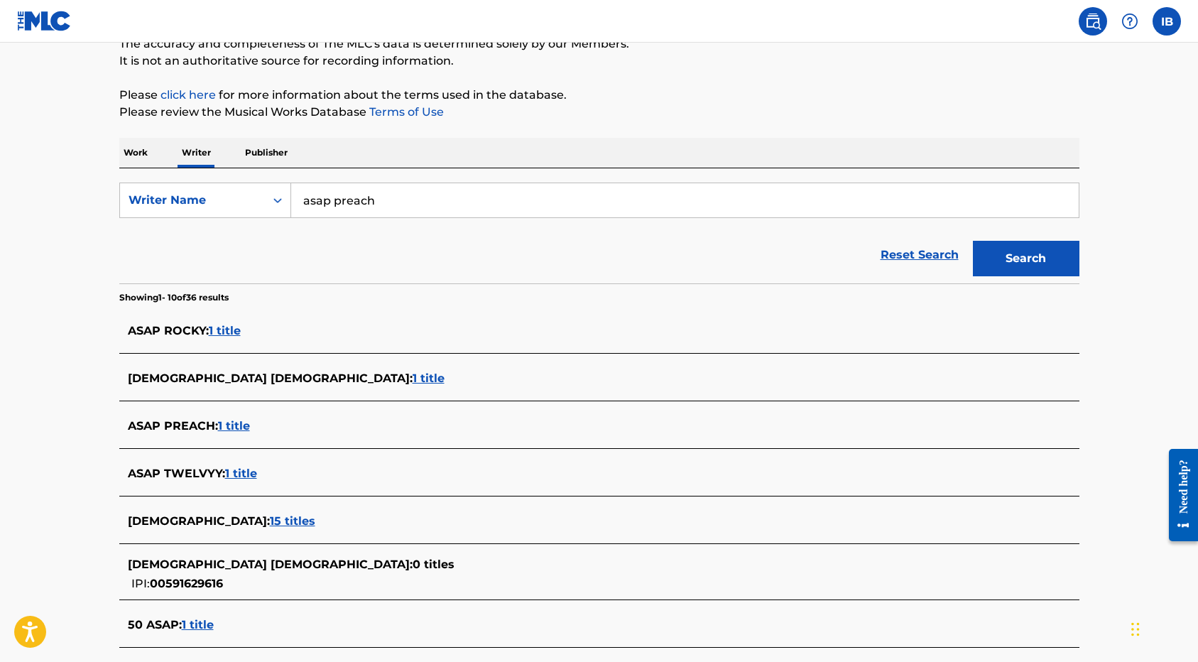
click at [233, 427] on span "1 title" at bounding box center [234, 425] width 32 height 13
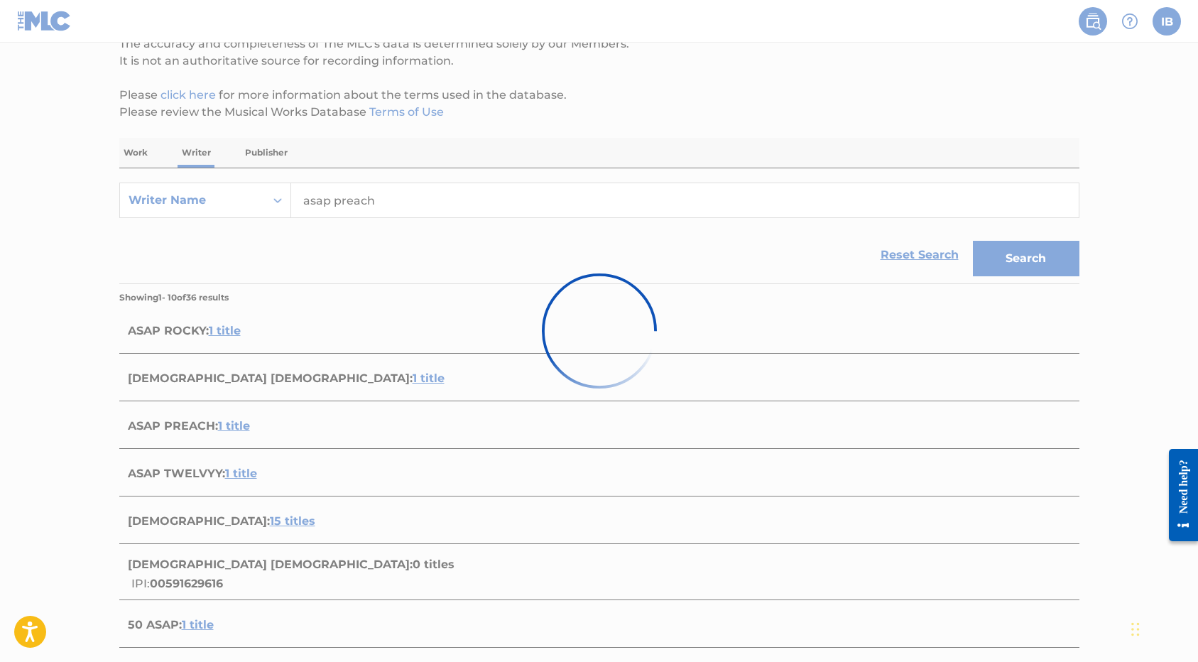
scroll to position [67, 0]
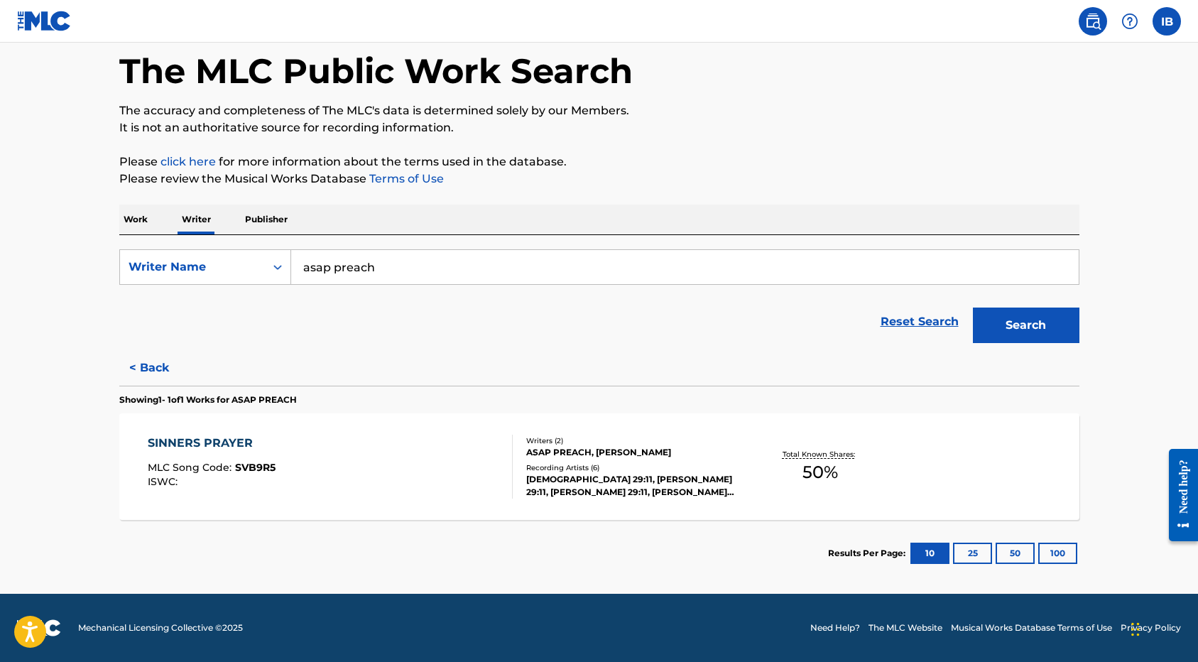
click at [144, 372] on button "< Back" at bounding box center [161, 367] width 85 height 35
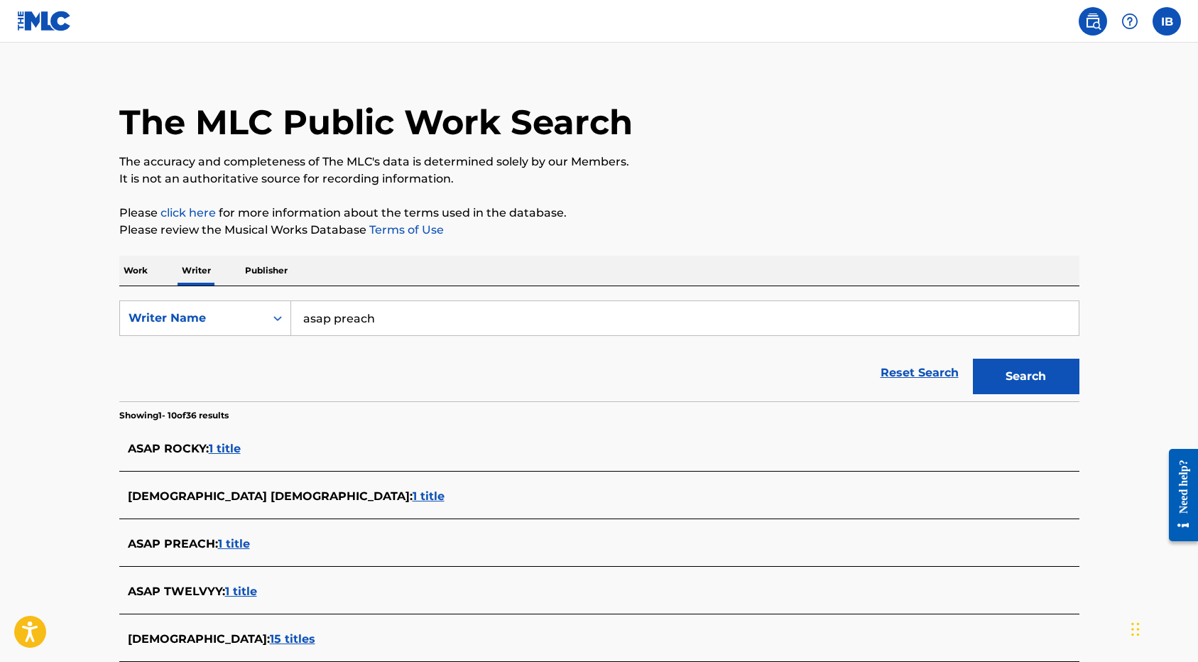
scroll to position [0, 0]
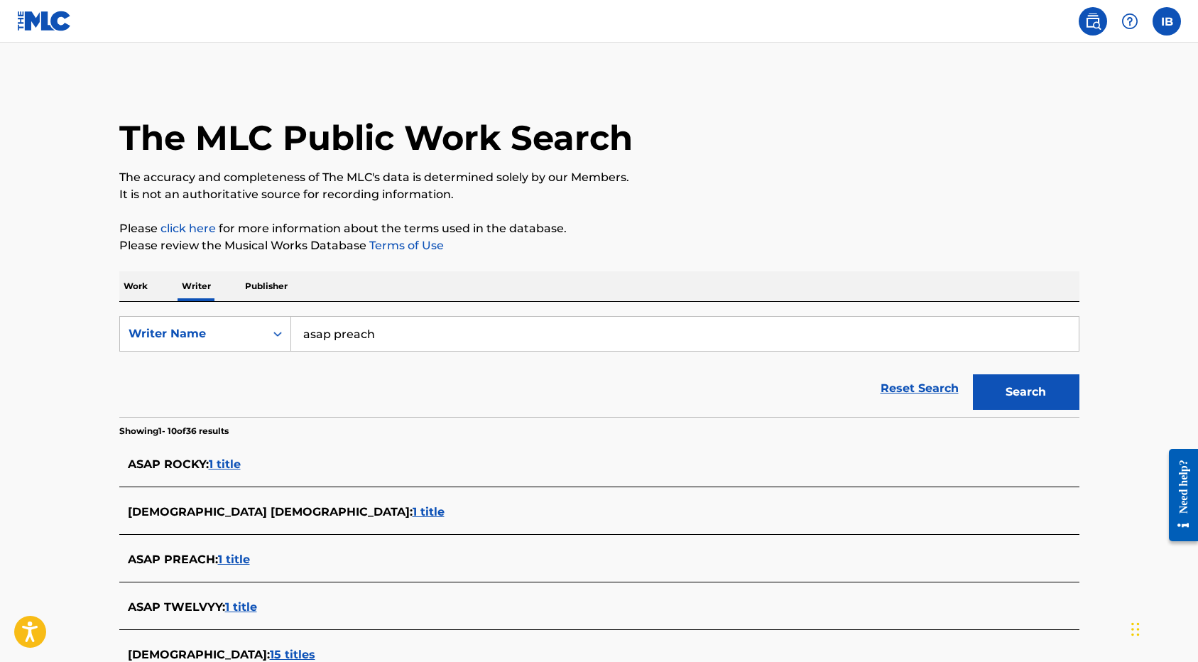
click at [1156, 21] on label at bounding box center [1166, 21] width 28 height 28
click at [1166, 21] on input "IB [PERSON_NAME] [EMAIL_ADDRESS][DOMAIN_NAME] Notification Preferences Profile …" at bounding box center [1166, 21] width 0 height 0
click at [1092, 18] on img at bounding box center [1092, 21] width 17 height 17
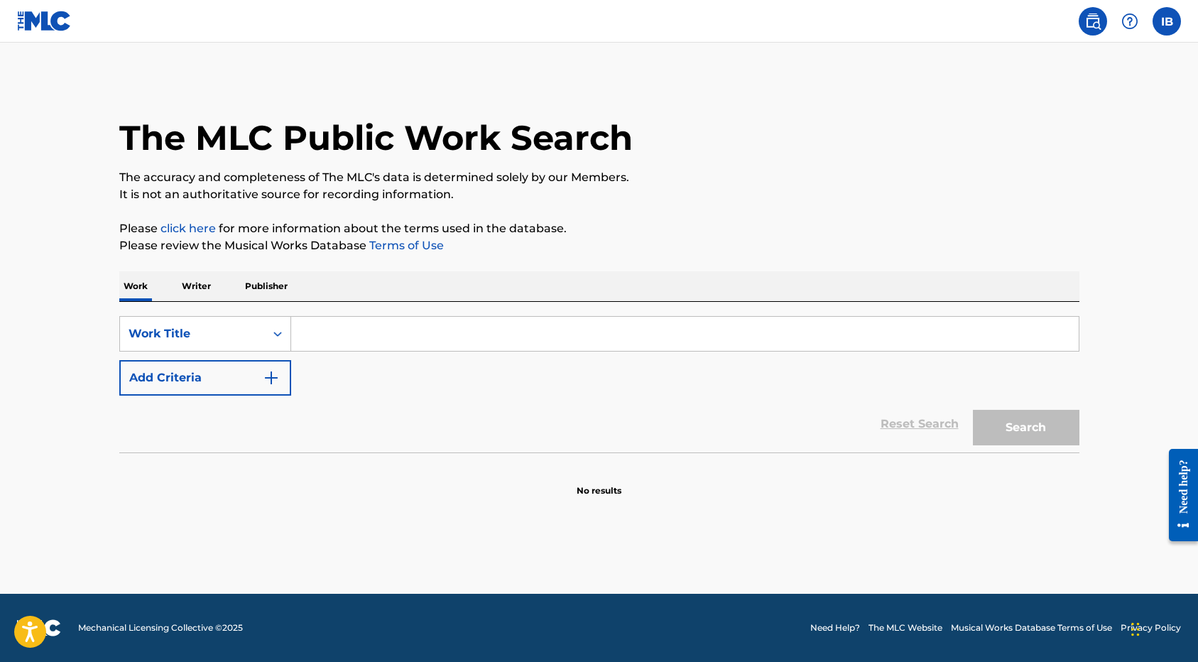
click at [1092, 18] on img at bounding box center [1092, 21] width 17 height 17
click at [1139, 18] on div at bounding box center [1129, 21] width 28 height 28
click at [1001, 18] on nav "IB IB [PERSON_NAME] [EMAIL_ADDRESS][DOMAIN_NAME] Notification Preferences Profi…" at bounding box center [599, 21] width 1198 height 43
click at [49, 28] on img at bounding box center [44, 21] width 55 height 21
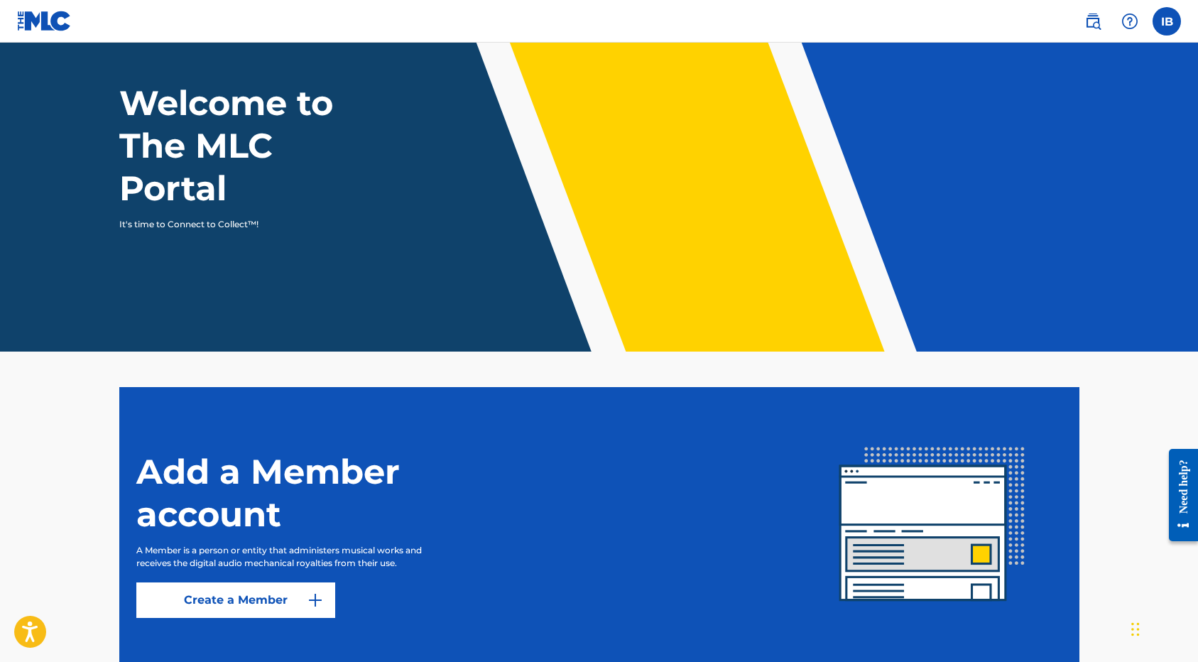
scroll to position [152, 0]
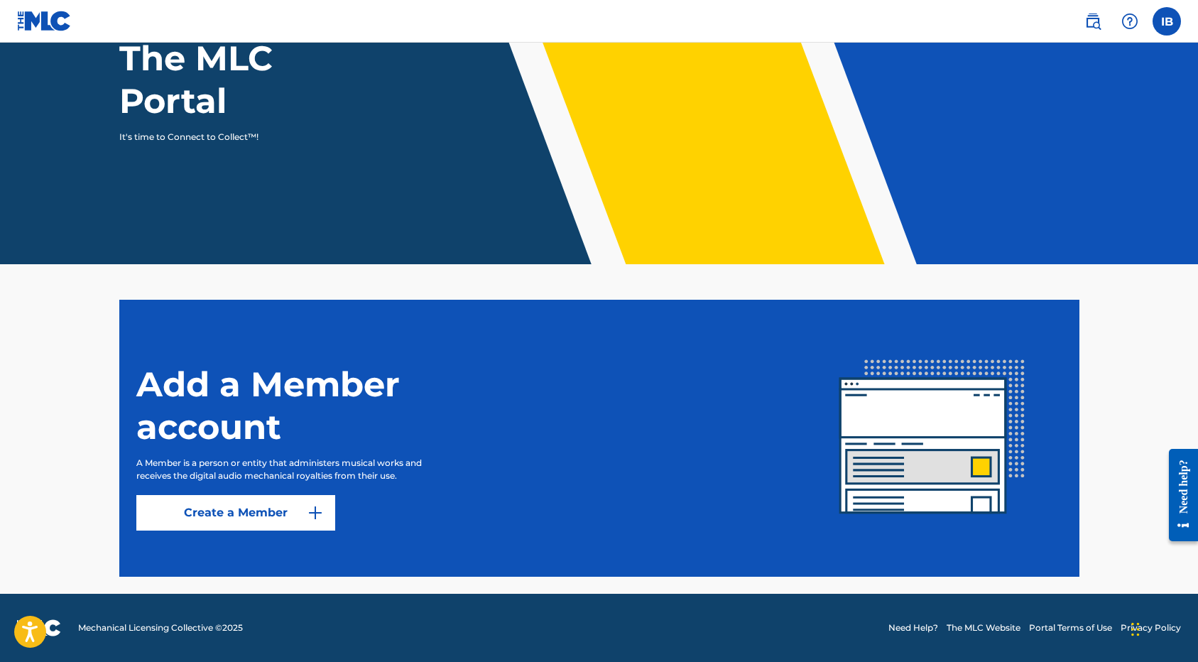
click at [243, 513] on link "Create a Member" at bounding box center [235, 512] width 199 height 35
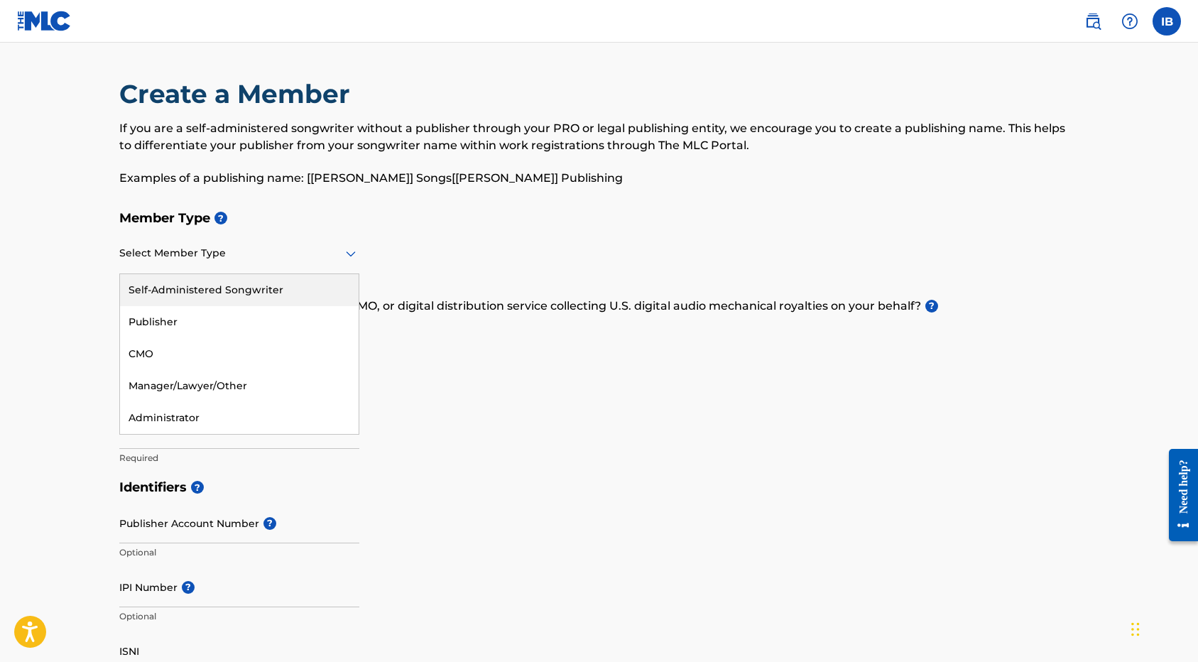
click at [258, 250] on div at bounding box center [239, 253] width 240 height 18
click at [377, 241] on div "Member Type ? Self-Administered Songwriter, 1 of 5. 5 results available. Use Up…" at bounding box center [599, 337] width 960 height 269
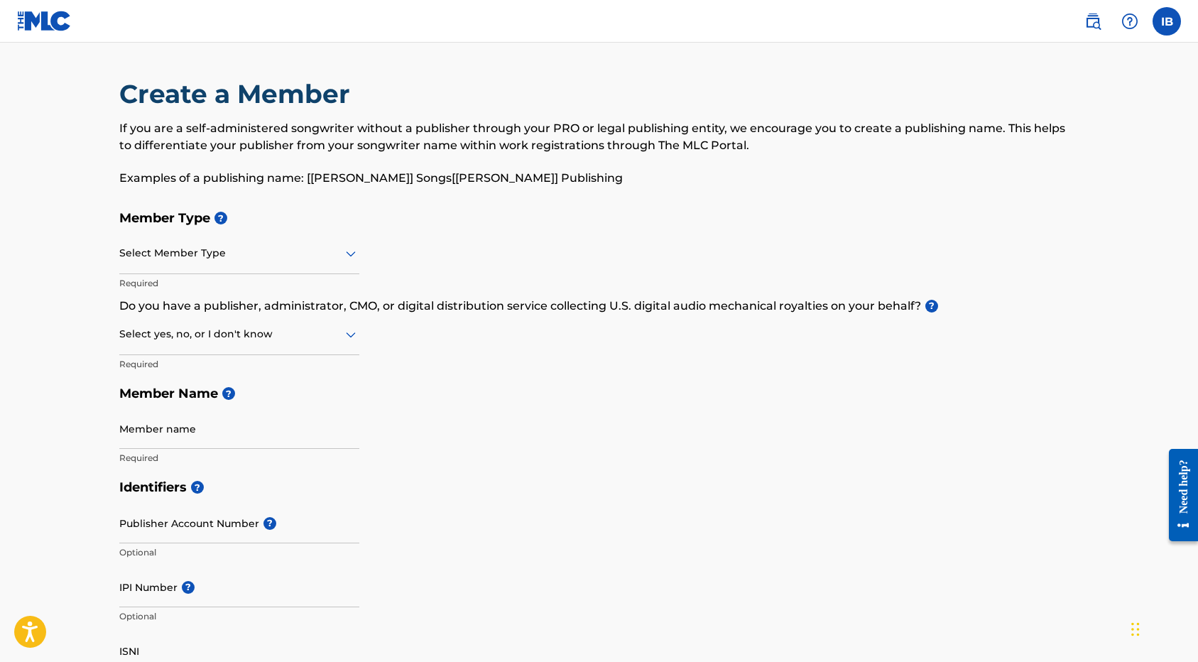
click at [293, 344] on div "Select yes, no, or I don't know" at bounding box center [239, 334] width 240 height 40
click at [293, 343] on div "Select yes, no, or I don't know" at bounding box center [239, 334] width 240 height 40
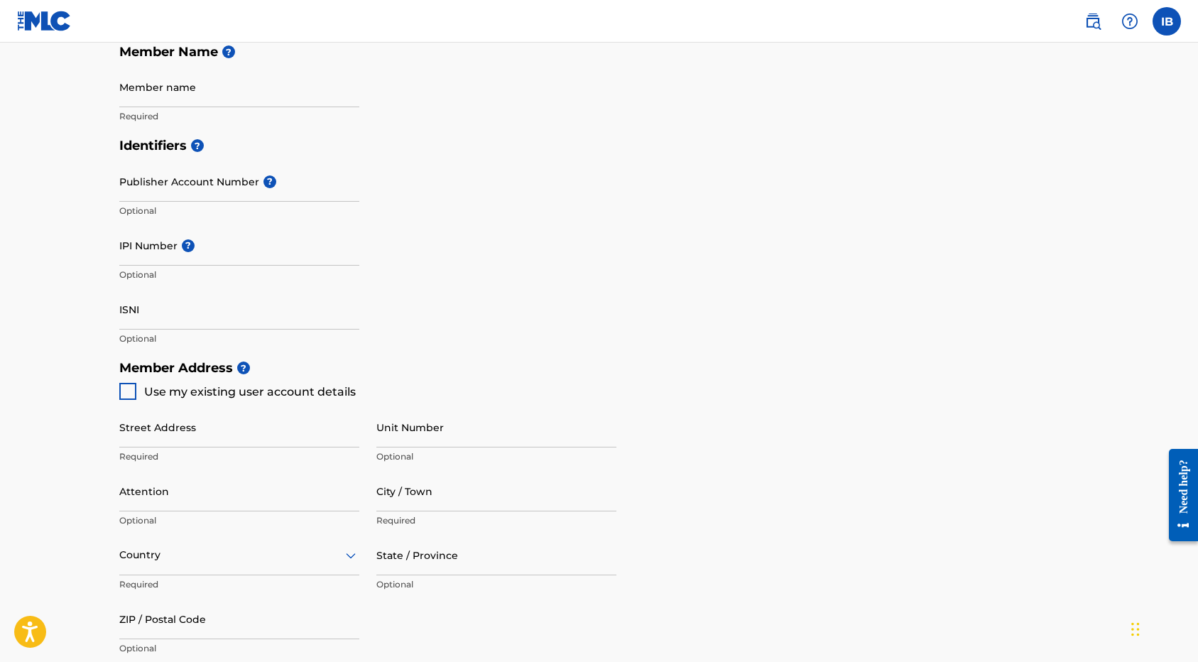
scroll to position [116, 0]
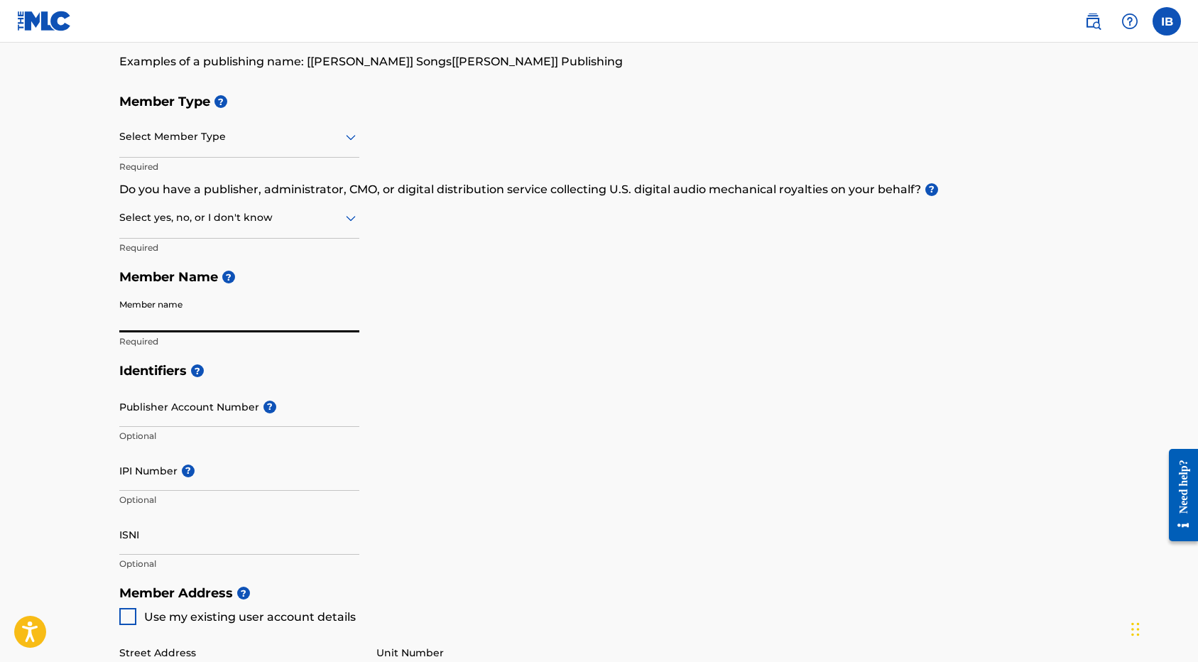
click at [212, 316] on input "Member name" at bounding box center [239, 312] width 240 height 40
type input "[PERSON_NAME]"
type input "[STREET_ADDRESS][PERSON_NAME]"
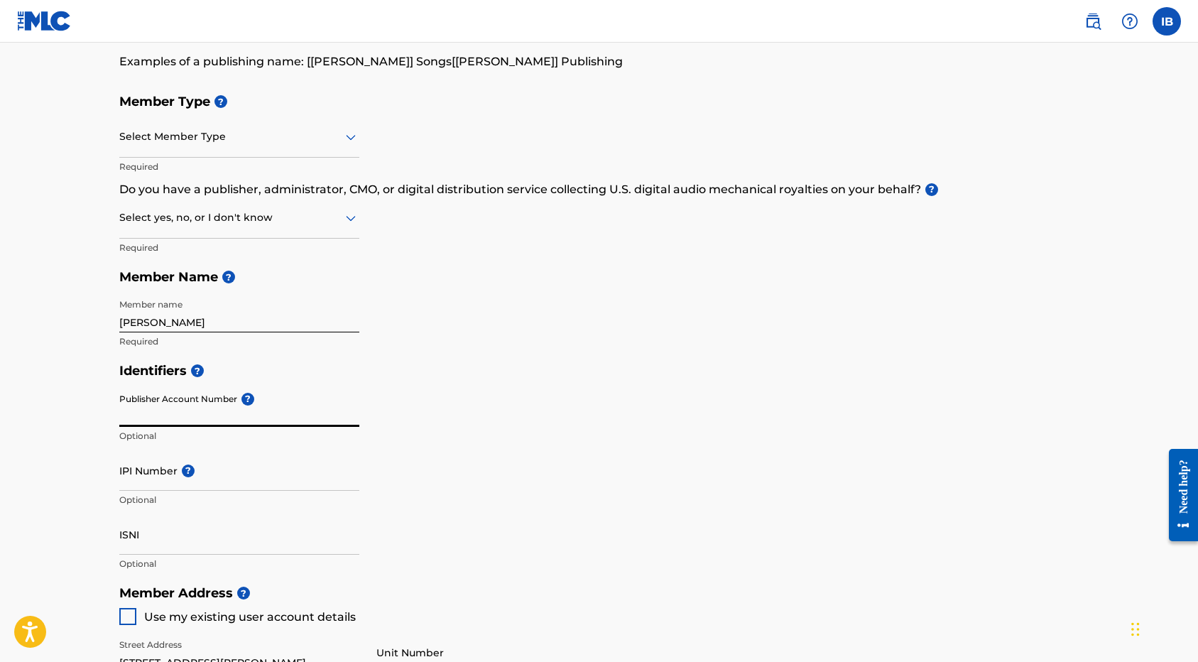
click at [146, 414] on input "Publisher Account Number ?" at bounding box center [239, 406] width 240 height 40
click at [481, 408] on div "Identifiers ? Publisher Account Number ? Optional IPI Number ? Optional ISNI Op…" at bounding box center [599, 467] width 960 height 222
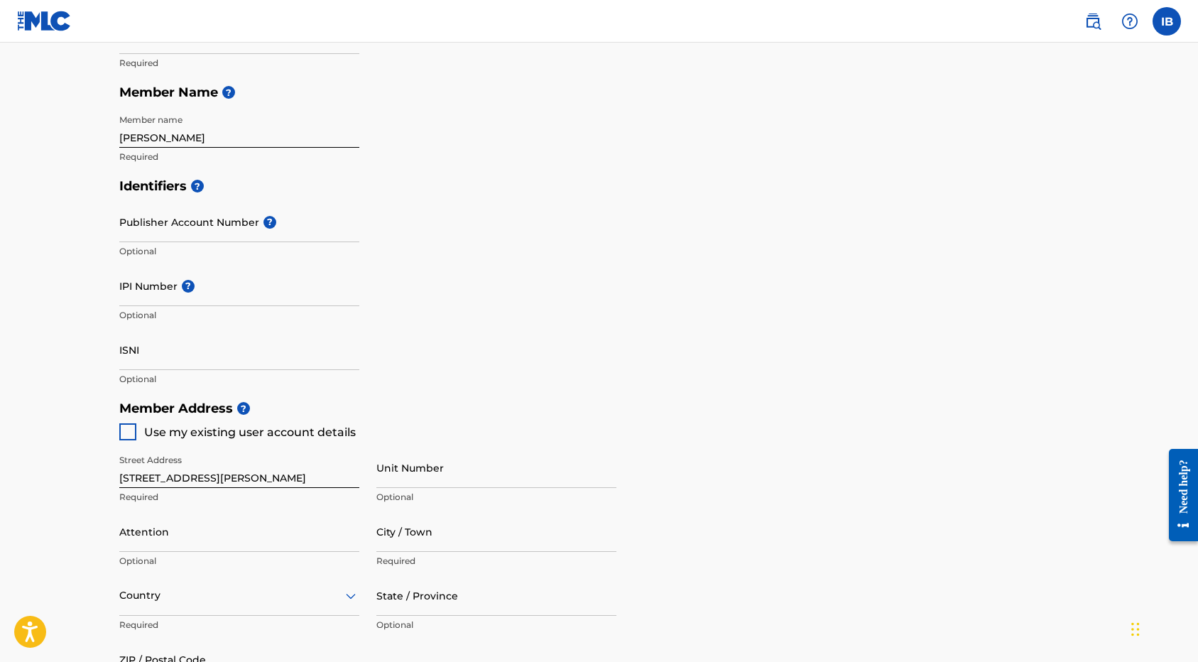
scroll to position [316, 0]
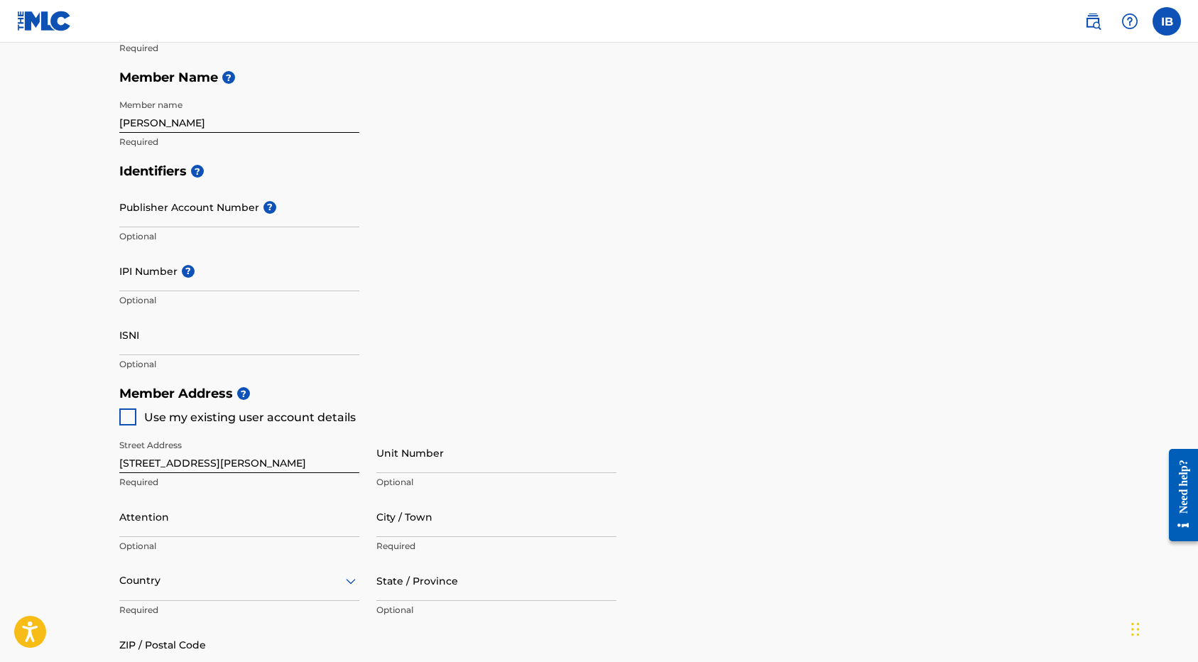
click at [175, 331] on input "ISNI" at bounding box center [239, 334] width 240 height 40
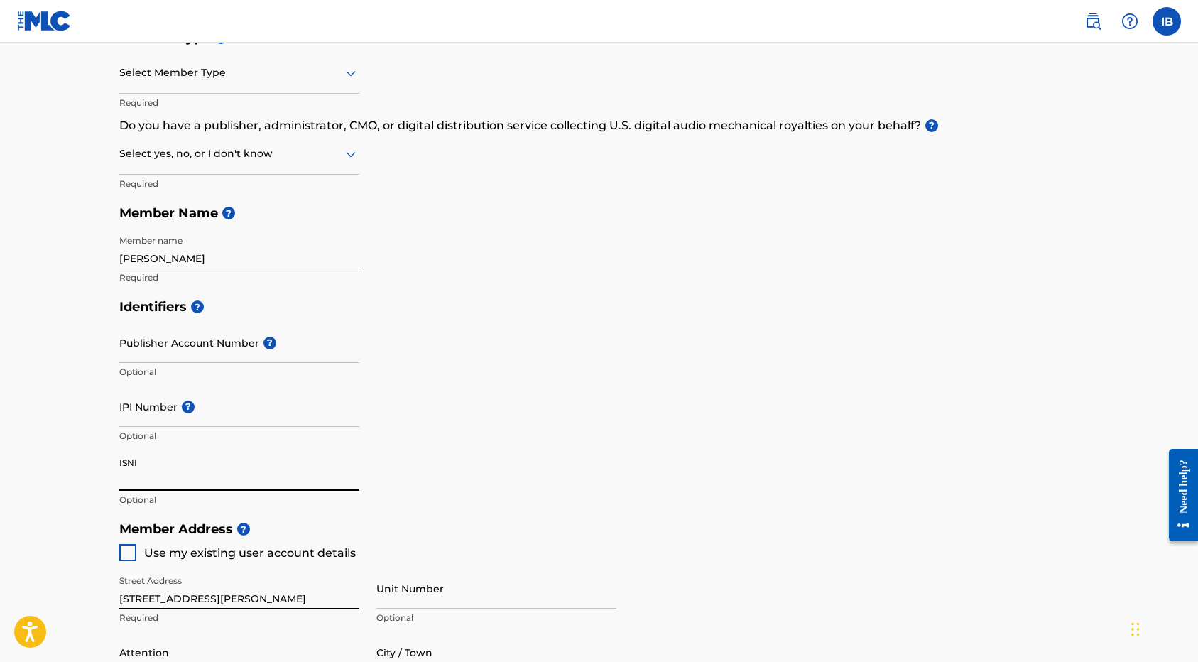
scroll to position [0, 0]
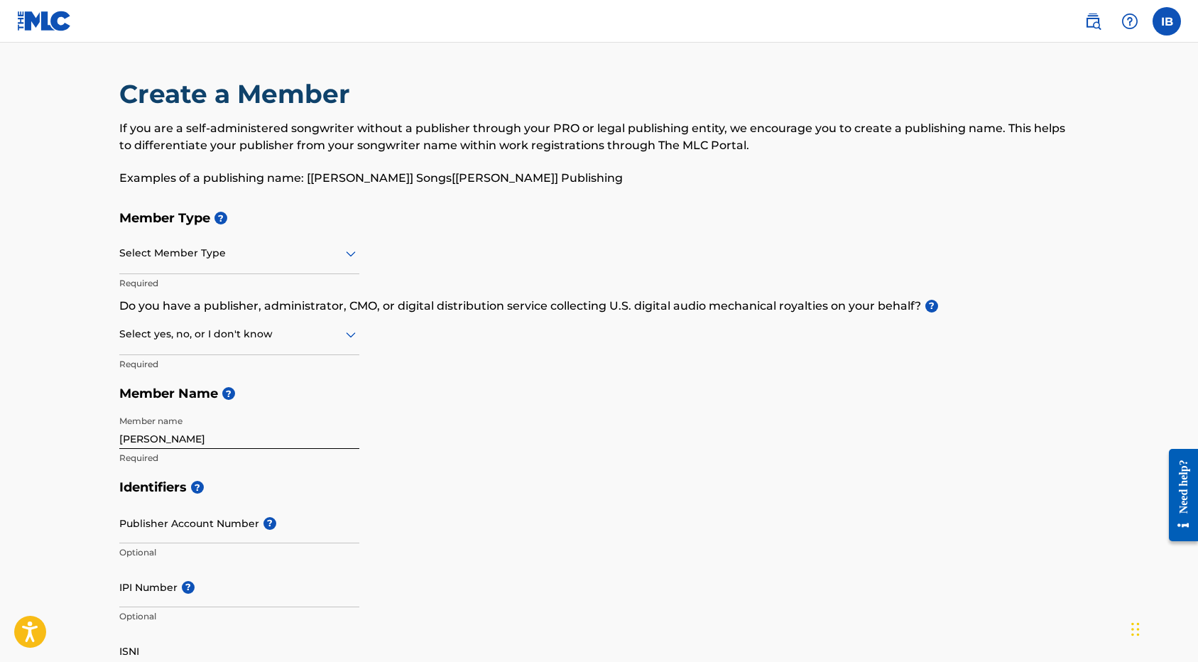
click at [1092, 16] on img at bounding box center [1092, 21] width 17 height 17
